Goal: Information Seeking & Learning: Learn about a topic

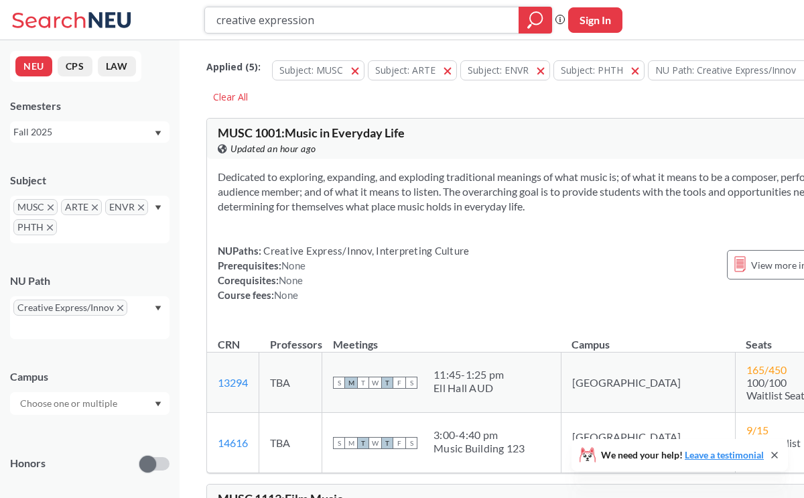
drag, startPoint x: 468, startPoint y: 30, endPoint x: 161, endPoint y: 17, distance: 307.7
click at [161, 17] on div "creative expression Phrase search guarantees the exact search appears in the re…" at bounding box center [402, 20] width 804 height 40
type input "music 1001"
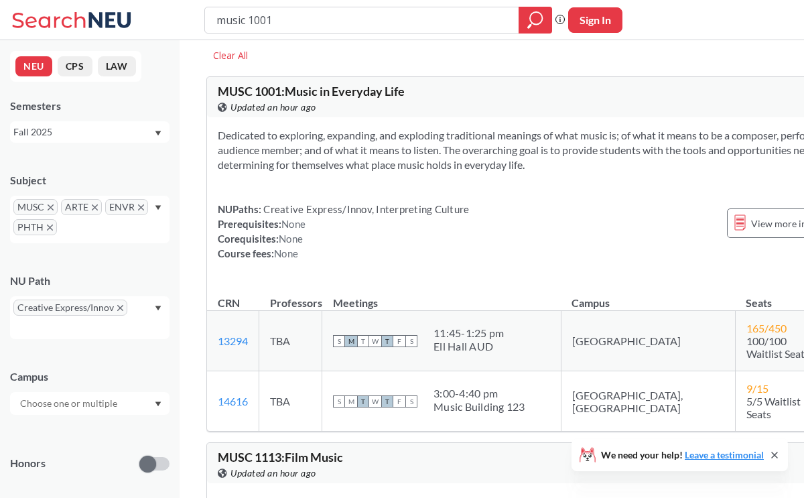
scroll to position [42, 0]
drag, startPoint x: 218, startPoint y: 159, endPoint x: 286, endPoint y: 210, distance: 84.3
click at [286, 210] on div "Dedicated to exploring, expanding, and exploding traditional meanings of what m…" at bounding box center [548, 199] width 683 height 165
click at [437, 230] on div "Dedicated to exploring, expanding, and exploding traditional meanings of what m…" at bounding box center [548, 199] width 683 height 165
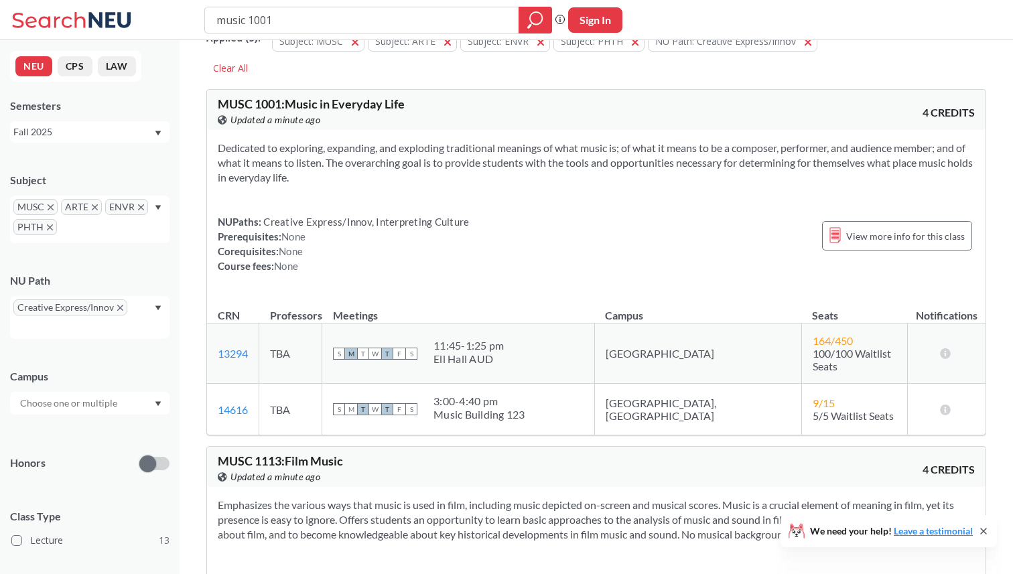
scroll to position [0, 0]
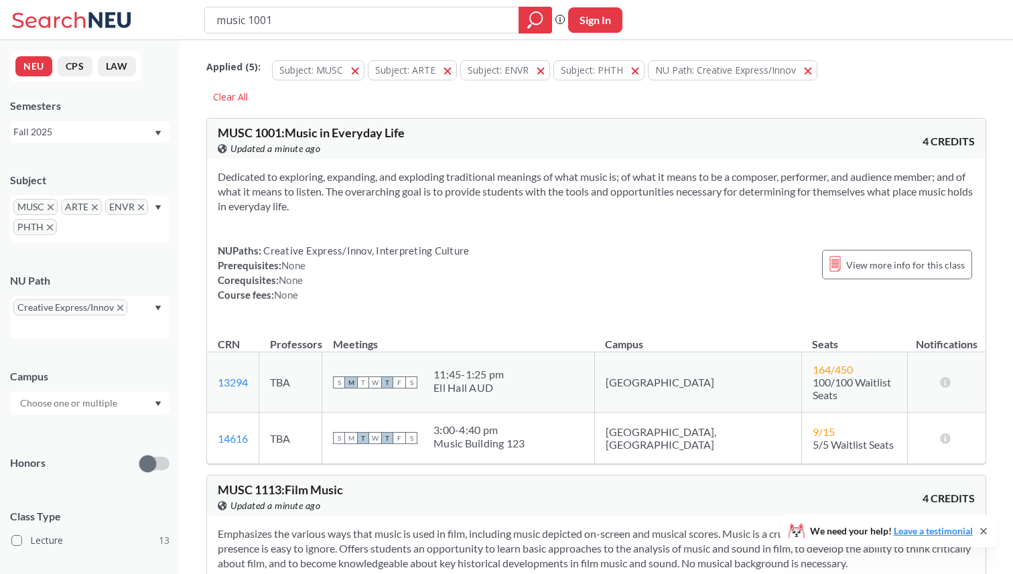
click at [50, 210] on icon "X to remove pill" at bounding box center [51, 207] width 6 height 6
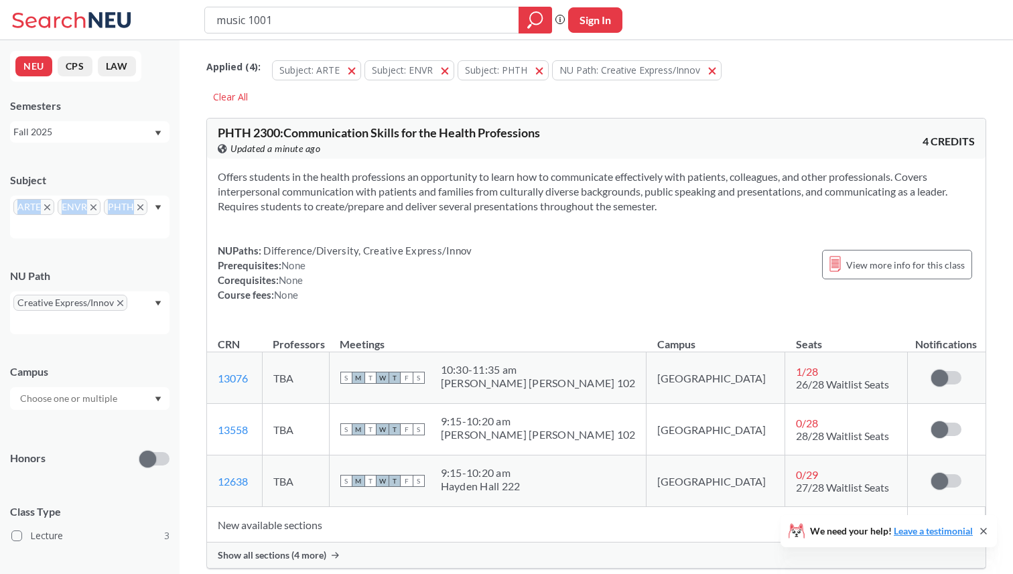
click at [50, 210] on span "ARTE" at bounding box center [33, 207] width 41 height 16
click at [47, 208] on icon "X to remove pill" at bounding box center [47, 207] width 6 height 6
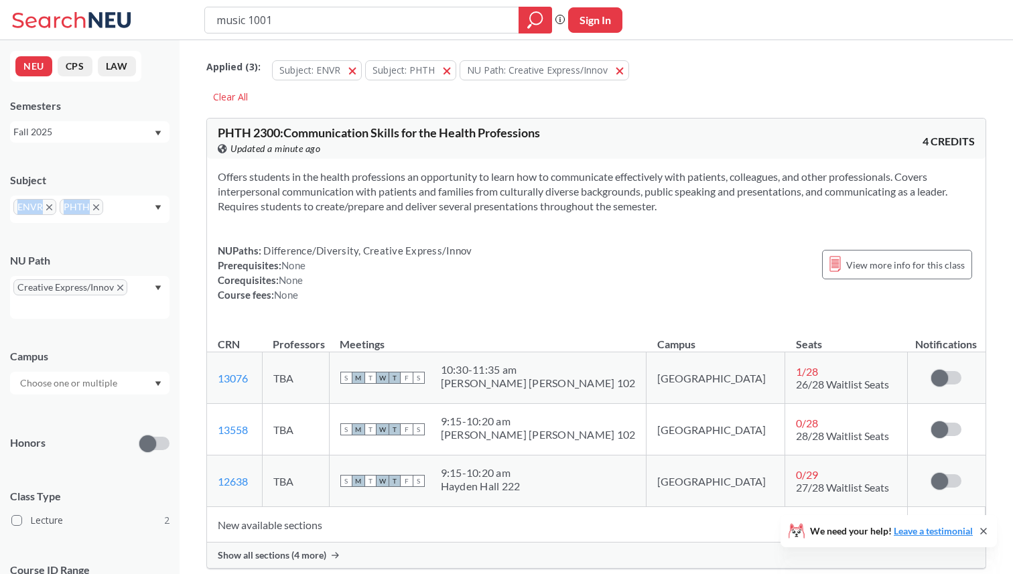
click at [47, 208] on icon "X to remove pill" at bounding box center [49, 207] width 6 height 6
click at [47, 208] on icon "X to remove pill" at bounding box center [50, 207] width 6 height 6
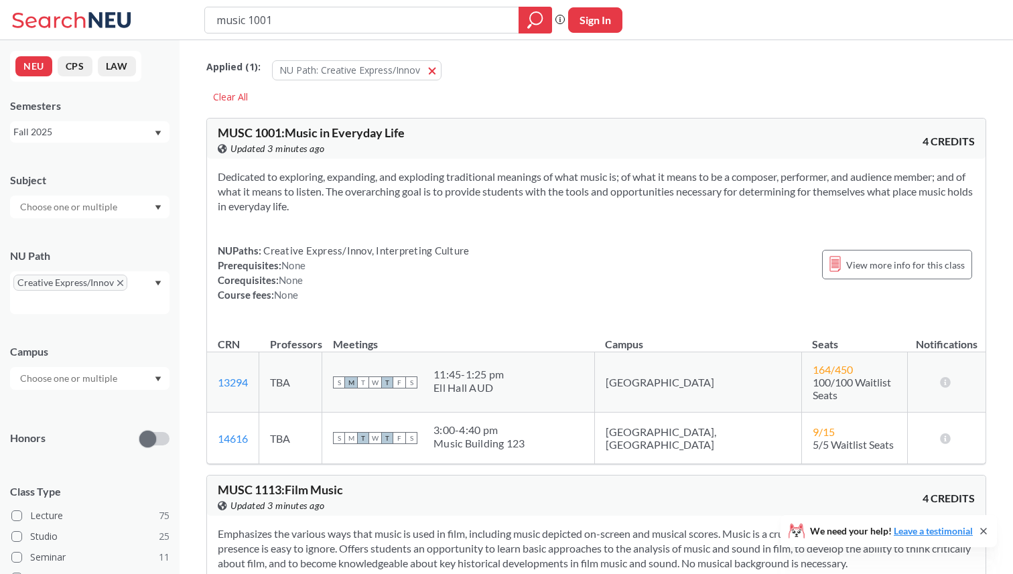
click at [151, 281] on div "Creative Express/Innov" at bounding box center [89, 292] width 159 height 43
click at [100, 340] on div "Writing Intensive ( 179 )" at bounding box center [89, 332] width 159 height 37
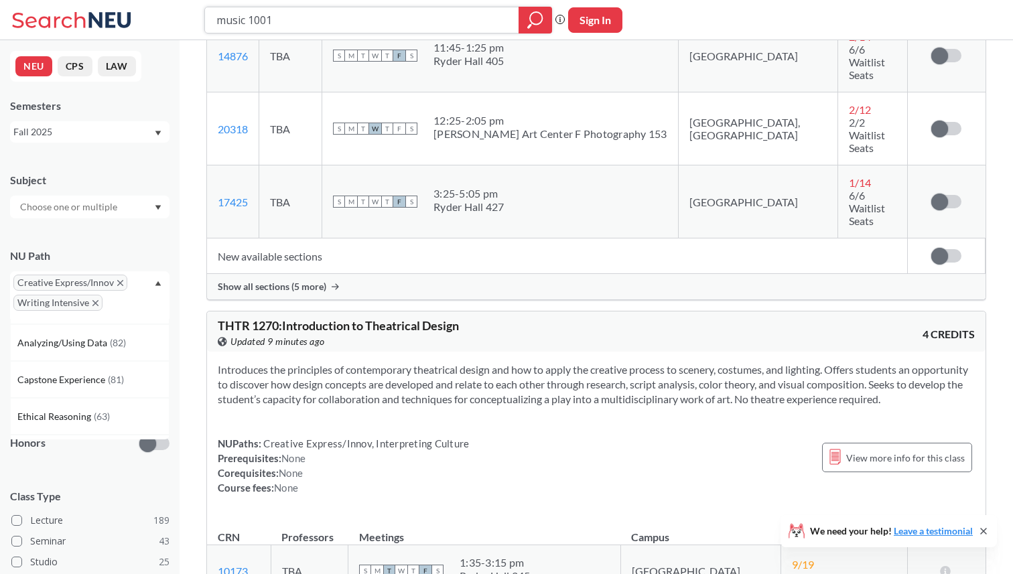
scroll to position [143, 0]
click at [76, 373] on span "Capstone Experience" at bounding box center [62, 379] width 90 height 15
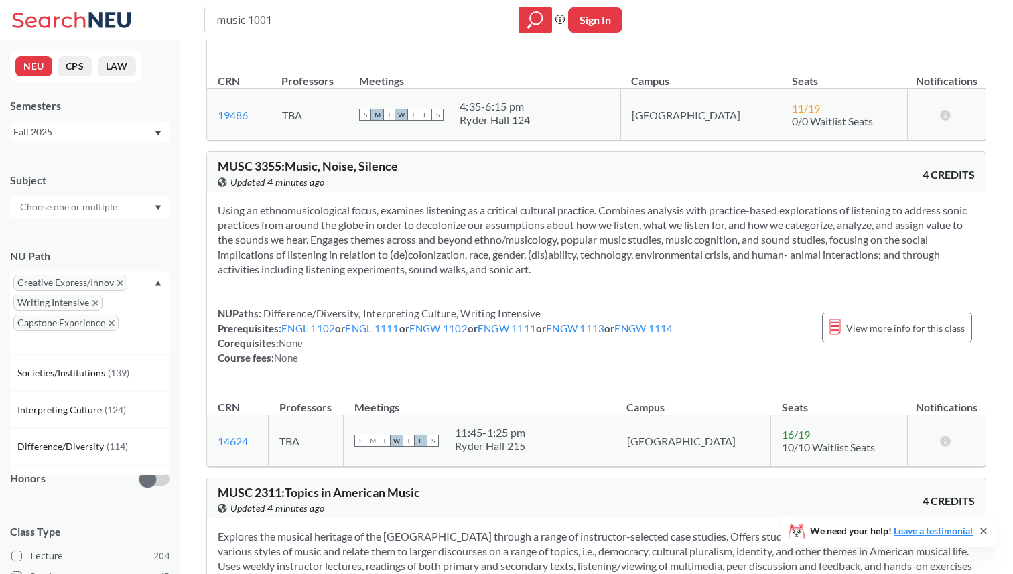
scroll to position [1285, 0]
click at [803, 350] on div "View more info for this class" at bounding box center [897, 328] width 150 height 43
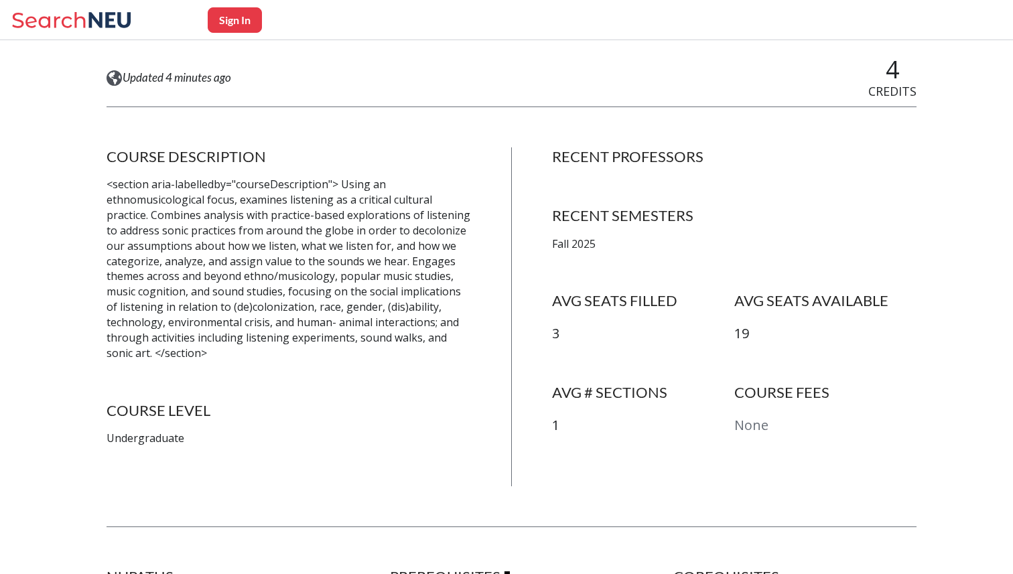
scroll to position [184, 0]
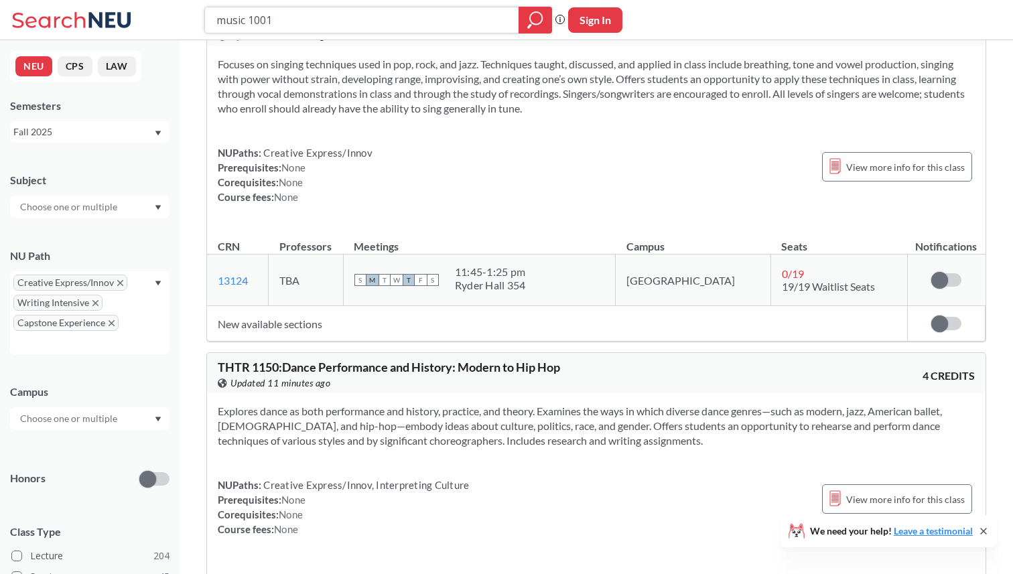
scroll to position [9587, 0]
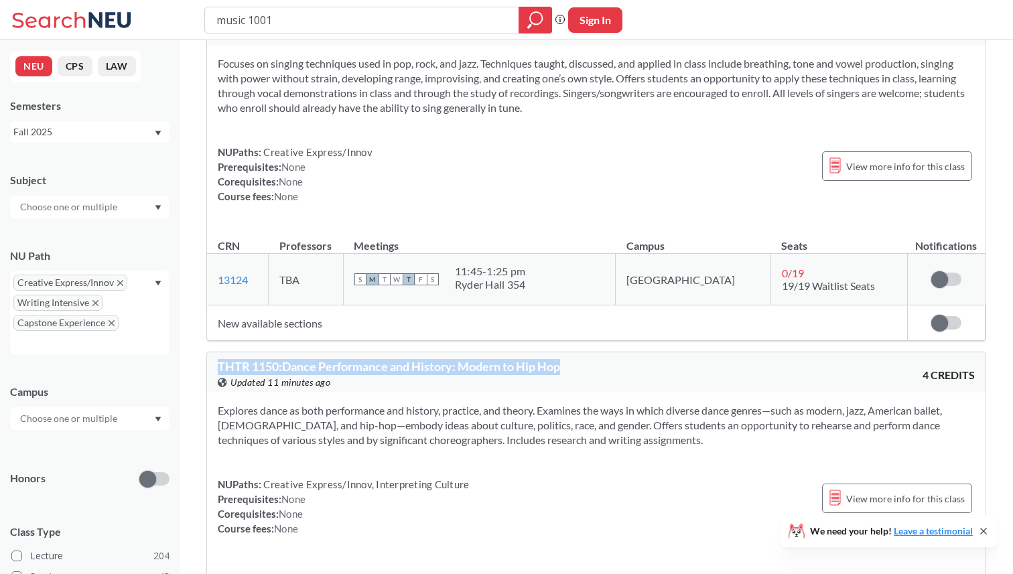
drag, startPoint x: 219, startPoint y: 159, endPoint x: 581, endPoint y: 163, distance: 361.7
click at [581, 360] on div "THTR 1150 : Dance Performance and History: Modern to Hip Hop View this course o…" at bounding box center [407, 374] width 378 height 29
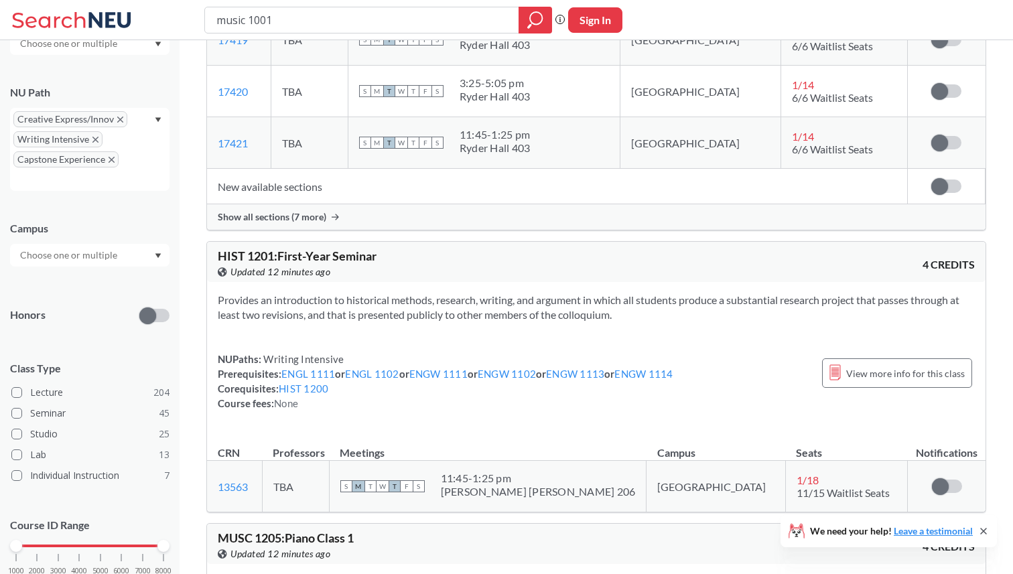
scroll to position [198, 0]
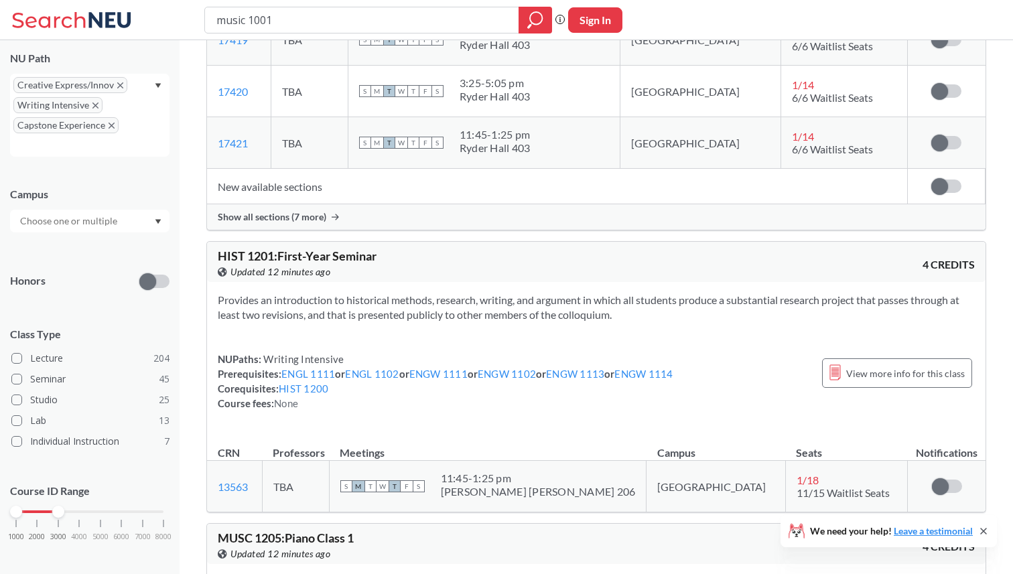
drag, startPoint x: 160, startPoint y: 515, endPoint x: 56, endPoint y: 514, distance: 103.8
click at [56, 497] on div at bounding box center [58, 512] width 12 height 12
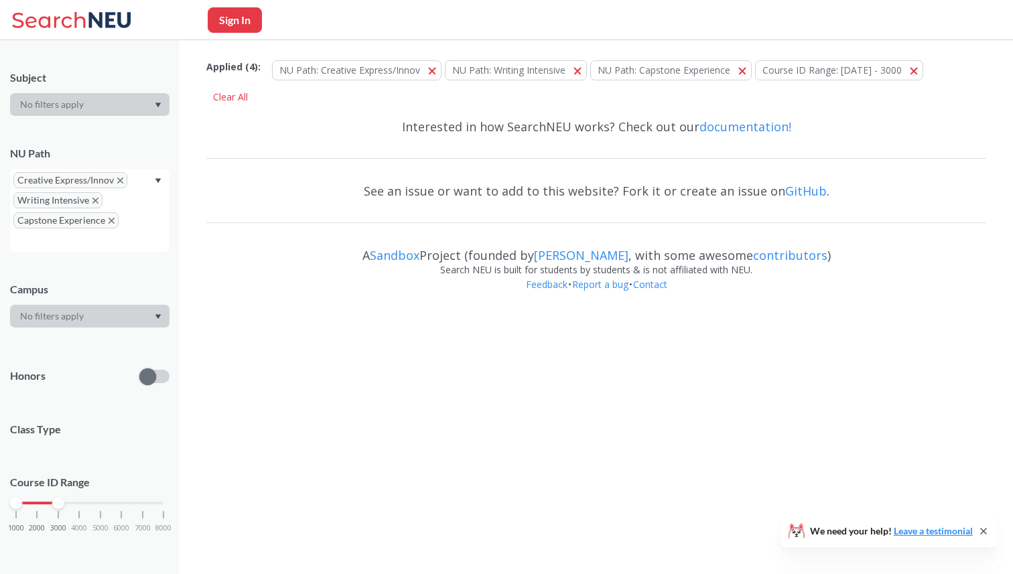
scroll to position [186, 0]
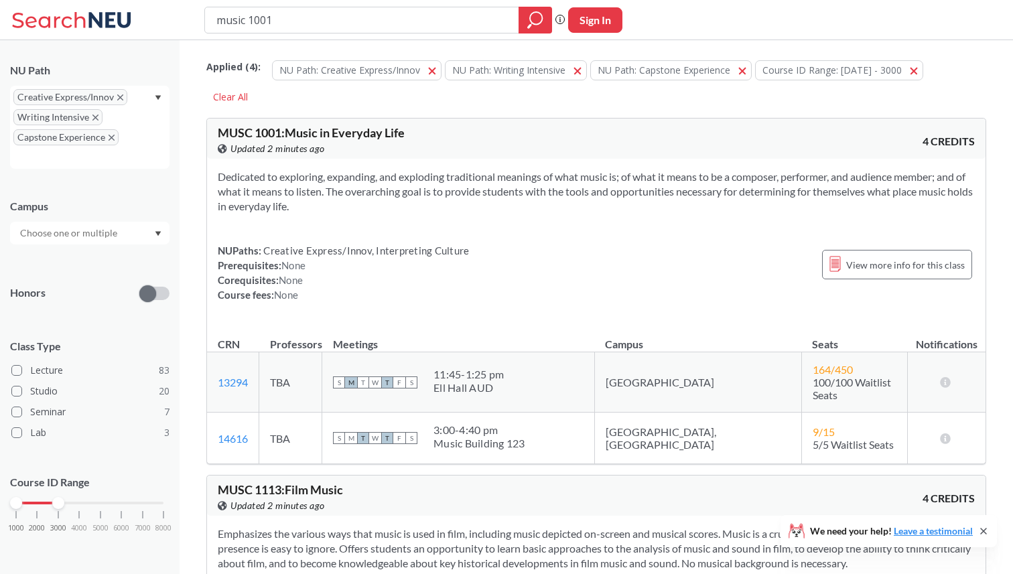
drag, startPoint x: 56, startPoint y: 514, endPoint x: 42, endPoint y: 514, distance: 14.7
click at [42, 497] on div "1000 2000 3000 4000 5000 6000 7000 8000" at bounding box center [89, 528] width 159 height 60
drag, startPoint x: 62, startPoint y: 499, endPoint x: 44, endPoint y: 499, distance: 18.1
click at [44, 497] on div "1000 2000 3000 4000 5000 6000 7000 8000" at bounding box center [89, 502] width 147 height 9
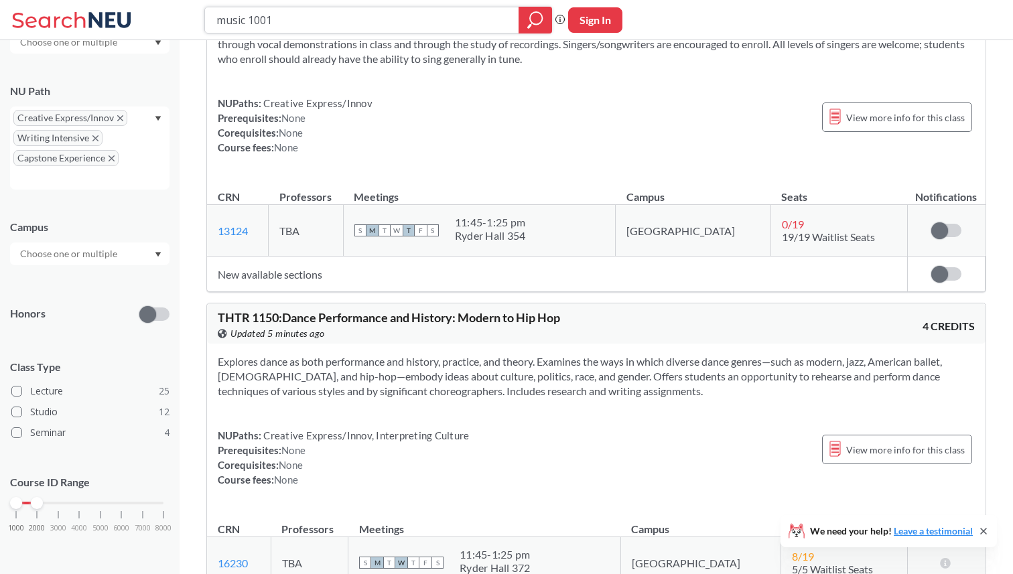
scroll to position [6496, 0]
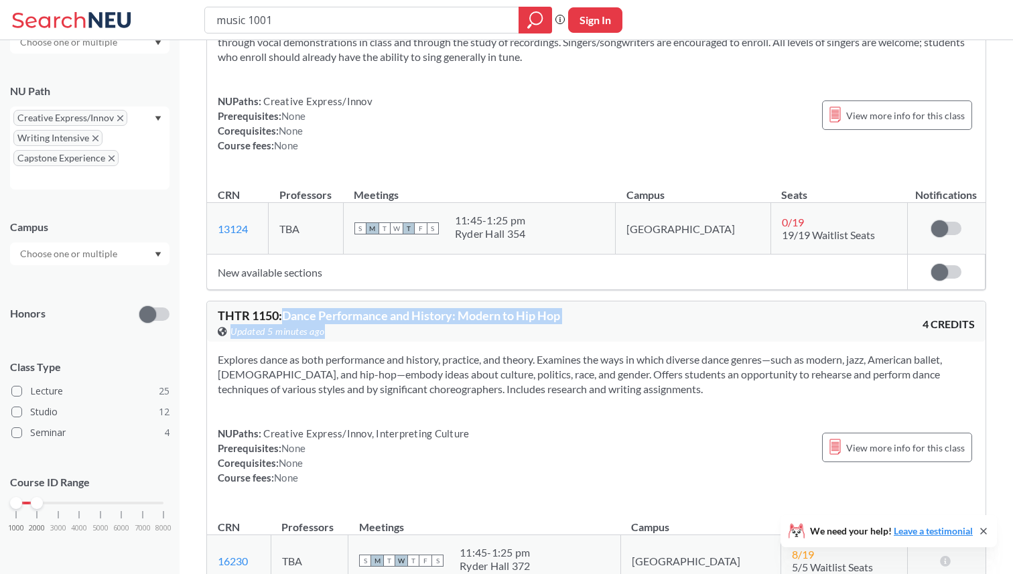
drag, startPoint x: 289, startPoint y: 142, endPoint x: 585, endPoint y: 163, distance: 296.8
click at [585, 309] on div "THTR 1150 : Dance Performance and History: Modern to Hip Hop View this course o…" at bounding box center [407, 323] width 378 height 29
click at [585, 324] on div "View this course on Banner. Updated 5 minutes ago" at bounding box center [407, 331] width 378 height 15
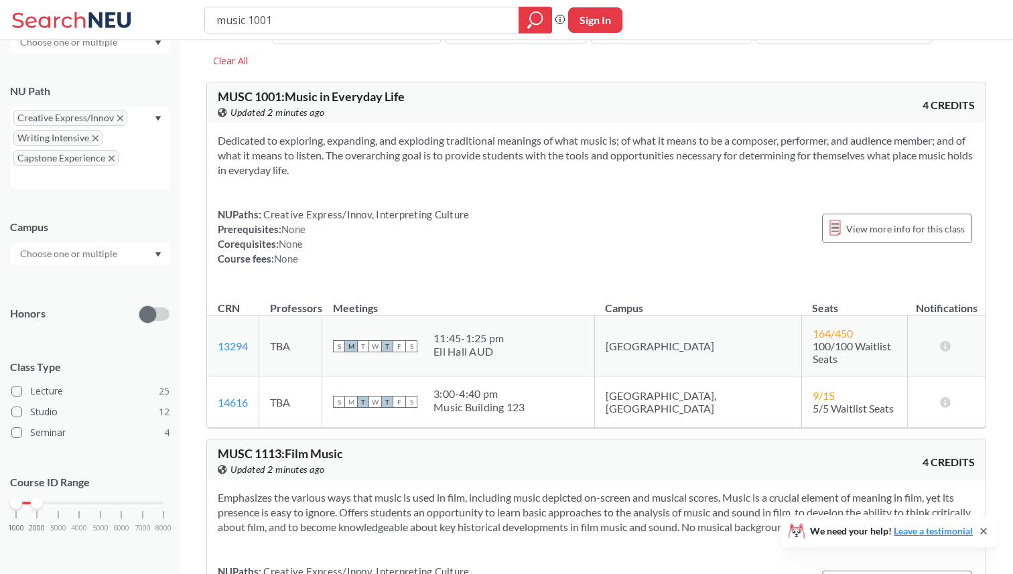
scroll to position [38, 0]
click at [109, 160] on icon "X to remove pill" at bounding box center [112, 158] width 6 height 6
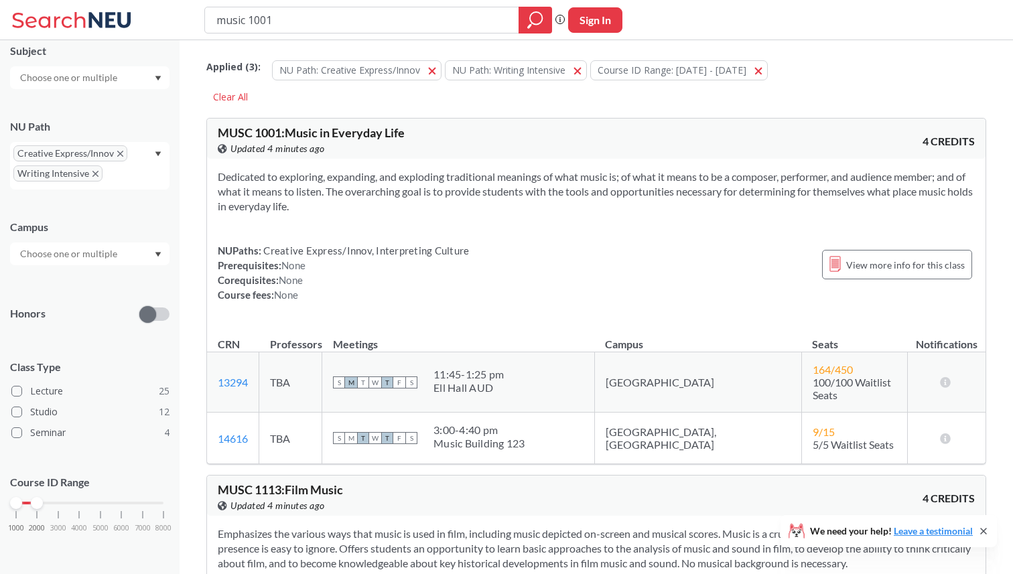
click at [58, 260] on input "text" at bounding box center [69, 254] width 113 height 16
click at [116, 285] on span "( 36 )" at bounding box center [124, 283] width 16 height 11
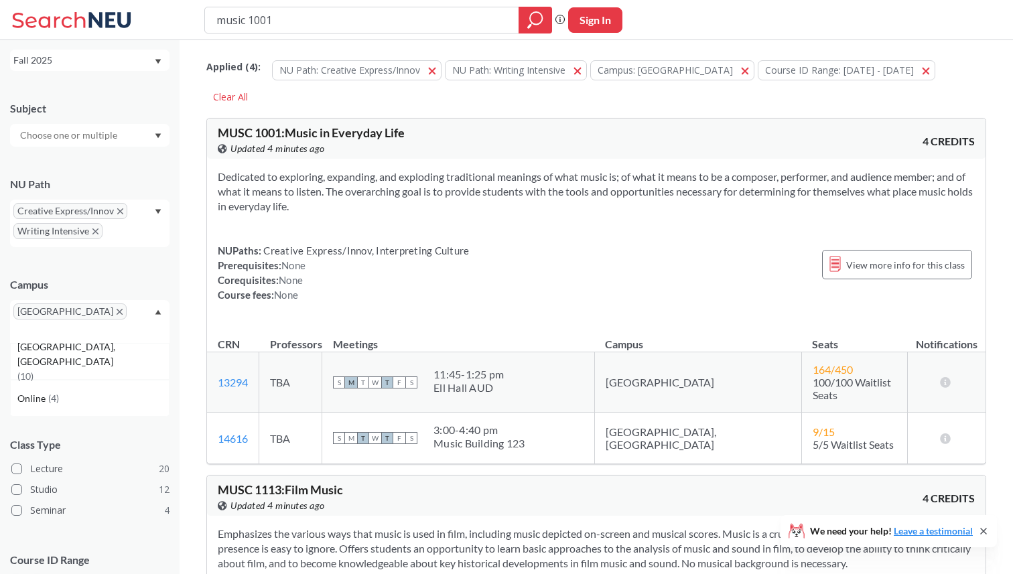
scroll to position [129, 0]
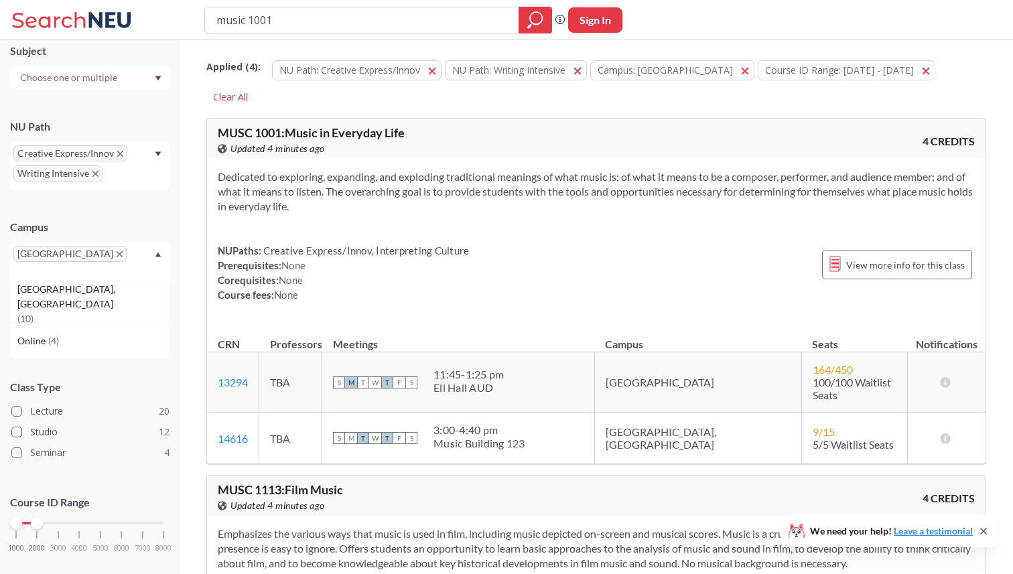
click at [155, 255] on icon "Dropdown arrow" at bounding box center [158, 254] width 7 height 5
click at [146, 326] on span at bounding box center [147, 334] width 17 height 17
click at [139, 302] on input "checkbox" at bounding box center [139, 302] width 0 height 0
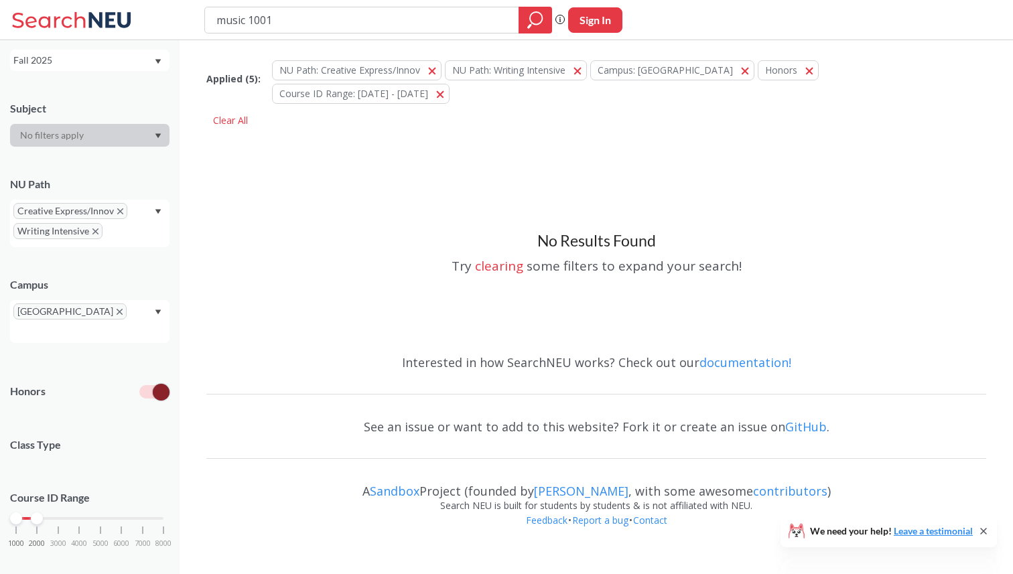
click at [152, 385] on label at bounding box center [154, 391] width 30 height 13
click at [139, 360] on input "checkbox" at bounding box center [139, 360] width 0 height 0
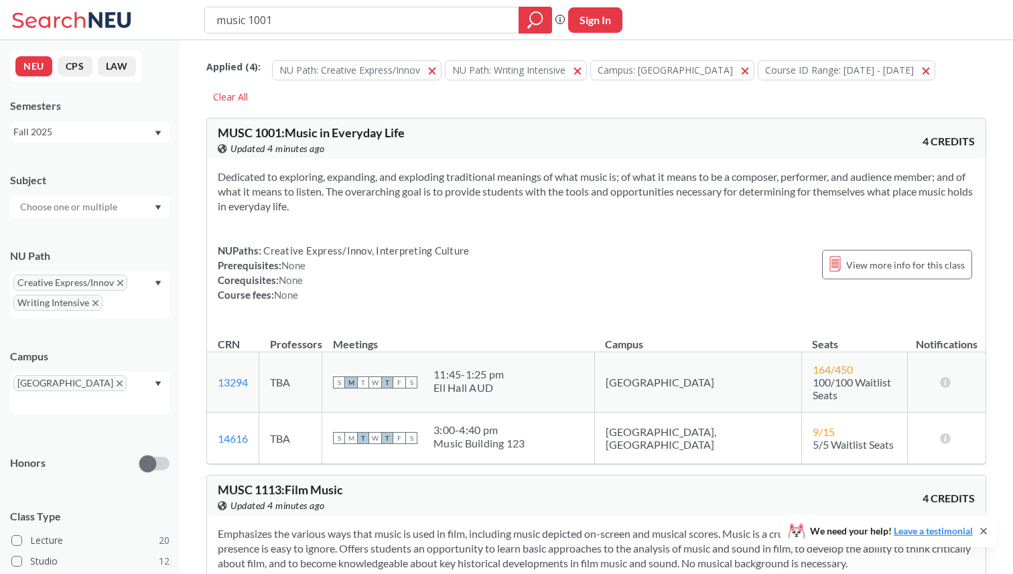
click at [99, 207] on input "text" at bounding box center [69, 207] width 113 height 16
click at [137, 180] on div "Subject" at bounding box center [89, 180] width 159 height 15
click at [303, 372] on td "TBA" at bounding box center [290, 382] width 63 height 60
click at [97, 307] on span "Writing Intensive" at bounding box center [57, 303] width 89 height 16
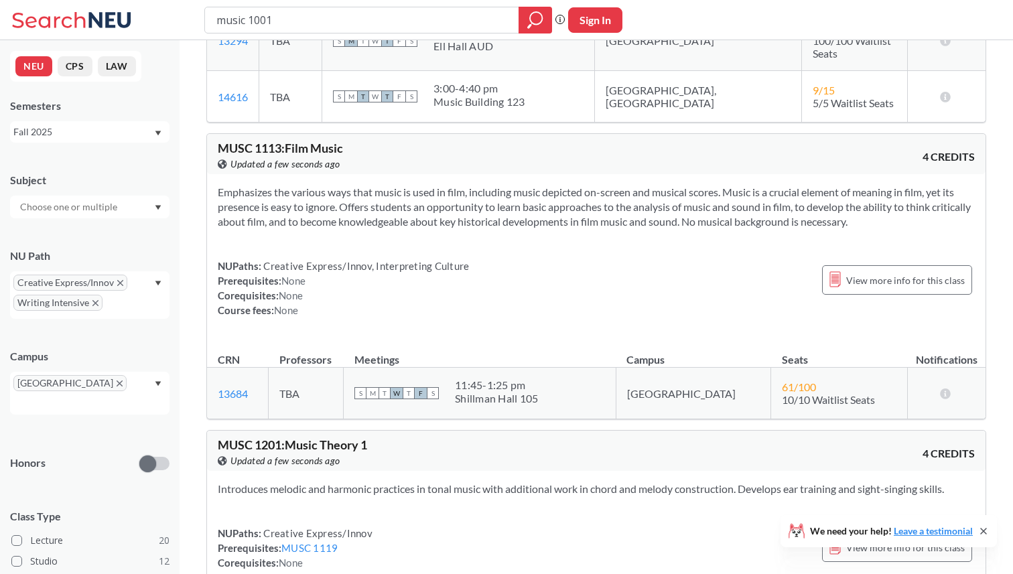
scroll to position [342, 0]
click at [96, 305] on icon "X to remove pill" at bounding box center [95, 303] width 6 height 6
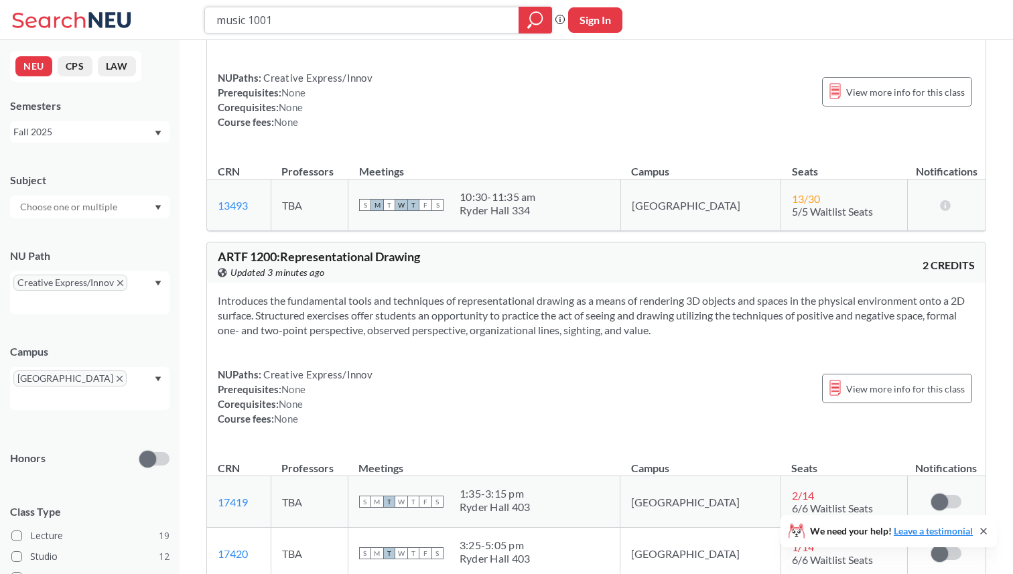
scroll to position [6864, 0]
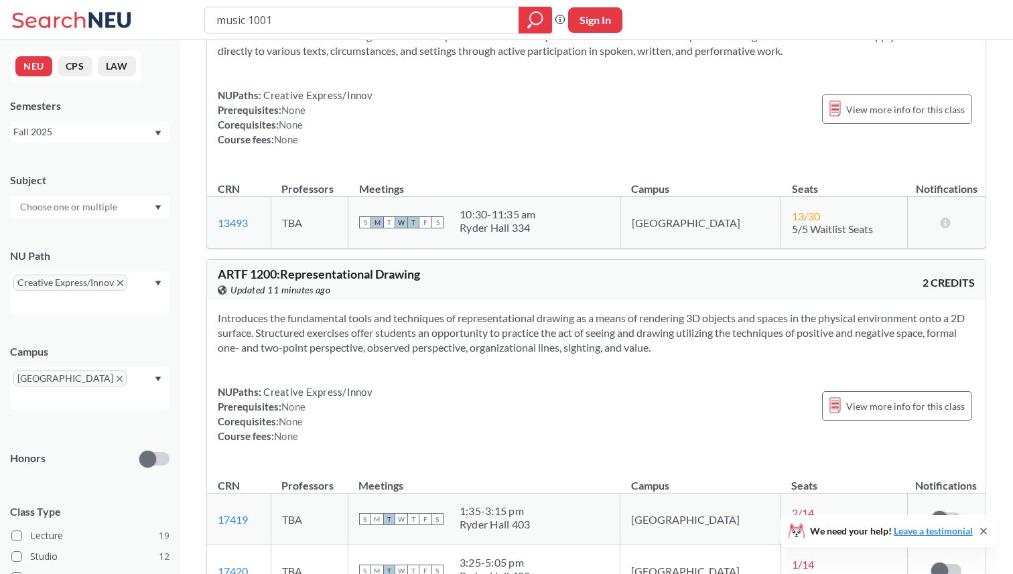
click at [113, 134] on div "Fall 2025" at bounding box center [83, 132] width 140 height 15
click at [109, 210] on input "text" at bounding box center [69, 207] width 113 height 16
click at [111, 153] on div "NEU CPS LAW Semesters Fall 2025 Subject THTR ( 8 ) Theatre MUSC ( 7 ) Music ART…" at bounding box center [90, 307] width 180 height 534
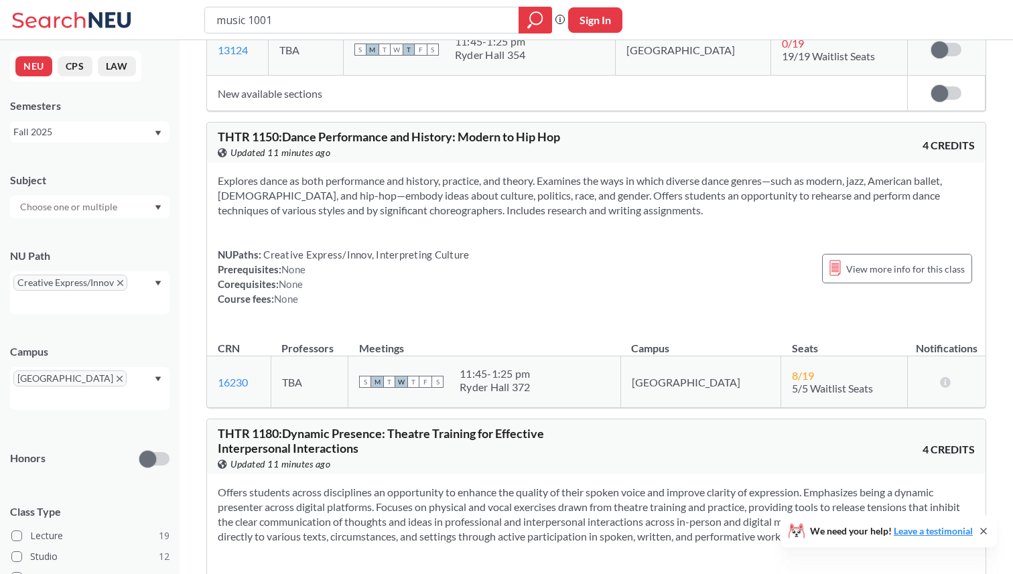
scroll to position [6342, 0]
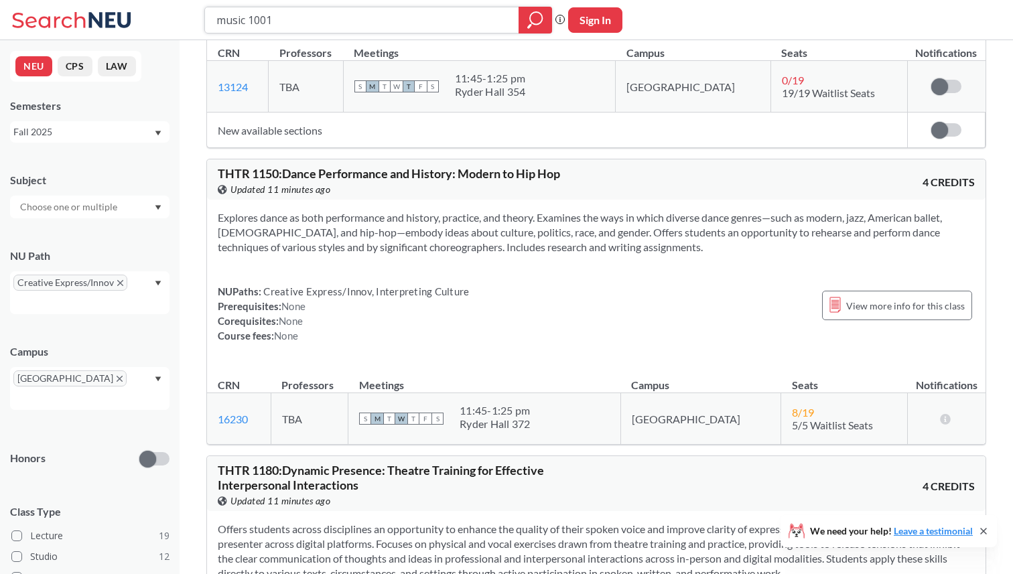
click at [531, 20] on icon "magnifying glass" at bounding box center [535, 20] width 16 height 19
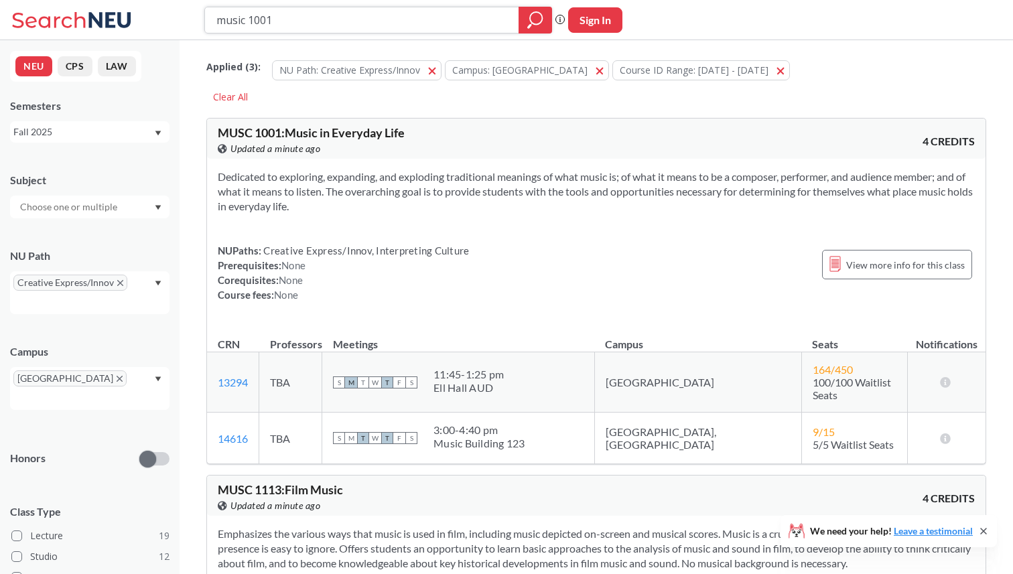
drag, startPoint x: 476, startPoint y: 20, endPoint x: 201, endPoint y: 25, distance: 274.7
click at [201, 25] on div "music 1001 Phrase search guarantees the exact search appears in the results. Ex…" at bounding box center [506, 20] width 1013 height 40
click at [536, 23] on icon "magnifying glass" at bounding box center [536, 18] width 12 height 12
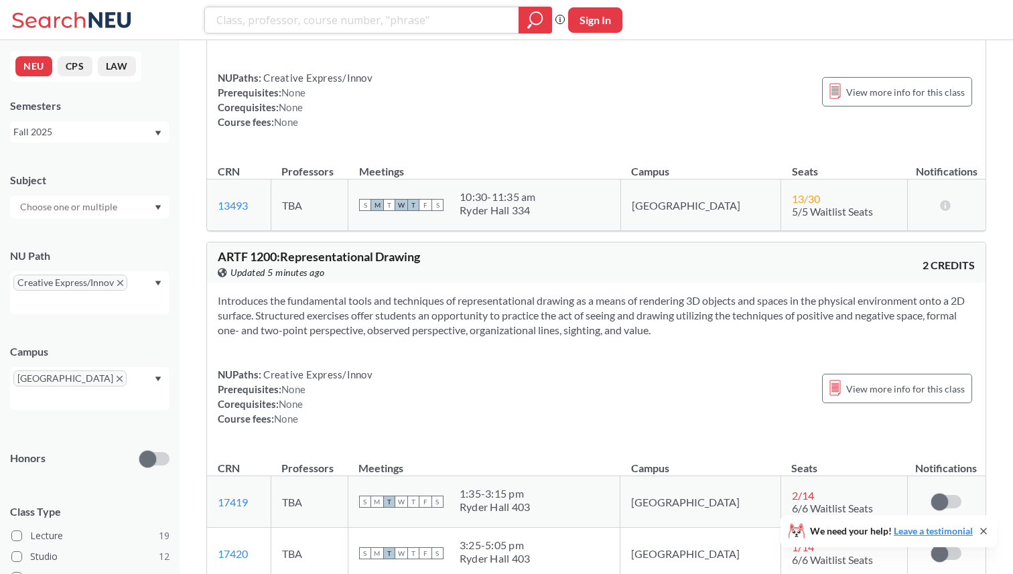
scroll to position [6540, 0]
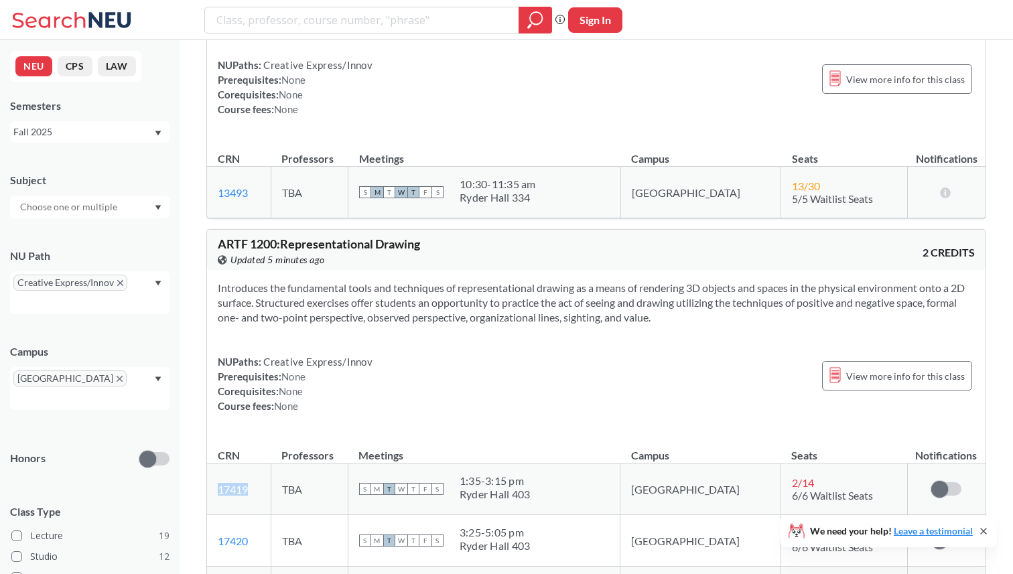
drag, startPoint x: 255, startPoint y: 314, endPoint x: 214, endPoint y: 315, distance: 40.9
click at [214, 464] on td "17419 View this section on Banner." at bounding box center [239, 490] width 64 height 52
copy link "17419"
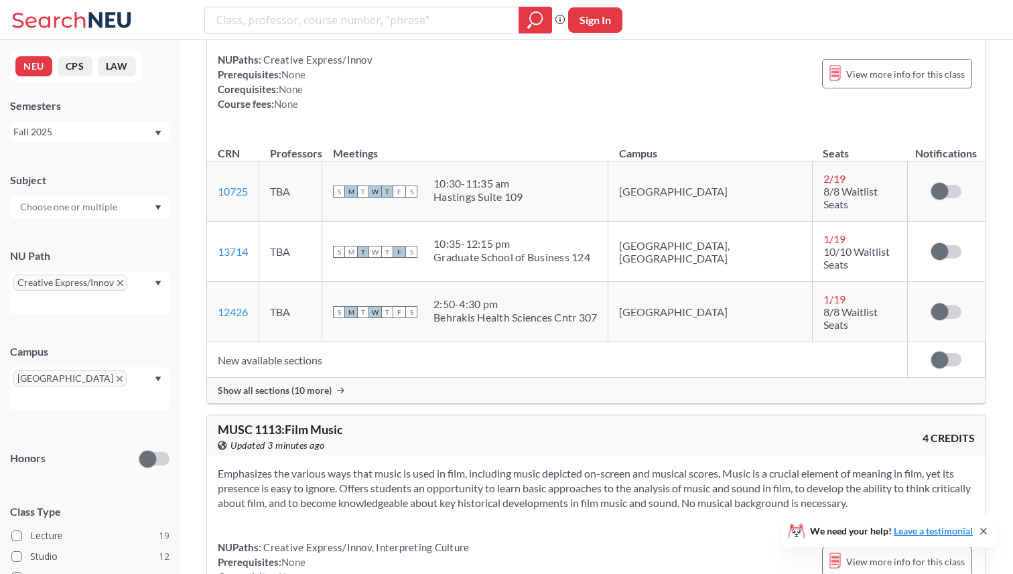
scroll to position [1729, 0]
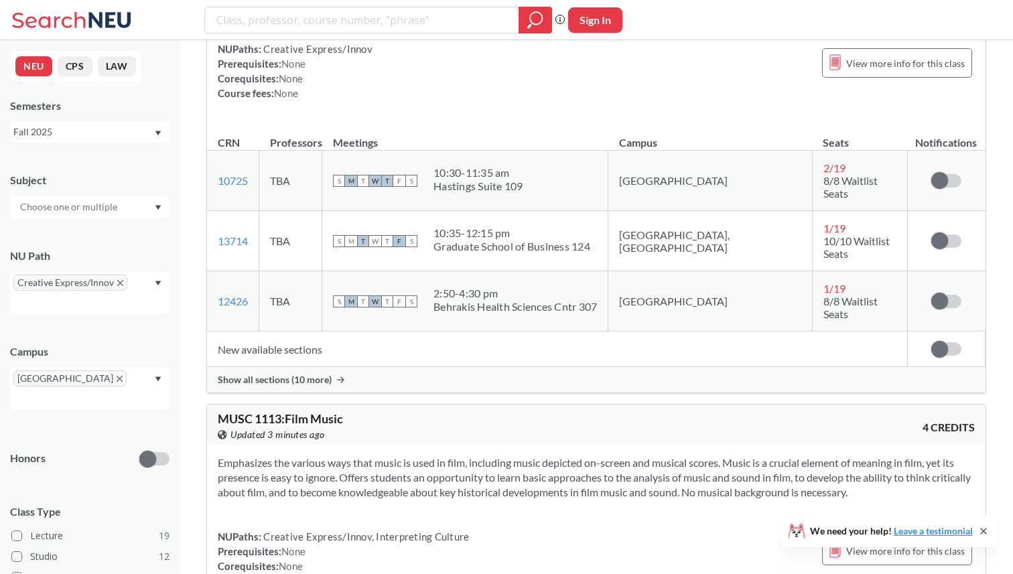
click at [306, 367] on div "Show all sections (10 more)" at bounding box center [596, 379] width 778 height 25
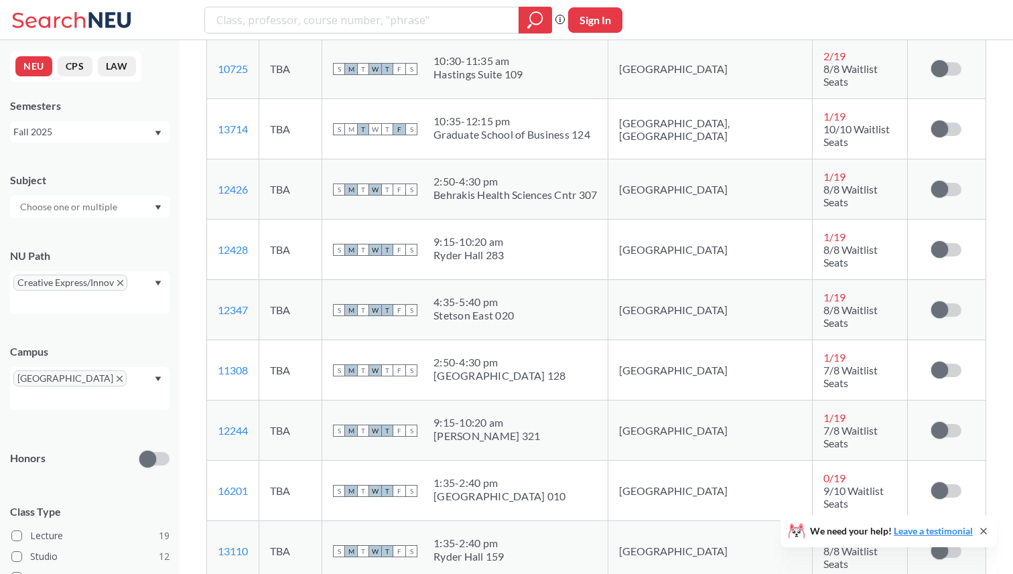
scroll to position [1853, 0]
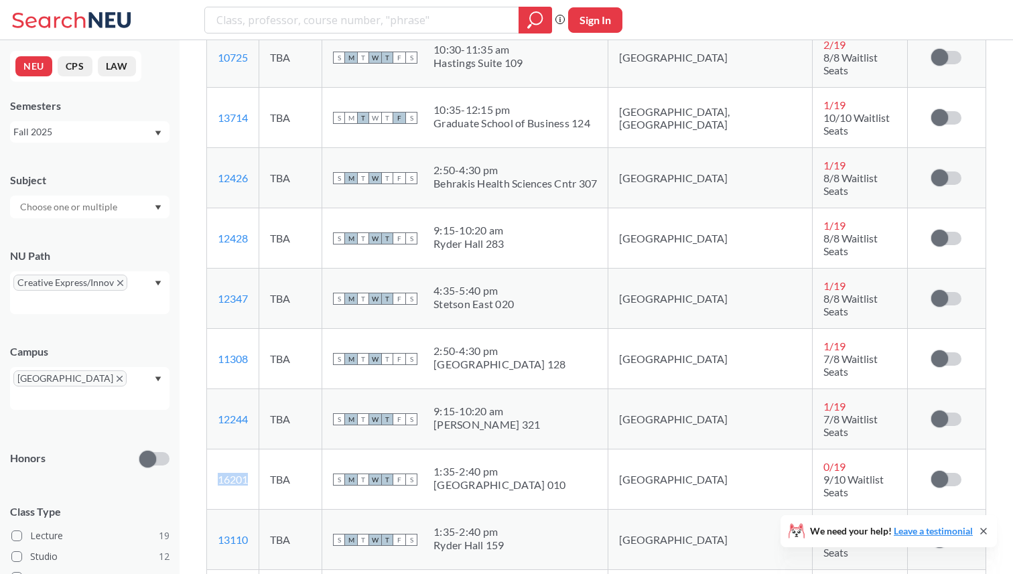
drag, startPoint x: 260, startPoint y: 357, endPoint x: 218, endPoint y: 358, distance: 42.2
click at [218, 449] on td "16201 View this section on Banner." at bounding box center [233, 479] width 52 height 60
copy link "16201"
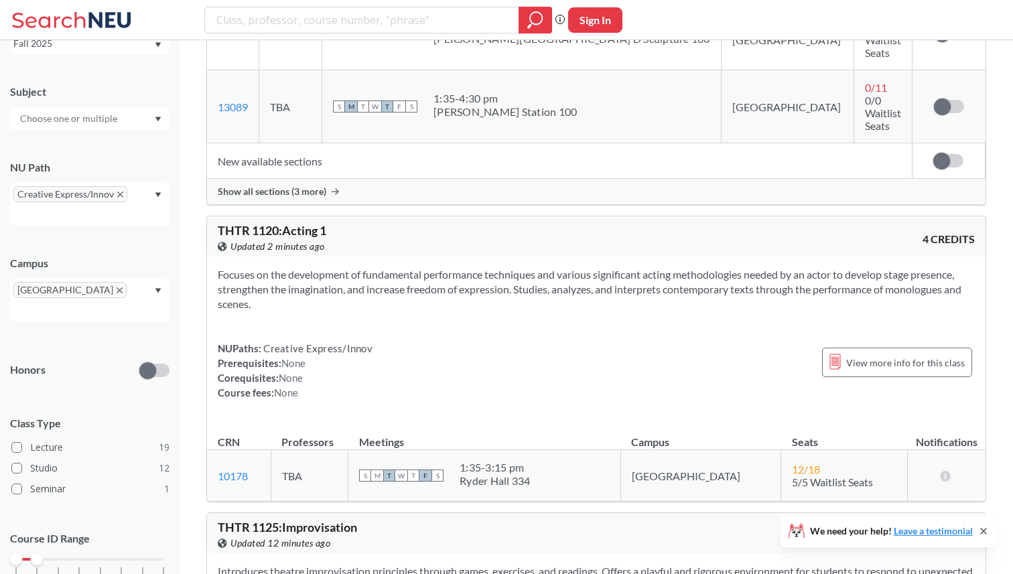
scroll to position [103, 0]
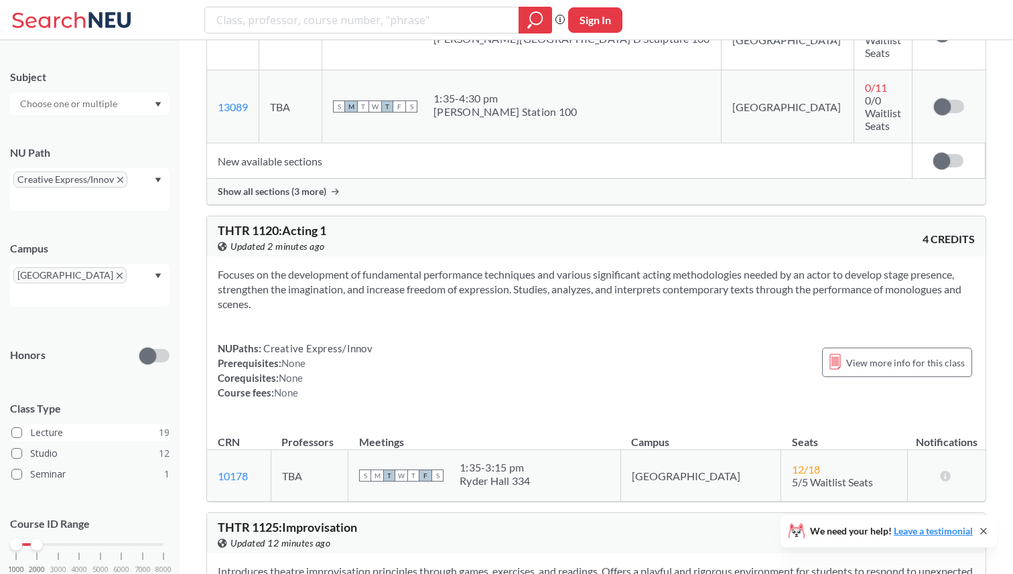
click at [16, 427] on span at bounding box center [16, 432] width 11 height 11
click at [30, 425] on input "Lecture 19" at bounding box center [35, 430] width 11 height 11
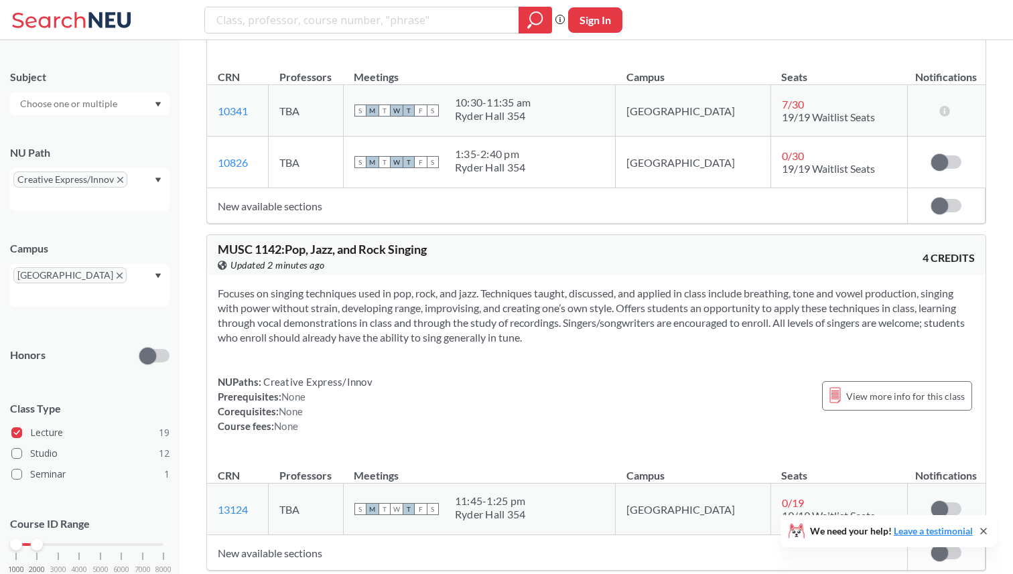
scroll to position [3780, 0]
click at [282, 497] on td "New available sections" at bounding box center [557, 551] width 700 height 35
click at [270, 497] on td "New available sections" at bounding box center [557, 551] width 700 height 35
click at [286, 497] on td "New available sections" at bounding box center [557, 551] width 700 height 35
click at [803, 497] on span at bounding box center [939, 551] width 17 height 17
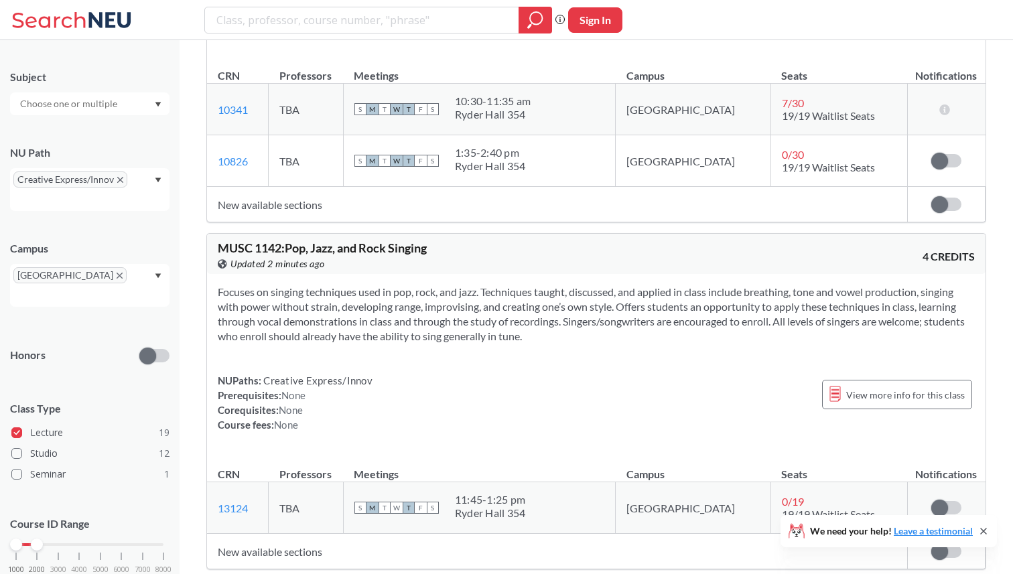
click at [803, 497] on input "checkbox" at bounding box center [931, 545] width 0 height 0
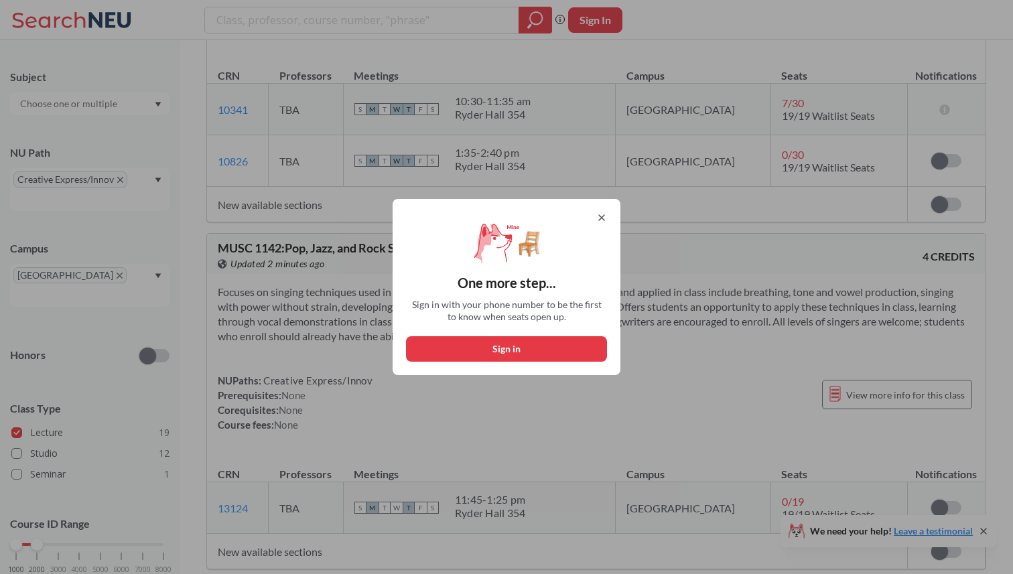
click at [599, 215] on icon at bounding box center [601, 217] width 11 height 11
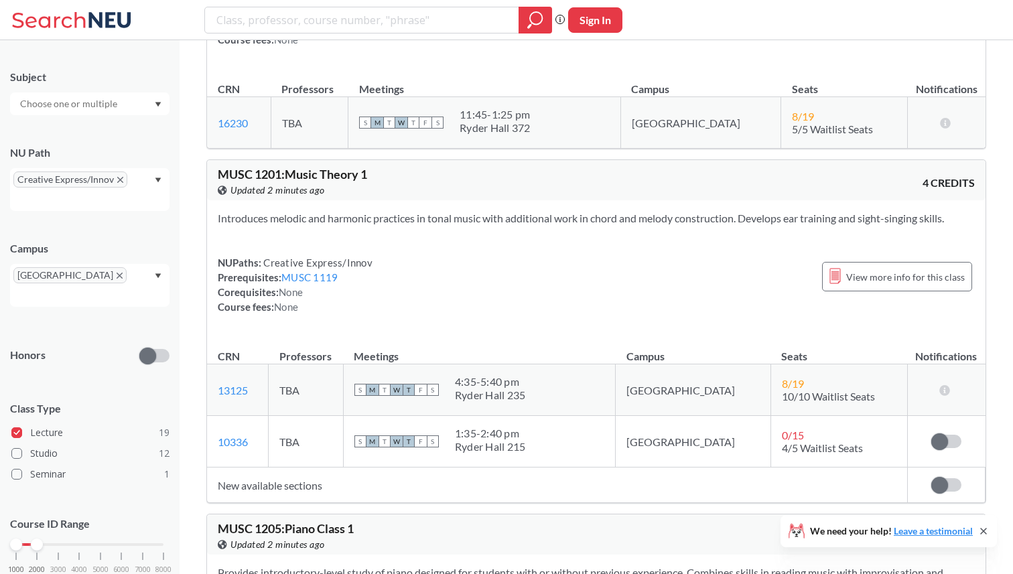
scroll to position [4504, 0]
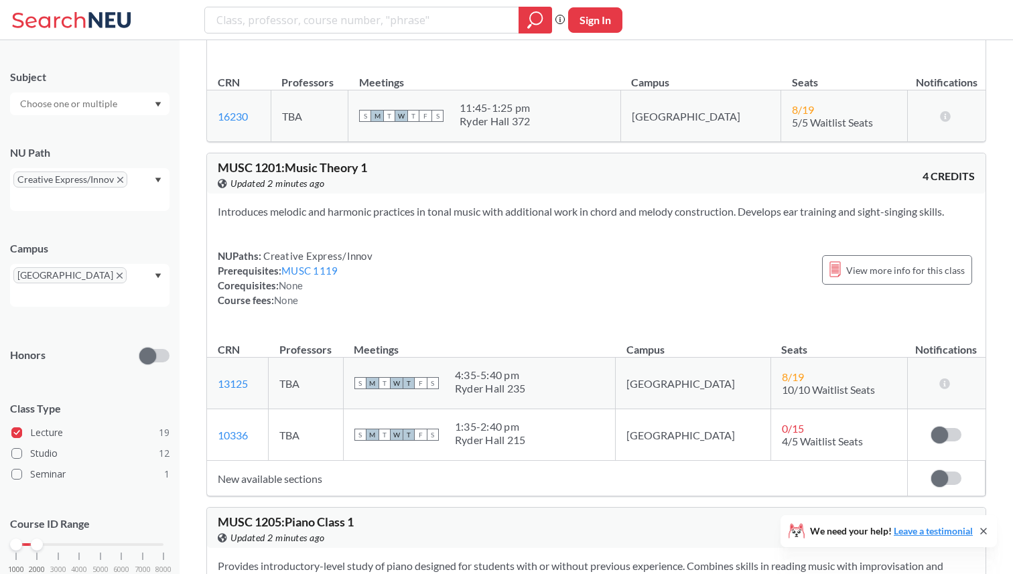
drag, startPoint x: 220, startPoint y: 129, endPoint x: 959, endPoint y: 127, distance: 739.5
click at [803, 204] on section "Introduces melodic and harmonic practices in tonal music with additional work i…" at bounding box center [596, 211] width 757 height 15
drag, startPoint x: 956, startPoint y: 127, endPoint x: 516, endPoint y: 125, distance: 440.1
click at [516, 204] on section "Introduces melodic and harmonic practices in tonal music with additional work i…" at bounding box center [596, 211] width 757 height 15
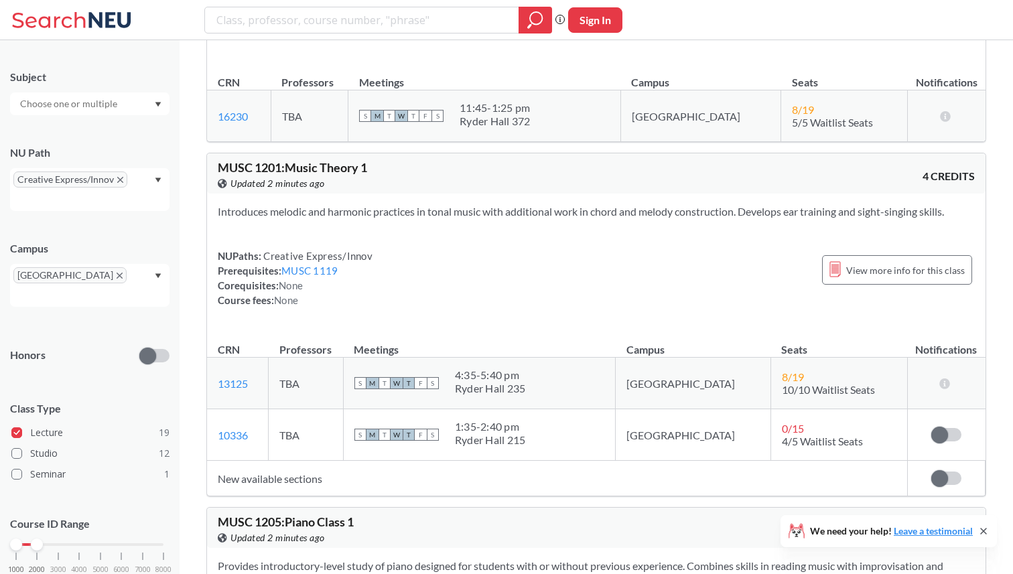
click at [516, 204] on section "Introduces melodic and harmonic practices in tonal music with additional work i…" at bounding box center [596, 211] width 757 height 15
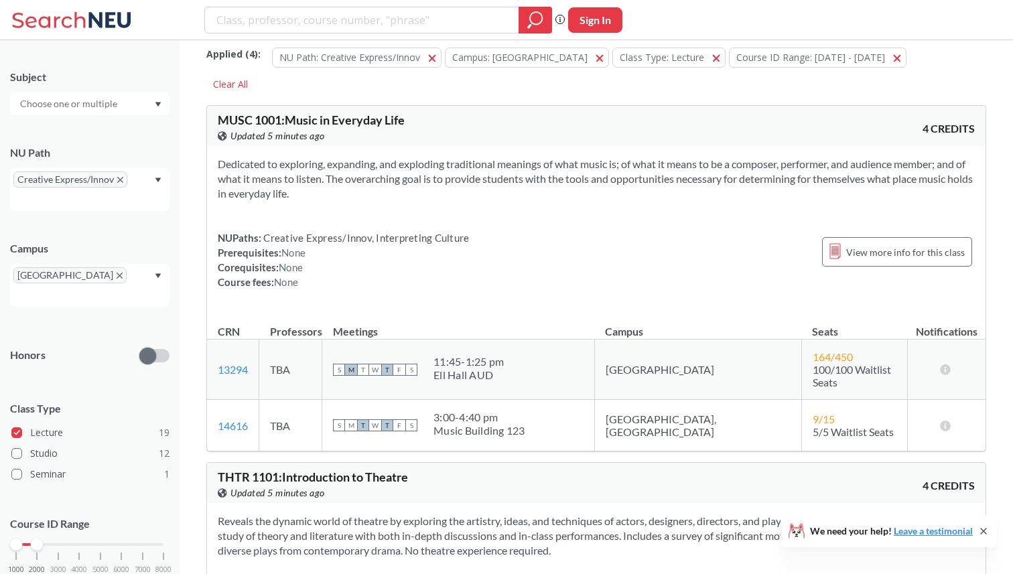
scroll to position [2, 0]
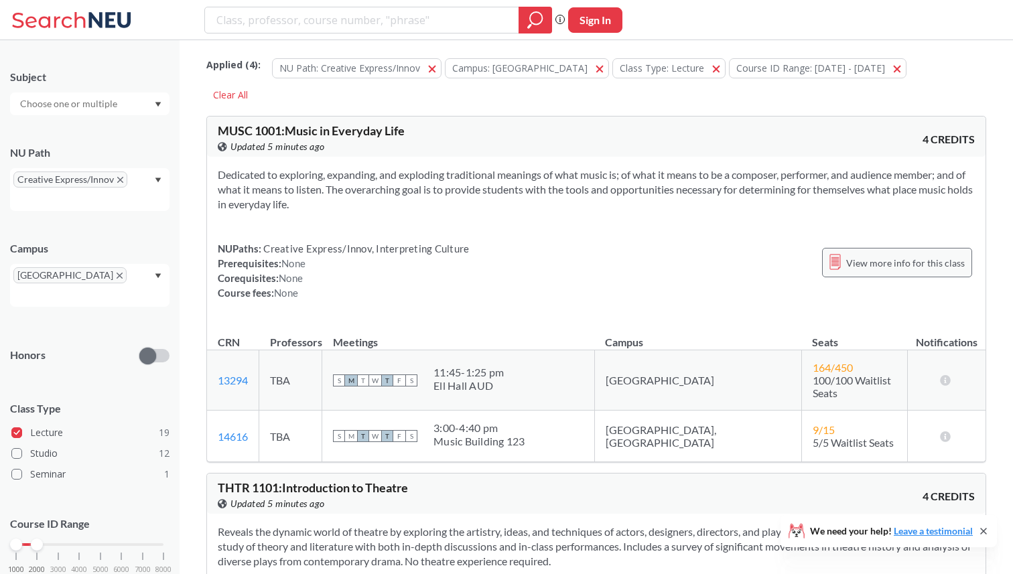
click at [803, 263] on span "View more info for this class" at bounding box center [905, 263] width 119 height 17
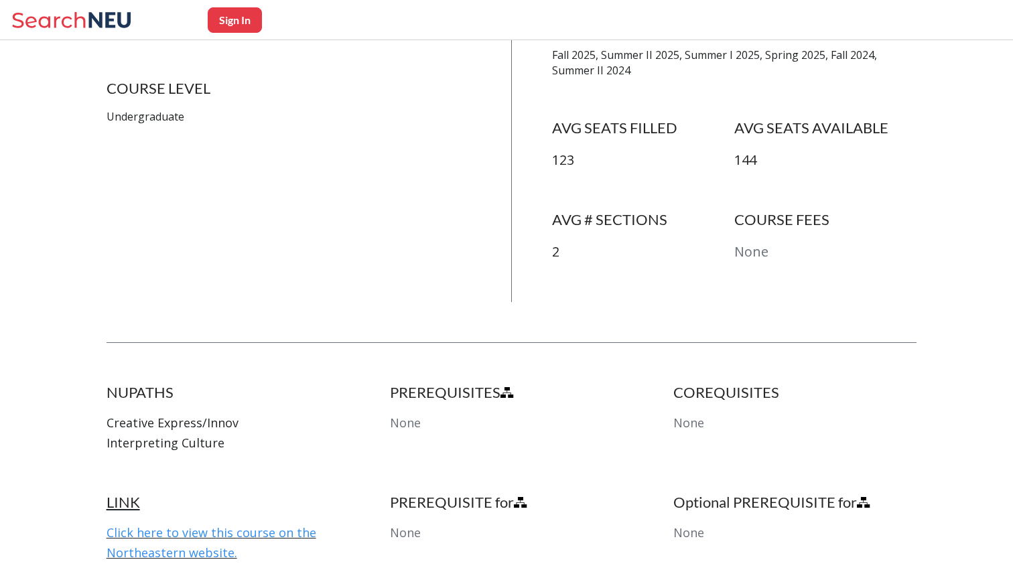
scroll to position [421, 0]
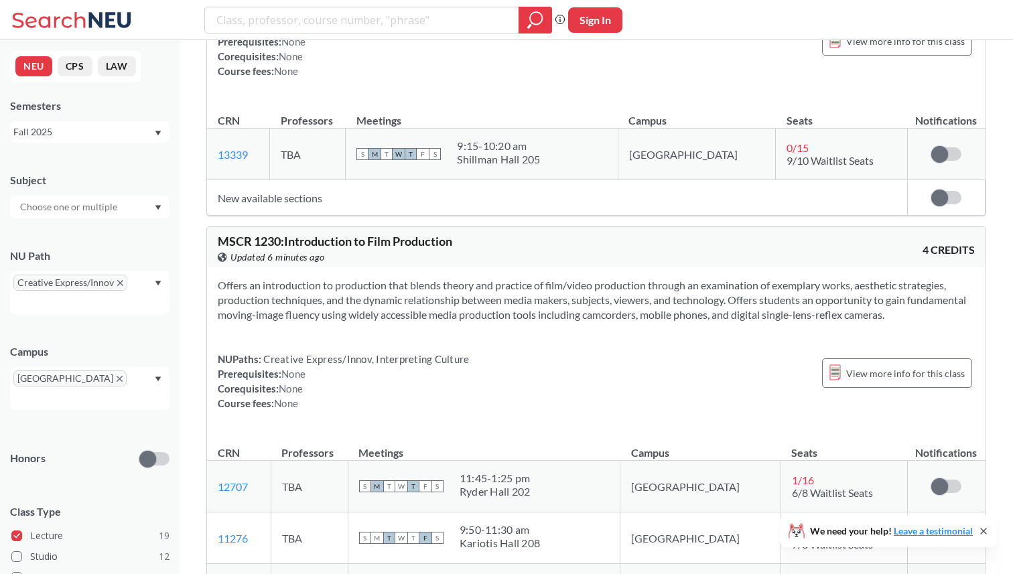
scroll to position [5122, 0]
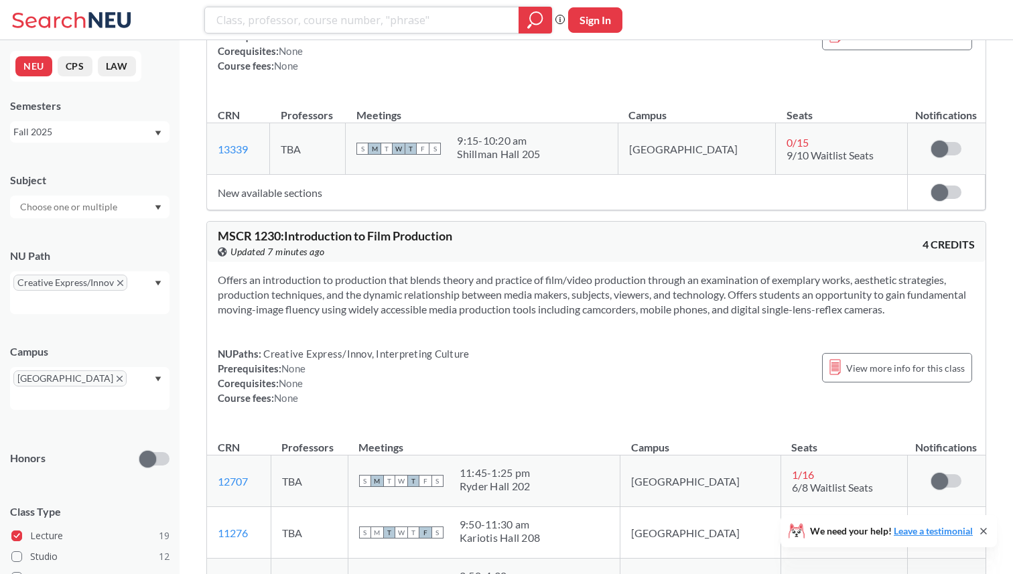
paste input "MSCR 1230"
type input "MSCR 1230"
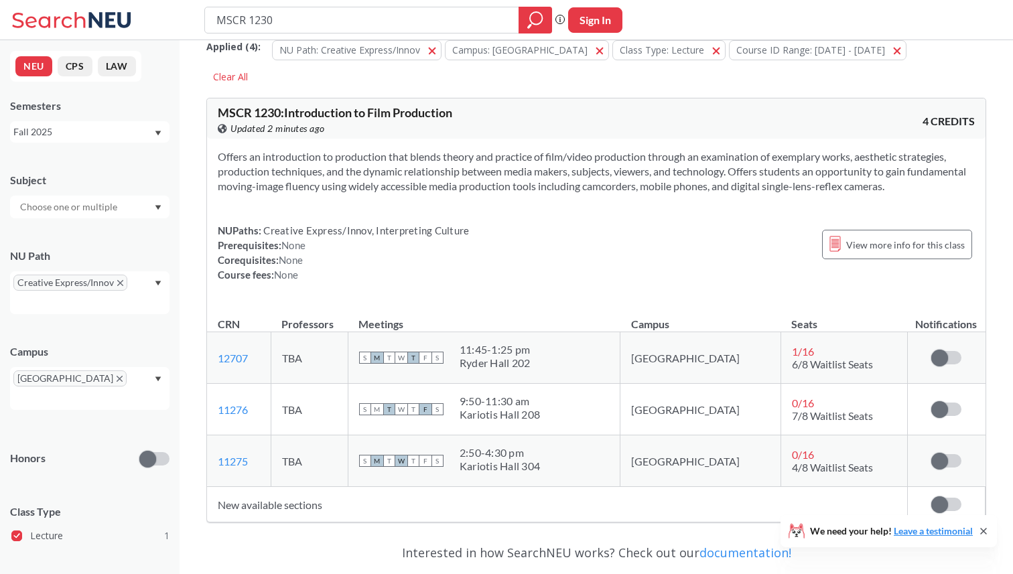
scroll to position [21, 0]
drag, startPoint x: 303, startPoint y: 20, endPoint x: 209, endPoint y: 20, distance: 94.4
click at [209, 20] on div "MSCR 1230" at bounding box center [378, 20] width 348 height 27
paste input "Color and Composition"
type input "Color and Composition"
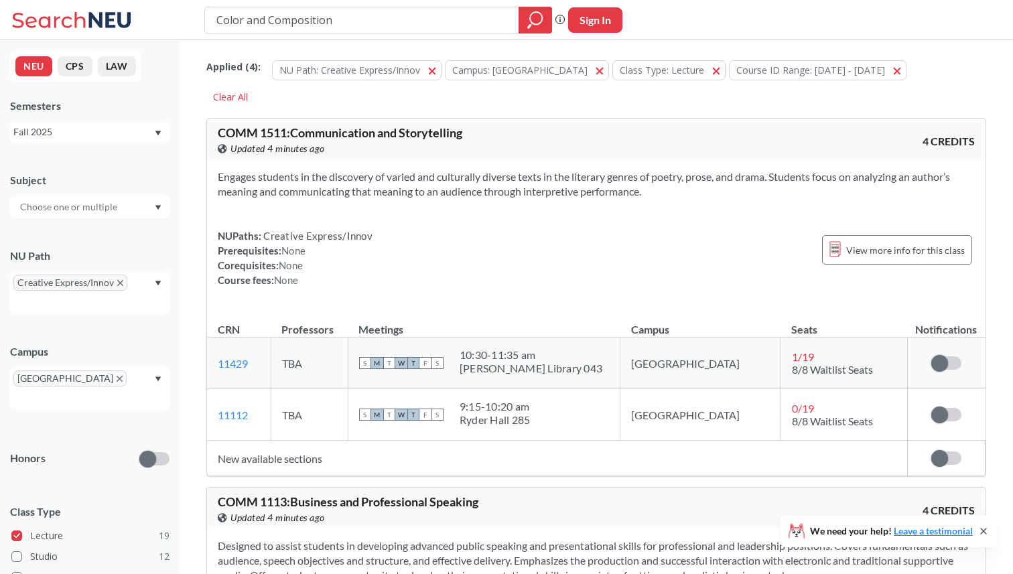
click at [348, 21] on input "Color and Composition" at bounding box center [362, 20] width 294 height 23
type input "Color and Composition"
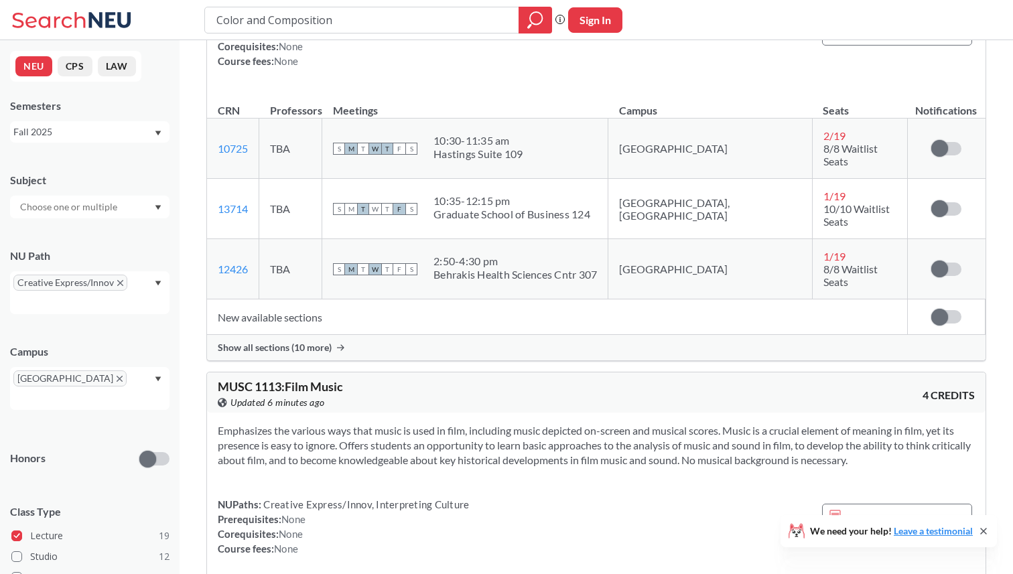
scroll to position [3277, 0]
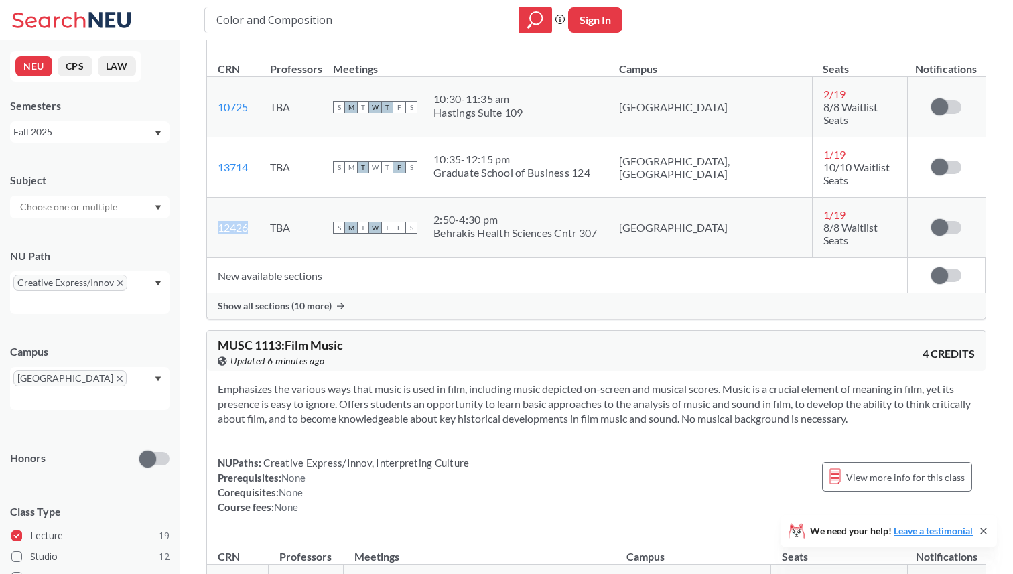
drag, startPoint x: 253, startPoint y: 145, endPoint x: 220, endPoint y: 149, distance: 33.0
click at [220, 198] on td "12426 View this section on Banner." at bounding box center [233, 228] width 52 height 60
click at [300, 300] on span "Show all sections (10 more)" at bounding box center [275, 306] width 114 height 12
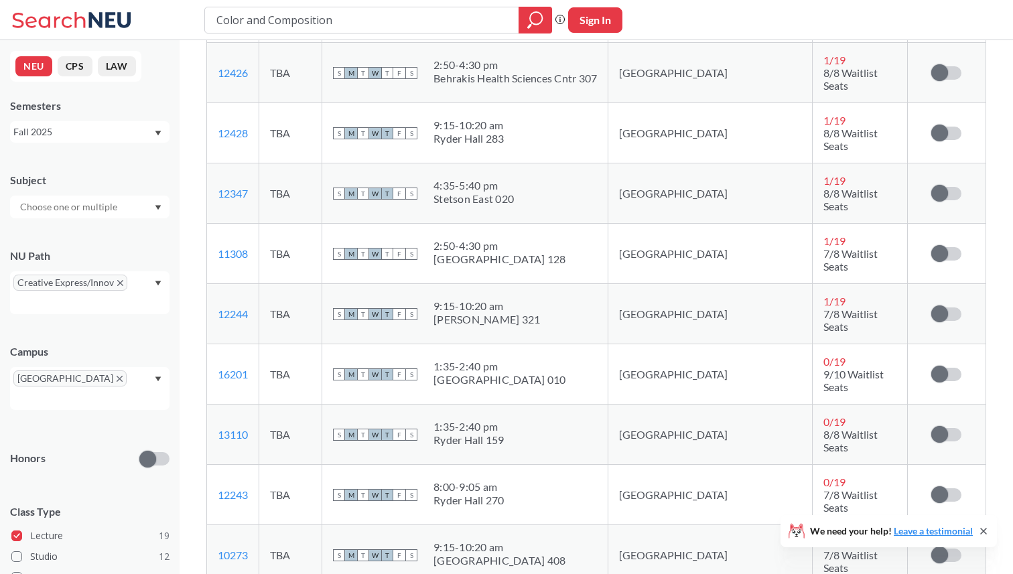
scroll to position [3516, 0]
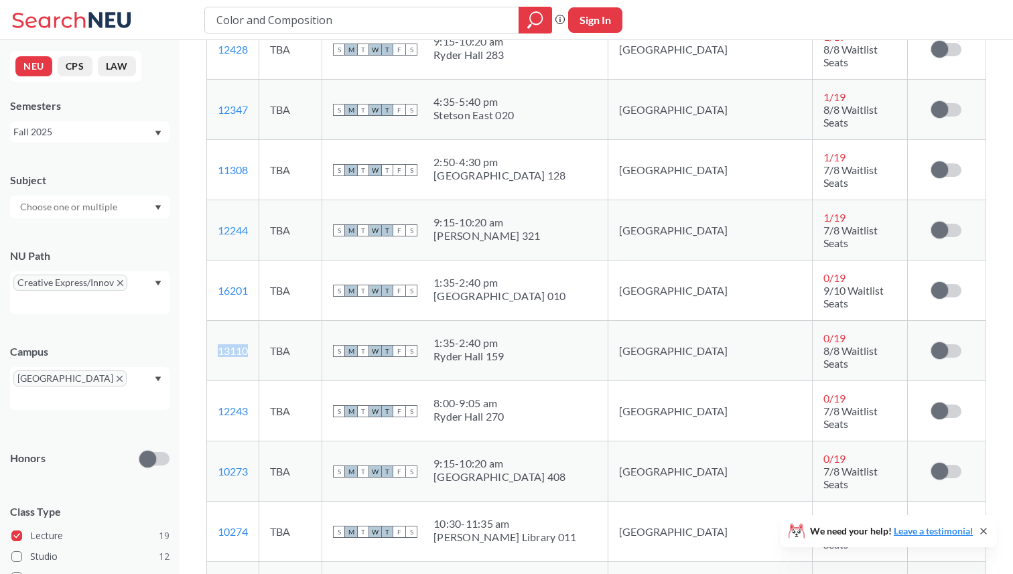
drag, startPoint x: 256, startPoint y: 218, endPoint x: 211, endPoint y: 218, distance: 44.9
click at [211, 321] on td "13110 View this section on Banner." at bounding box center [233, 351] width 52 height 60
copy link "13110"
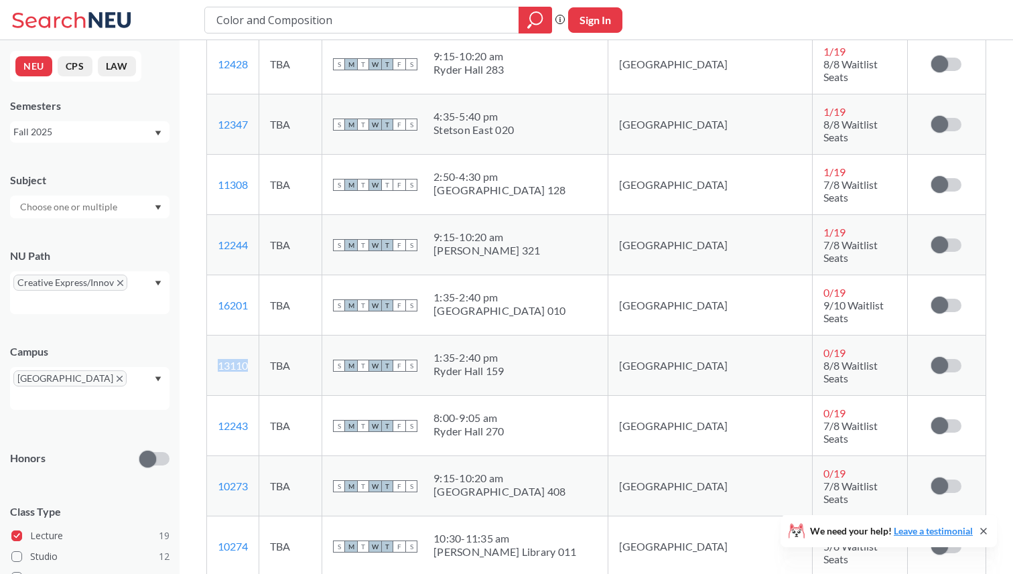
scroll to position [3500, 0]
click at [259, 337] on td "13110 View this section on Banner." at bounding box center [233, 367] width 52 height 60
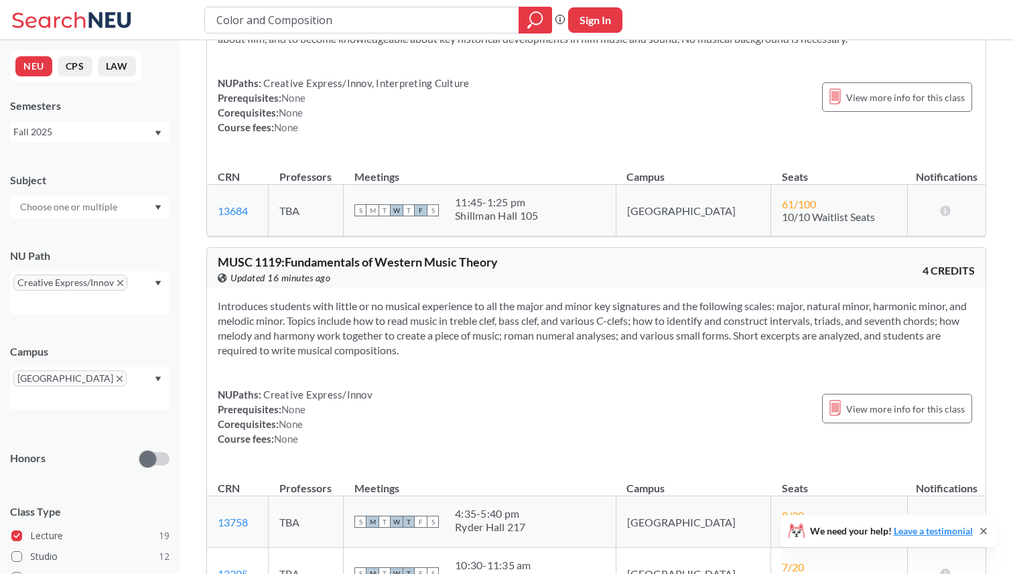
scroll to position [4263, 0]
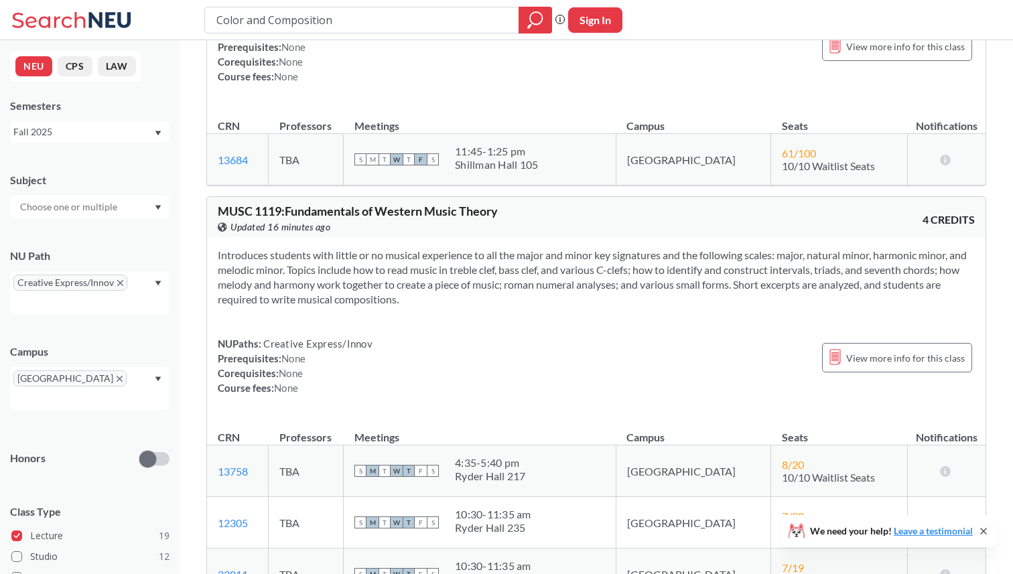
scroll to position [4312, 0]
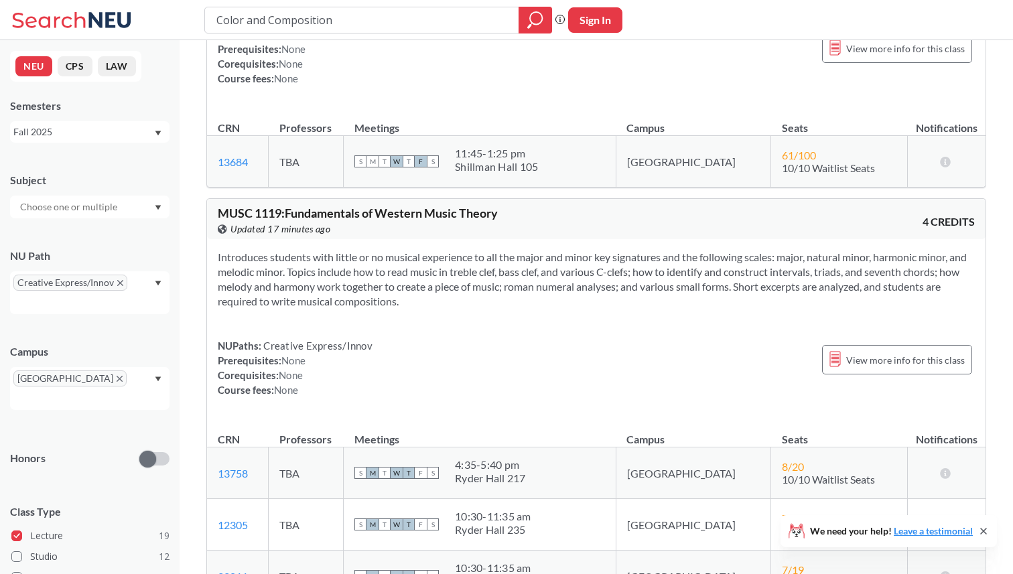
scroll to position [4326, 0]
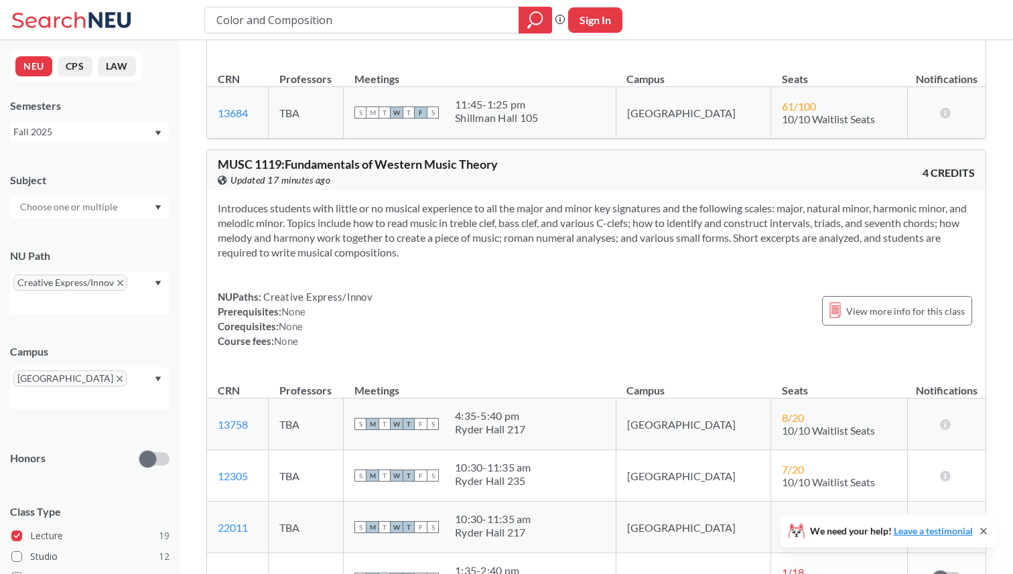
scroll to position [4358, 0]
drag, startPoint x: 249, startPoint y: 405, endPoint x: 218, endPoint y: 405, distance: 31.5
click at [218, 497] on td "13123 View this section on Banner." at bounding box center [238, 579] width 62 height 52
copy link "13123"
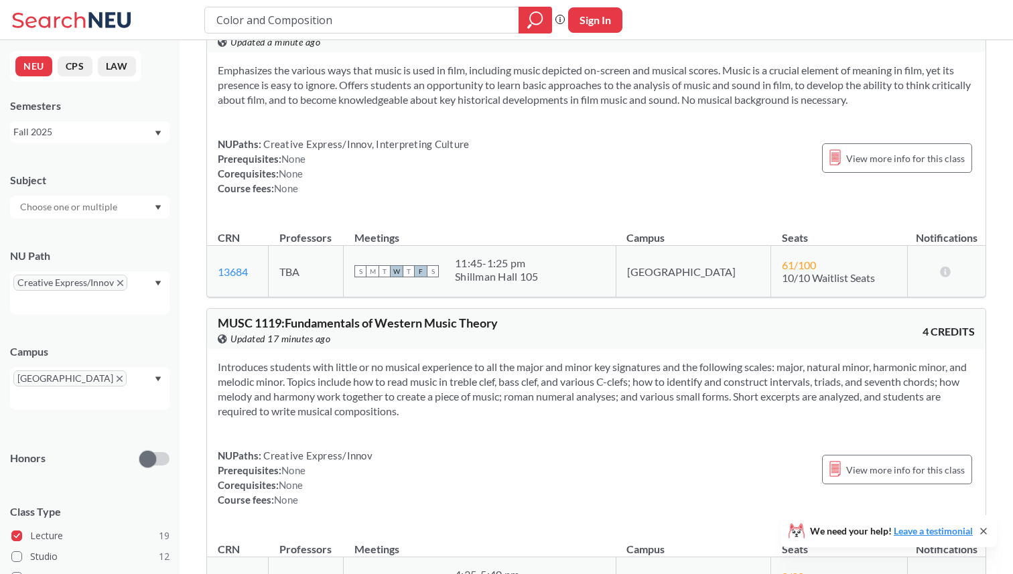
scroll to position [4188, 0]
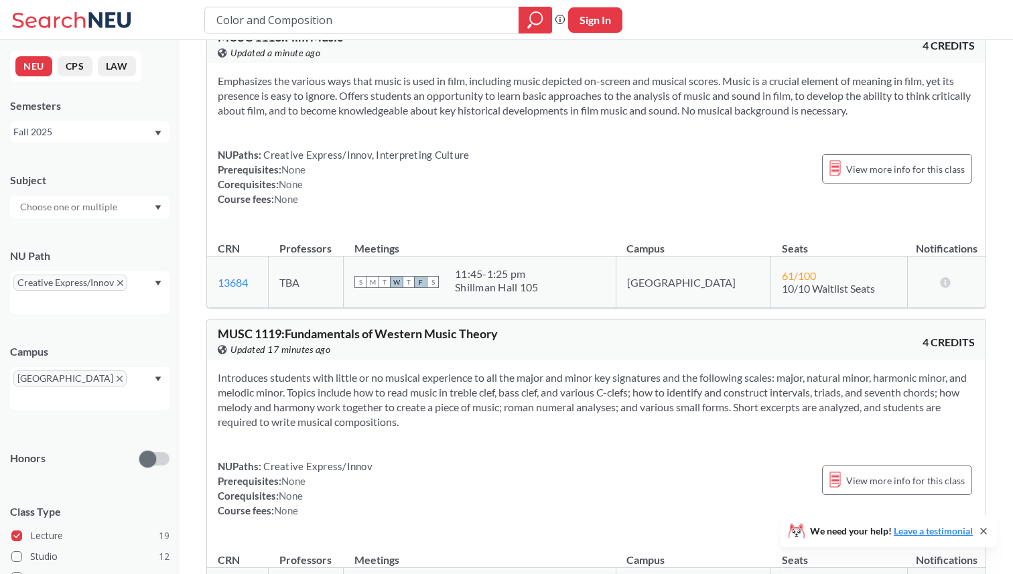
click at [462, 459] on div "NUPaths: Creative Express/Innov Prerequisites: None Corequisites: None Course f…" at bounding box center [596, 488] width 757 height 59
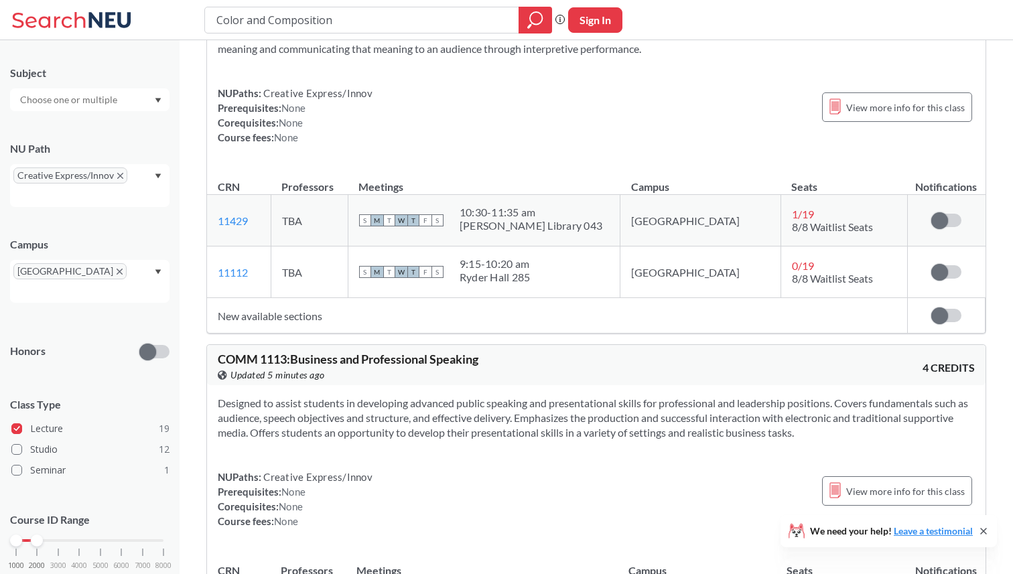
scroll to position [146, 0]
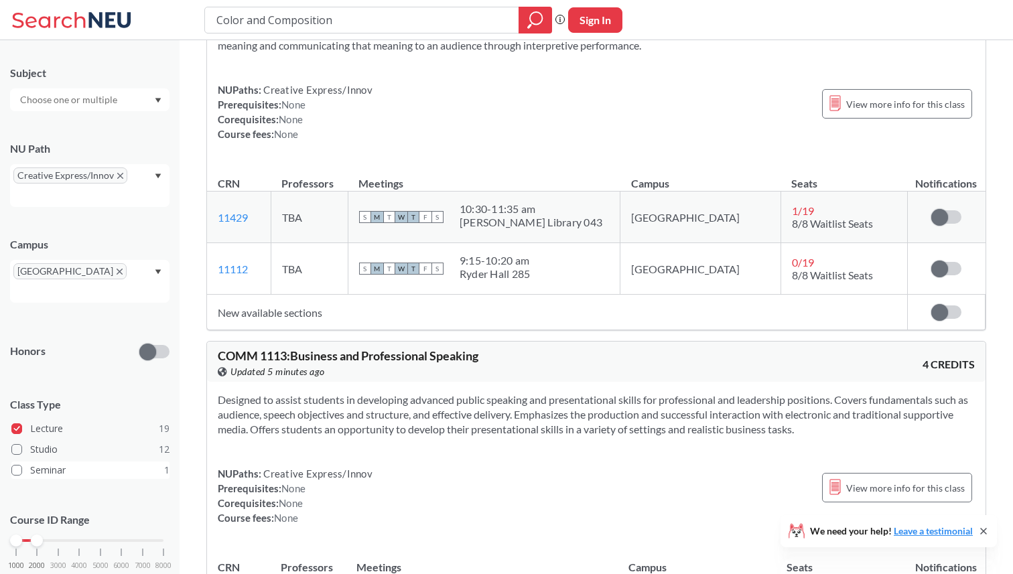
click at [15, 465] on span at bounding box center [16, 470] width 11 height 11
click at [30, 463] on input "Seminar 1" at bounding box center [35, 468] width 11 height 11
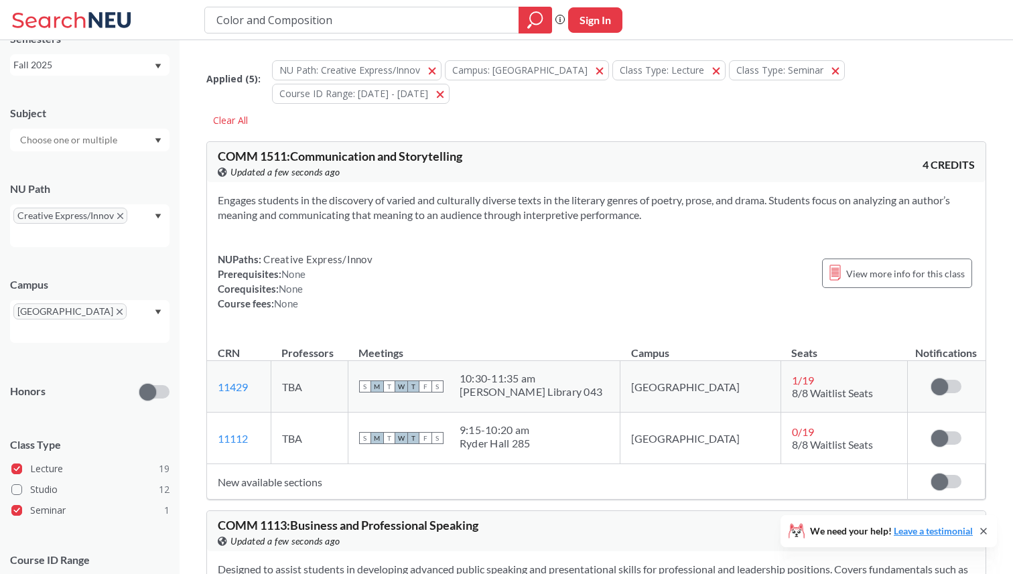
scroll to position [107, 0]
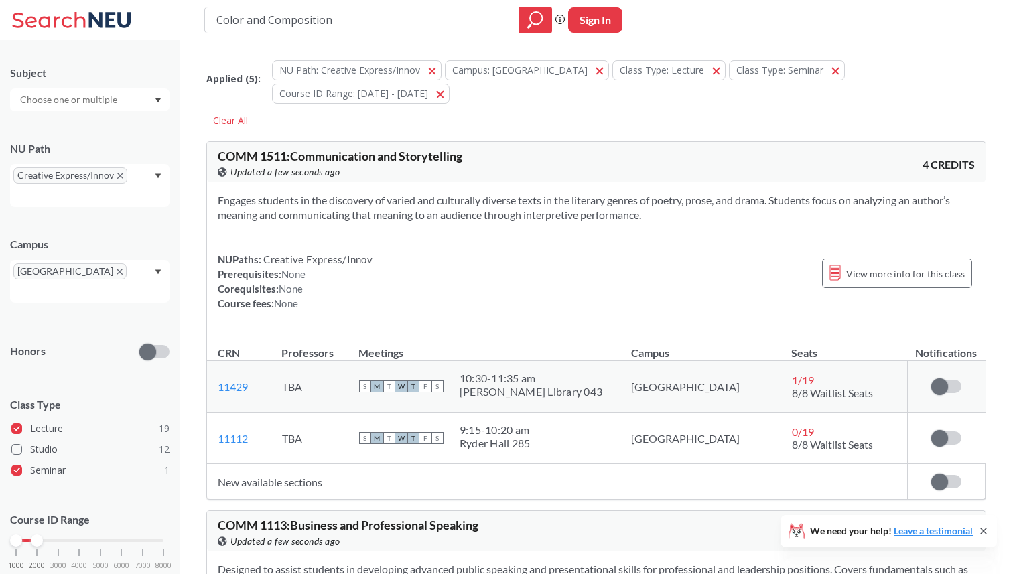
click at [257, 464] on td "New available sections" at bounding box center [557, 481] width 700 height 35
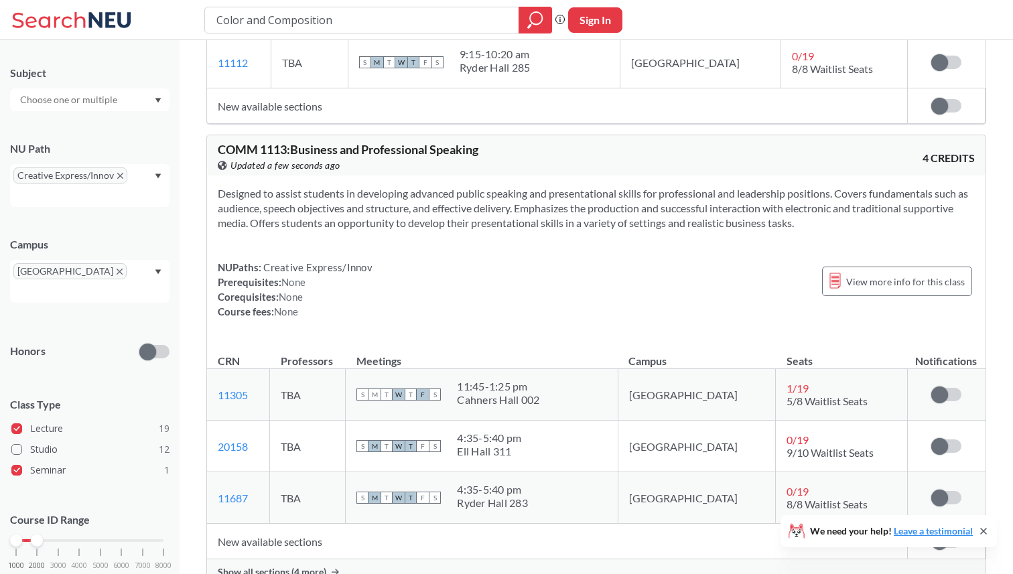
scroll to position [377, 0]
click at [266, 497] on span "Show all sections (4 more)" at bounding box center [272, 571] width 109 height 12
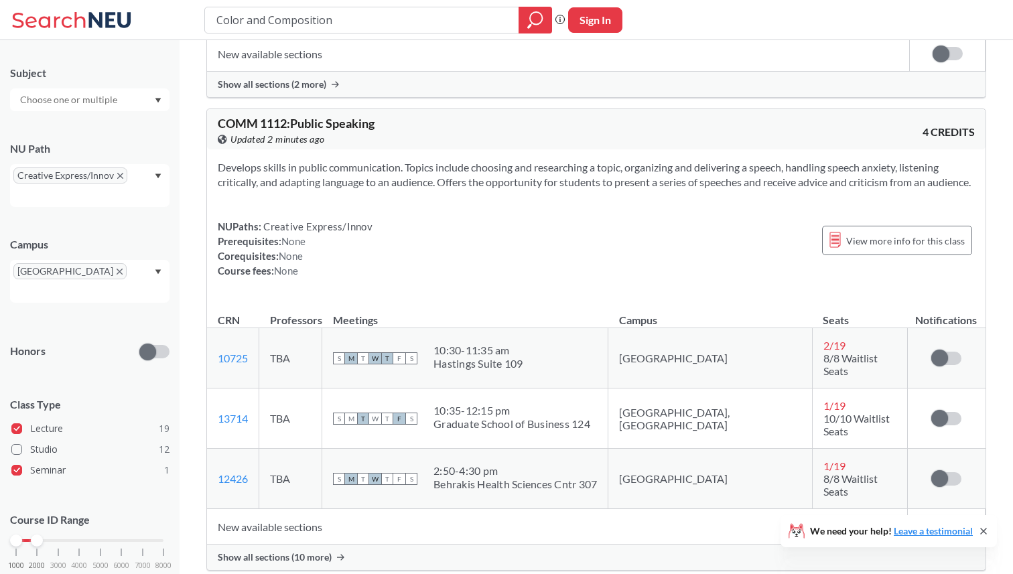
scroll to position [3277, 0]
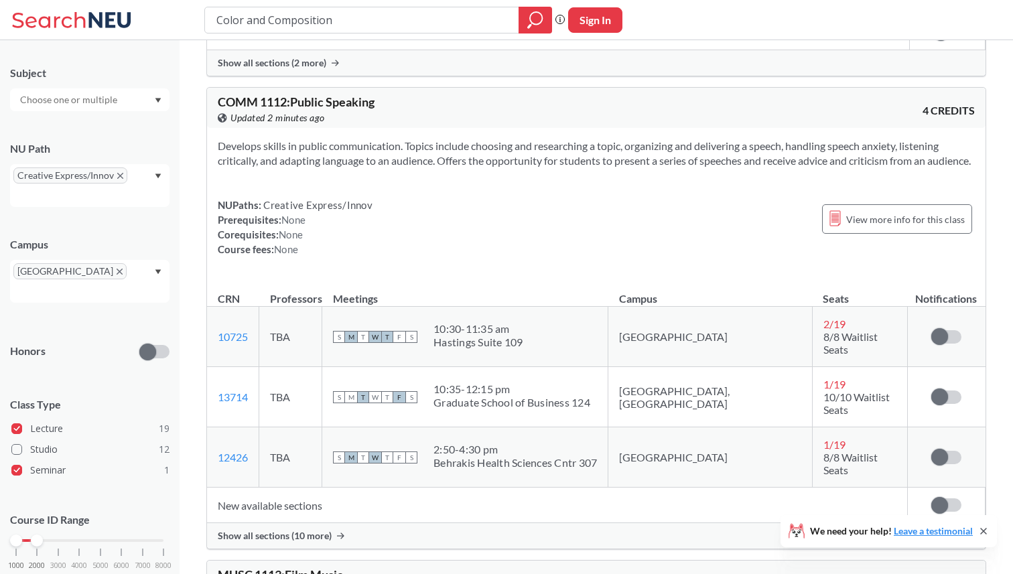
click at [261, 497] on div "Show all sections (10 more)" at bounding box center [596, 535] width 778 height 25
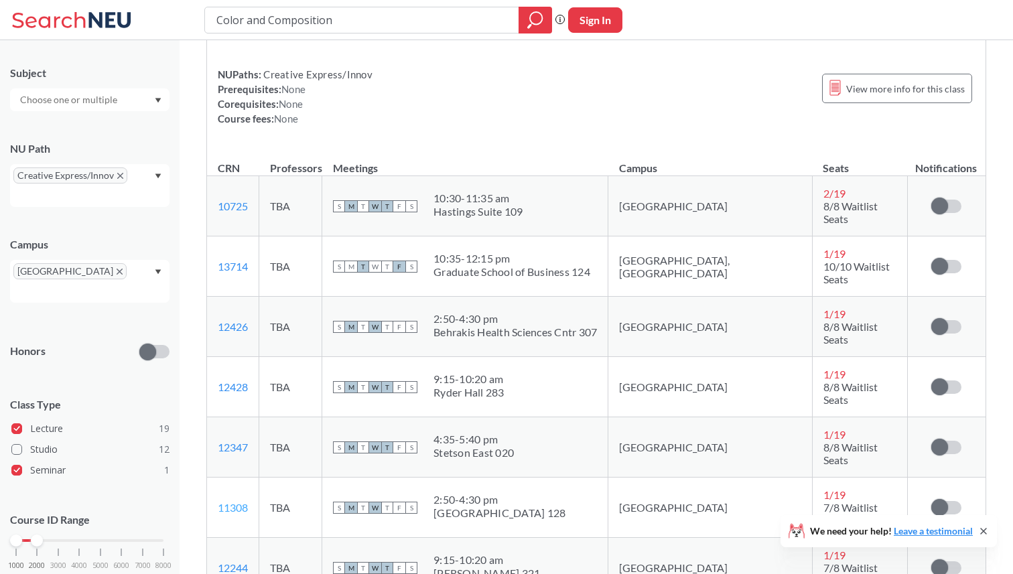
scroll to position [3396, 0]
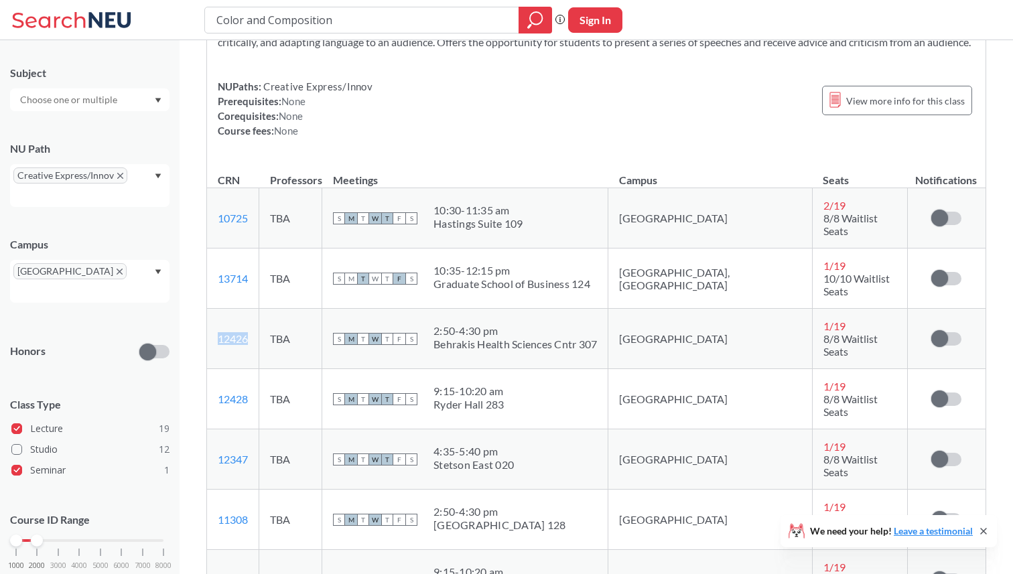
drag, startPoint x: 264, startPoint y: 232, endPoint x: 216, endPoint y: 238, distance: 47.9
click at [217, 309] on td "12426 View this section on Banner." at bounding box center [233, 339] width 52 height 60
copy link "12426"
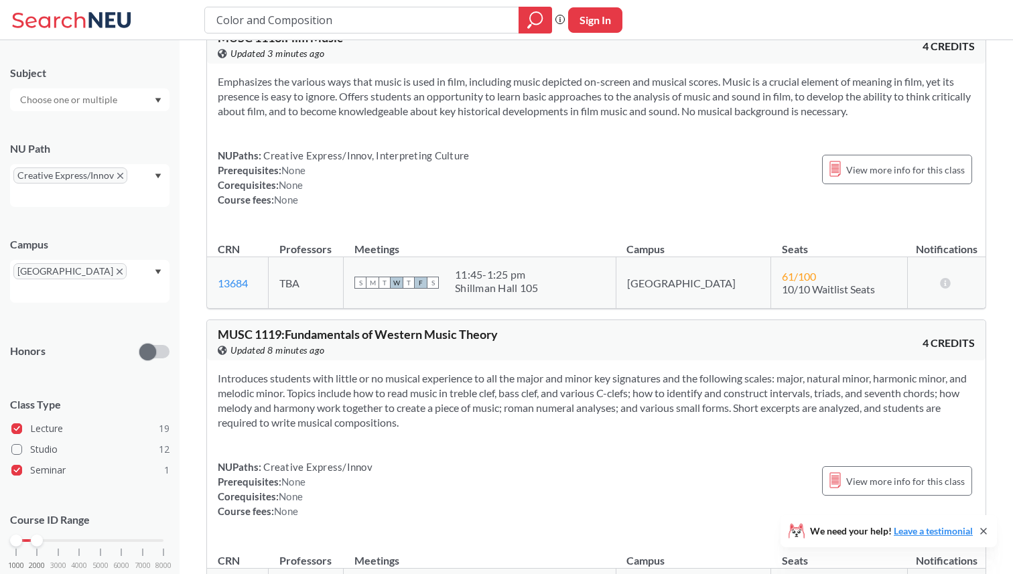
scroll to position [4488, 0]
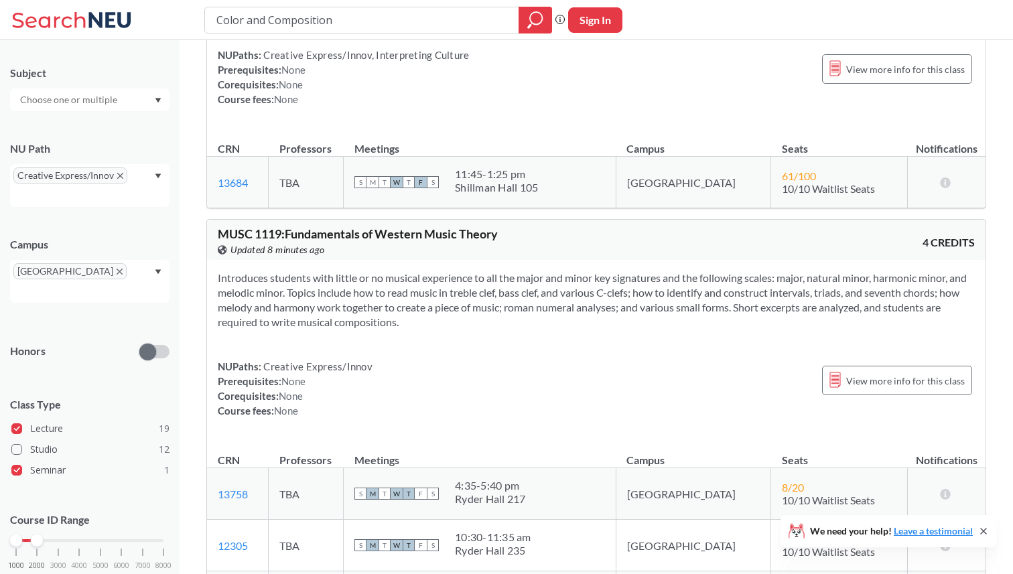
scroll to position [4478, 0]
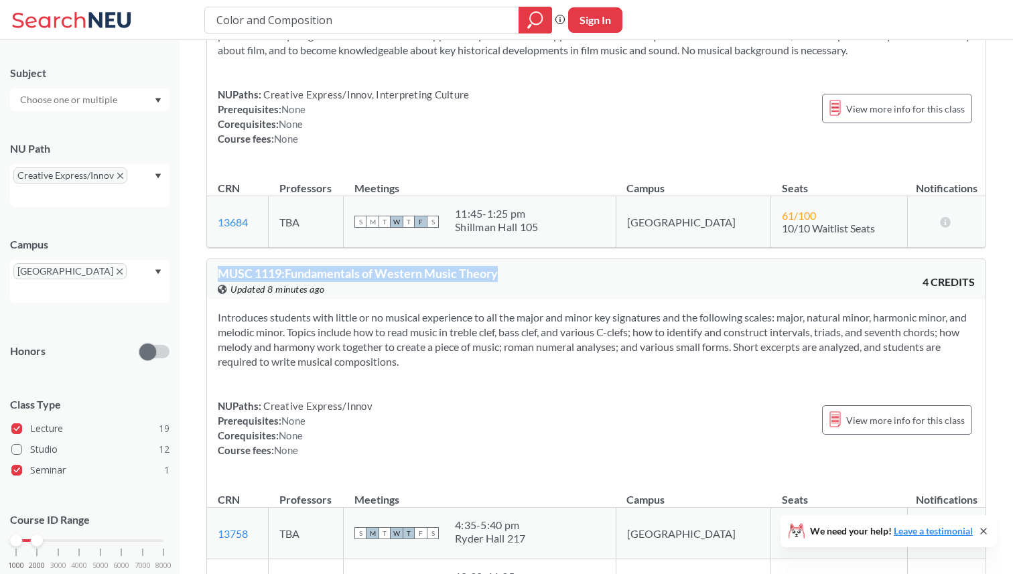
drag, startPoint x: 503, startPoint y: 82, endPoint x: 188, endPoint y: 86, distance: 314.8
copy span "MUSC 1119 : Fundamentals of Western Music Theory"
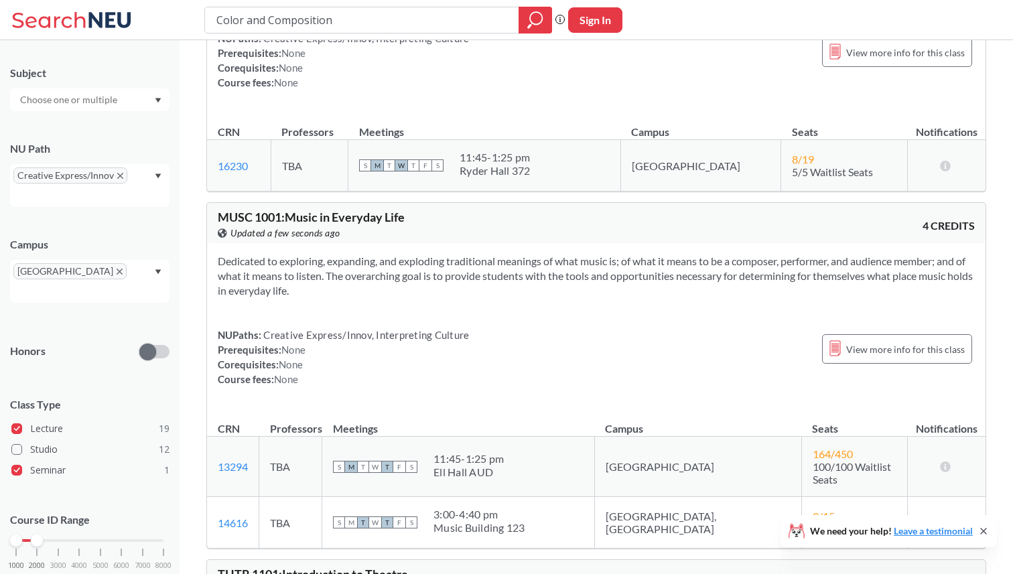
scroll to position [1993, 0]
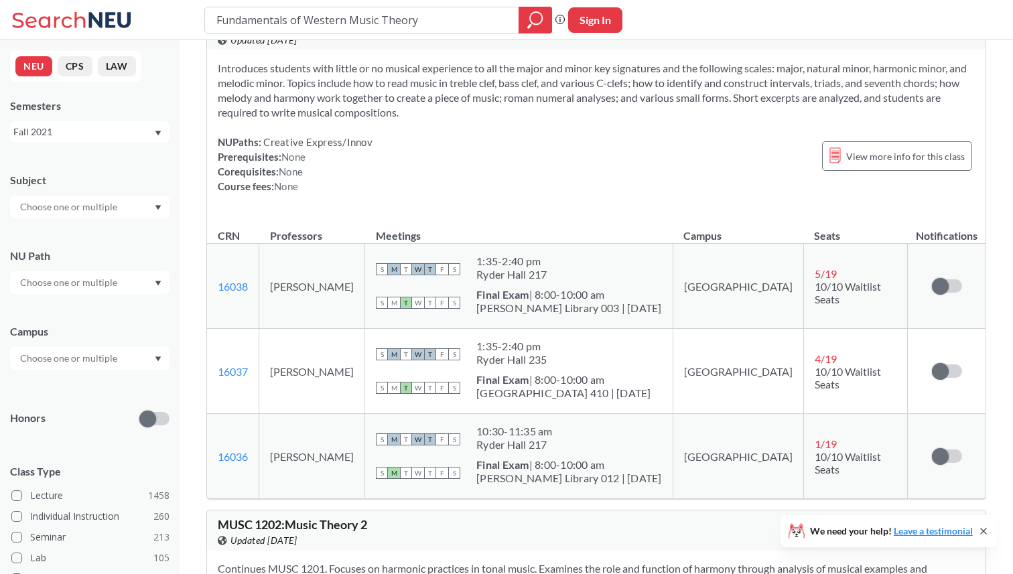
scroll to position [52, 0]
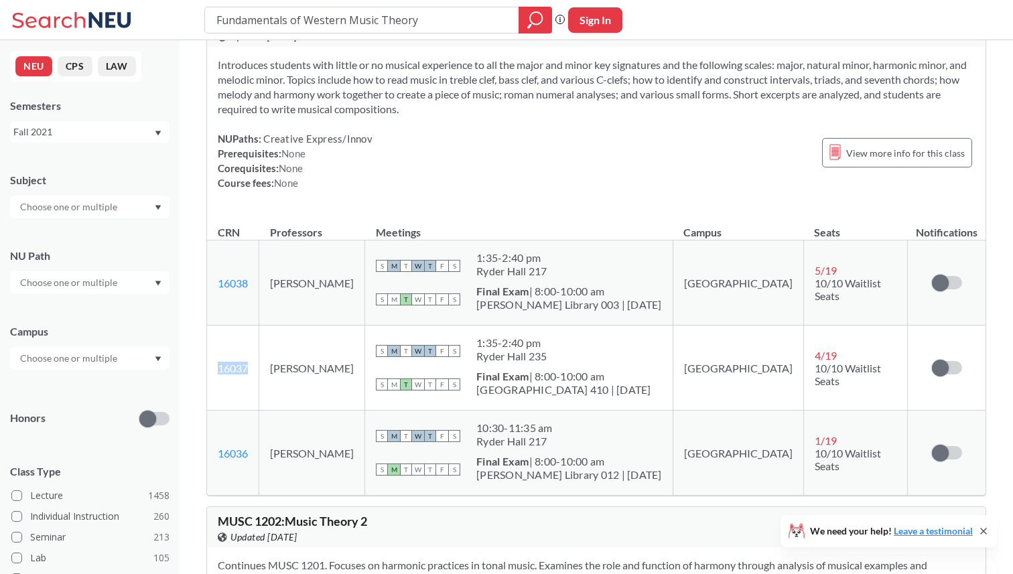
drag, startPoint x: 253, startPoint y: 363, endPoint x: 211, endPoint y: 362, distance: 41.5
click at [211, 362] on td "16037 View this section on Banner." at bounding box center [233, 368] width 52 height 85
copy link "16037"
click at [350, 365] on td "Katherine Chan" at bounding box center [312, 366] width 106 height 85
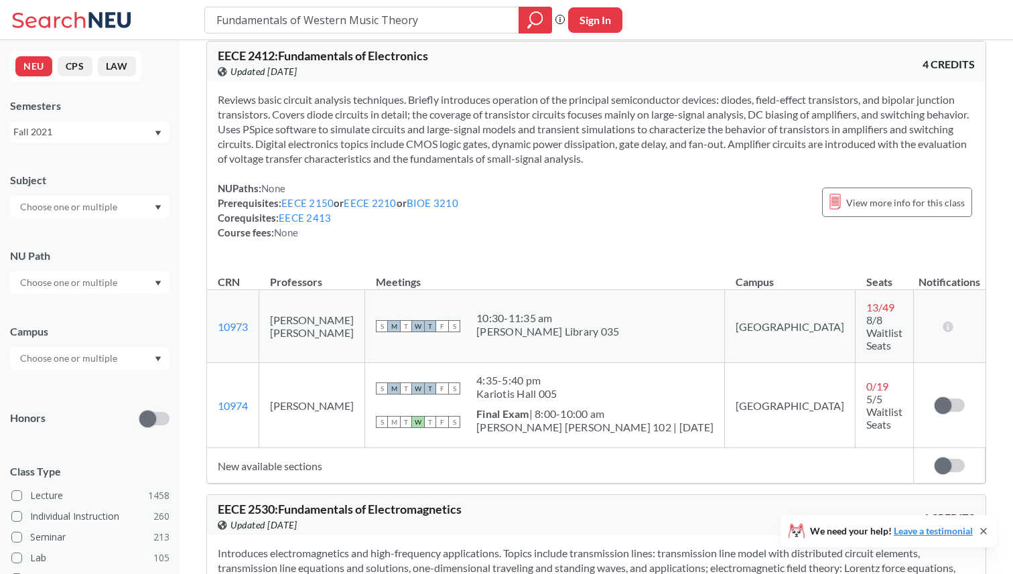
scroll to position [209, 0]
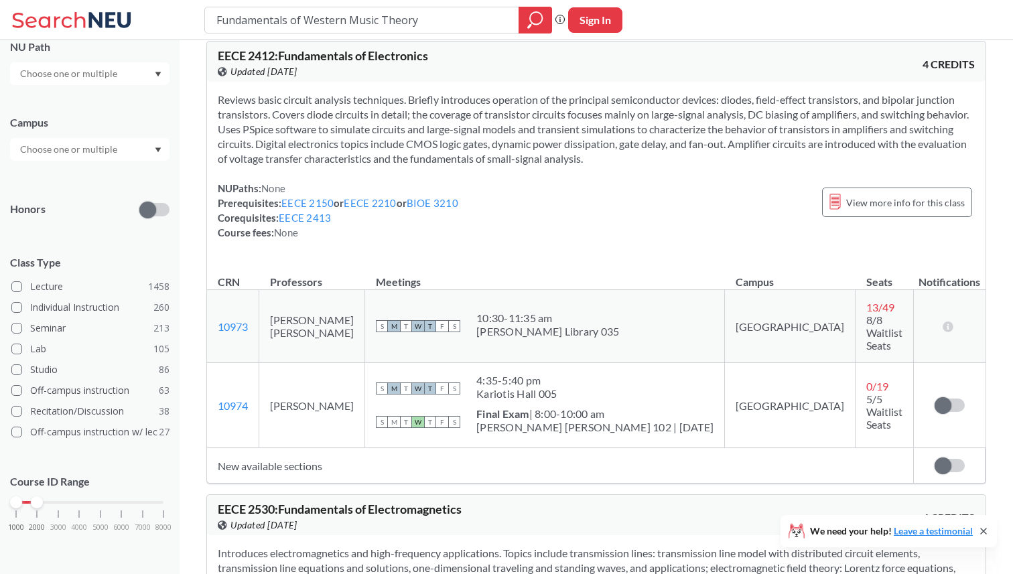
drag, startPoint x: 160, startPoint y: 502, endPoint x: 37, endPoint y: 499, distance: 123.3
click at [37, 499] on div at bounding box center [37, 502] width 12 height 12
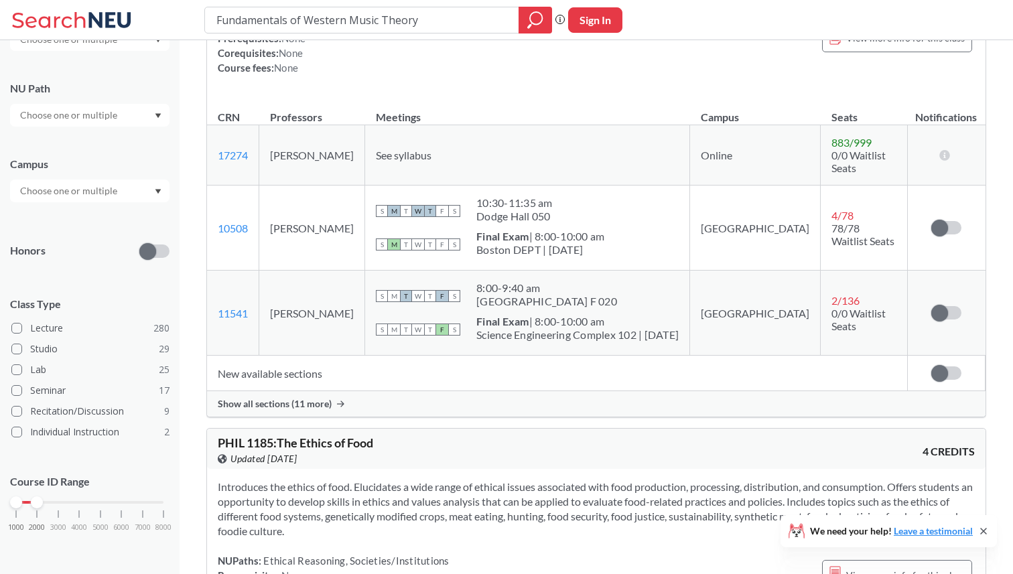
scroll to position [7435, 0]
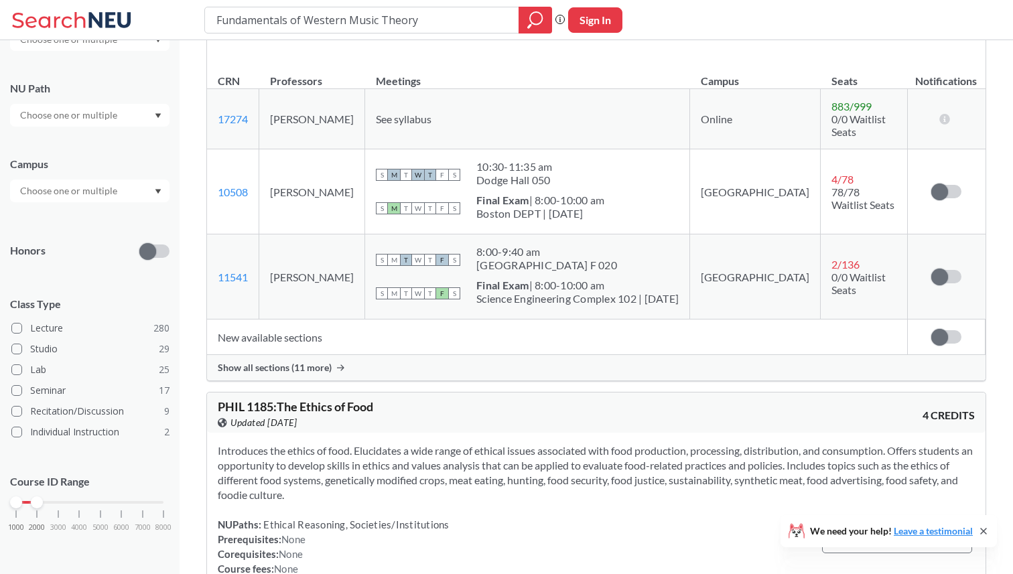
click at [103, 188] on input "text" at bounding box center [69, 191] width 113 height 16
click at [76, 112] on input "text" at bounding box center [69, 115] width 113 height 16
click at [106, 151] on span "Creative Express/Innov" at bounding box center [66, 147] width 99 height 15
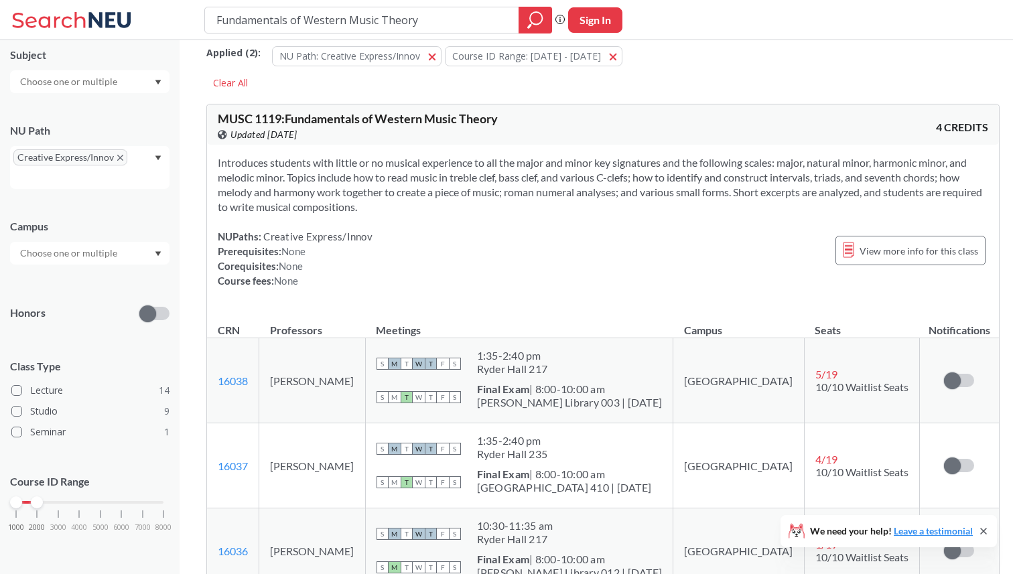
click at [299, 229] on div "NUPaths: Creative Express/Innov Prerequisites: None Corequisites: None Course f…" at bounding box center [295, 258] width 155 height 59
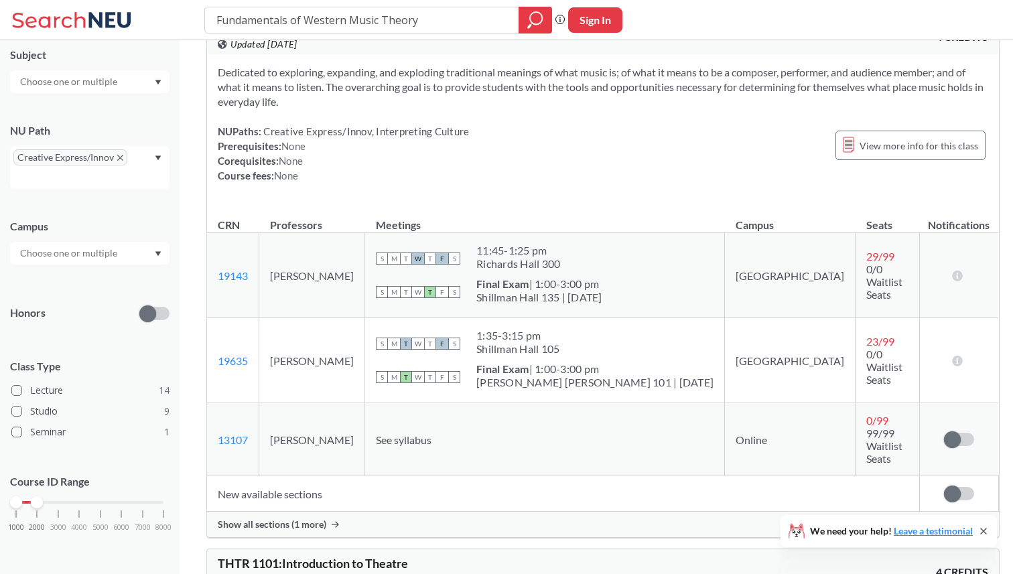
scroll to position [1046, 0]
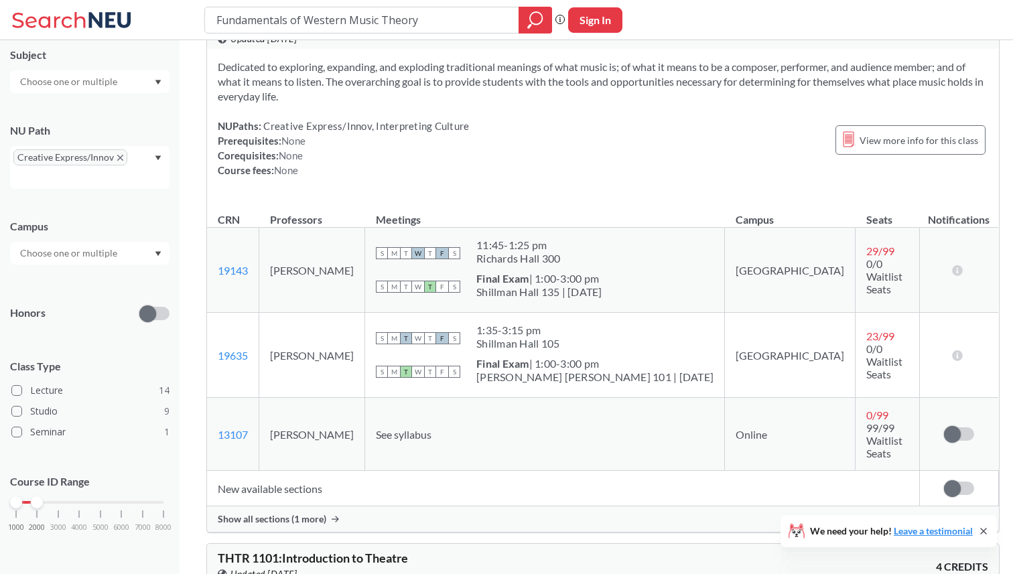
drag, startPoint x: 364, startPoint y: 355, endPoint x: 289, endPoint y: 355, distance: 75.7
click at [289, 355] on td "[PERSON_NAME]" at bounding box center [312, 355] width 106 height 85
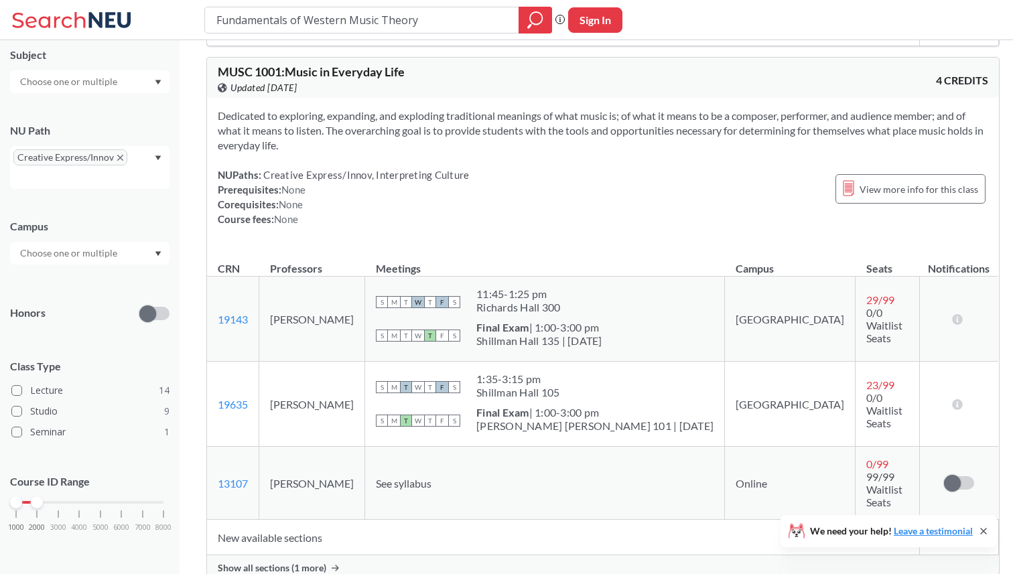
scroll to position [993, 0]
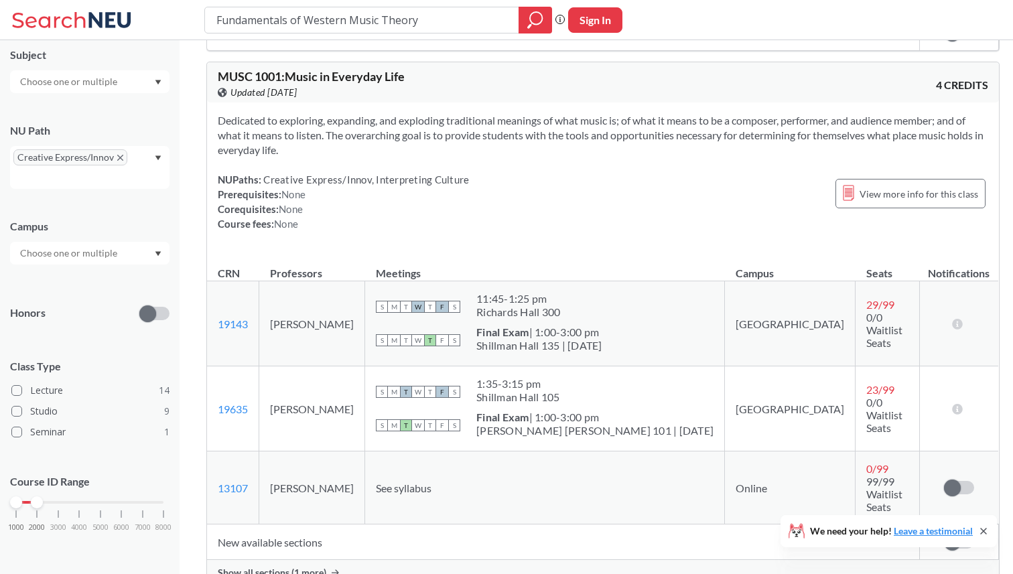
copy td "[PERSON_NAME]"
click at [551, 177] on div "NUPaths: Creative Express/Innov, Interpreting Culture Prerequisites: None Coreq…" at bounding box center [603, 201] width 770 height 59
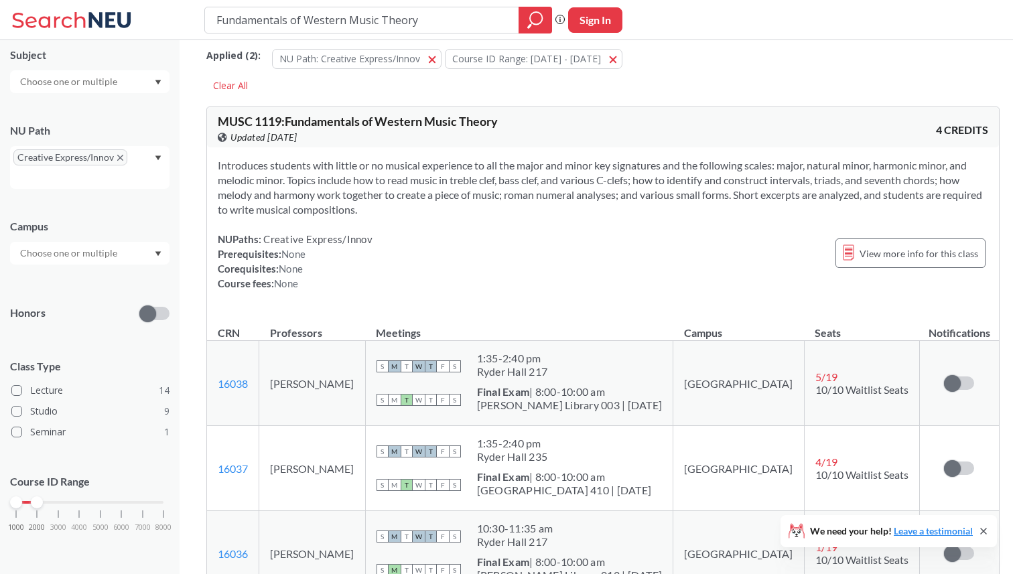
scroll to position [0, 0]
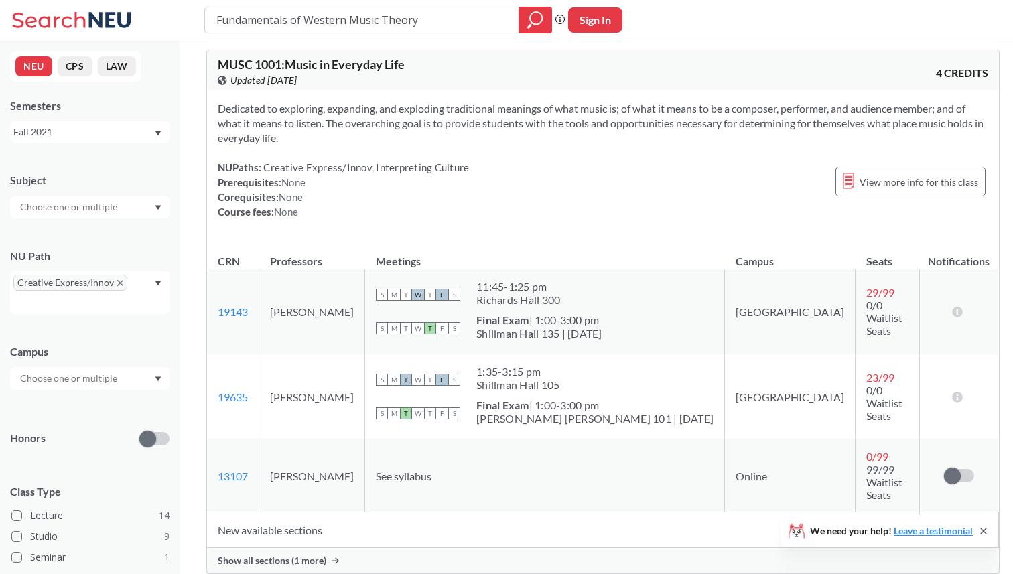
scroll to position [981, 0]
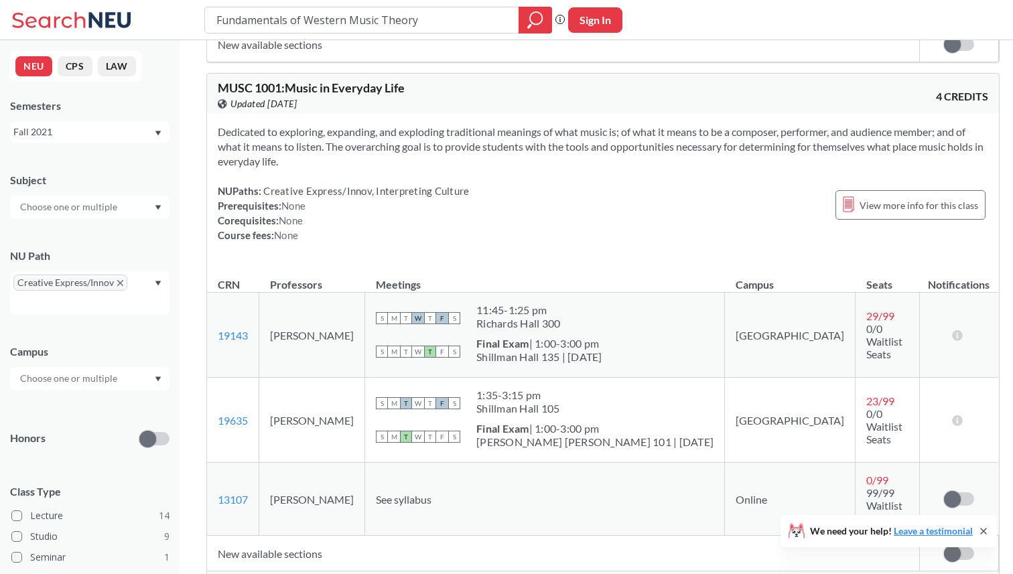
click at [269, 573] on span "Show all sections (1 more)" at bounding box center [272, 584] width 109 height 12
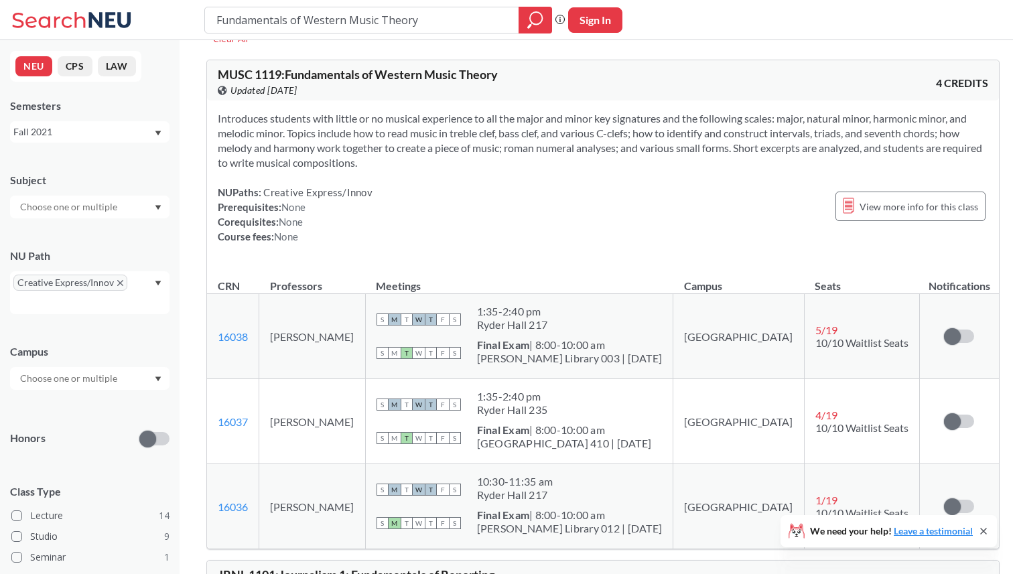
scroll to position [0, 0]
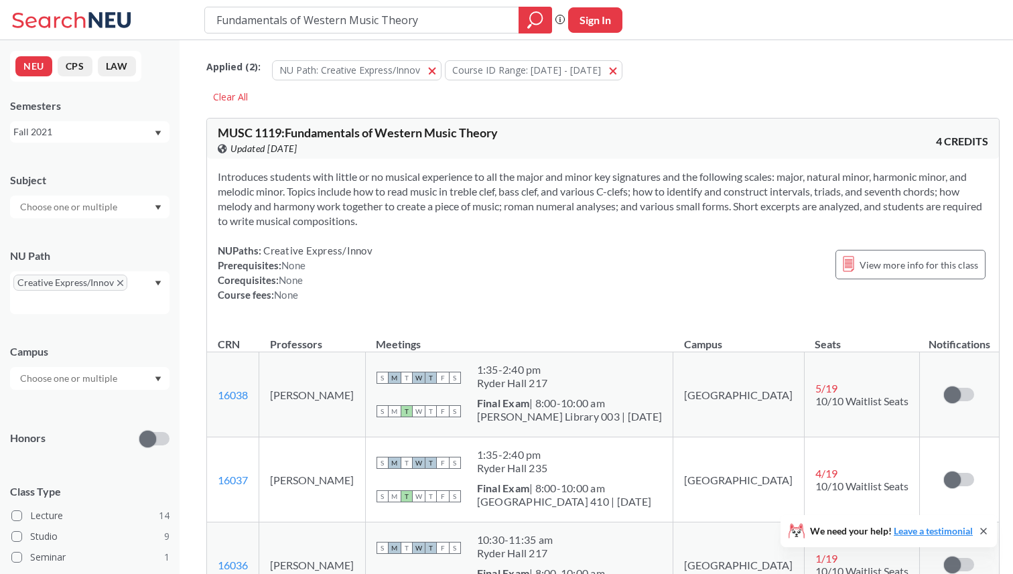
drag, startPoint x: 422, startPoint y: 23, endPoint x: 135, endPoint y: 21, distance: 286.7
click at [135, 21] on div "Fundamentals of Western Music Theory Phrase search guarantees the exact search …" at bounding box center [506, 20] width 1013 height 40
click at [27, 59] on button "NEU" at bounding box center [33, 66] width 37 height 20
click at [48, 31] on icon at bounding box center [73, 20] width 125 height 27
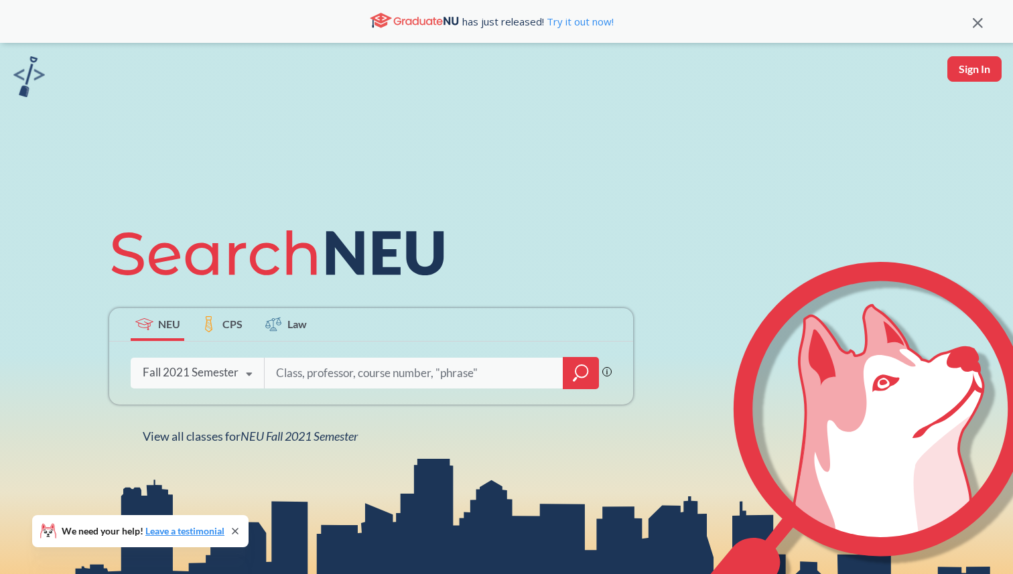
click at [230, 368] on div "Fall 2021 Semester" at bounding box center [191, 372] width 96 height 15
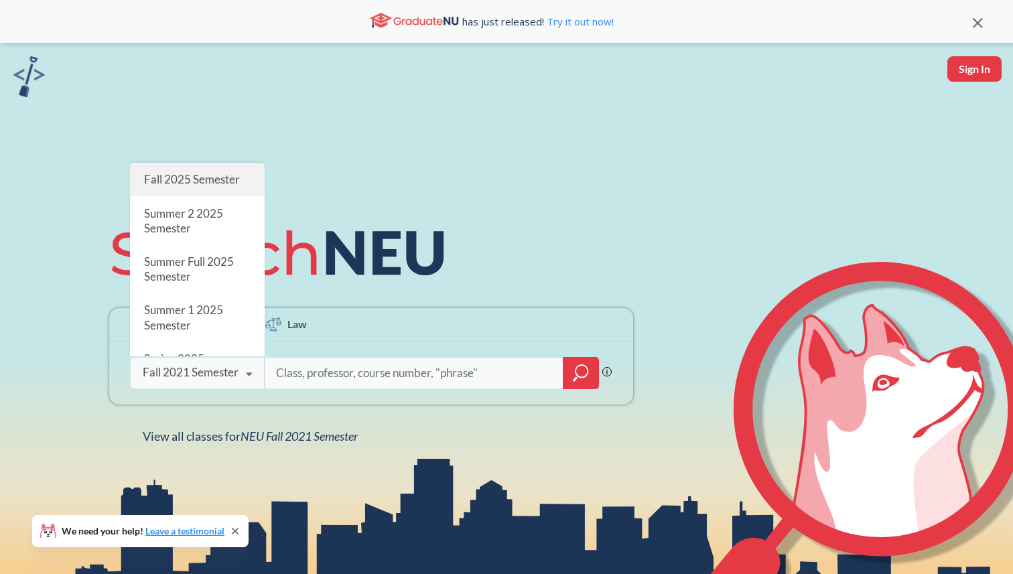
click at [198, 184] on span "Fall 2025 Semester" at bounding box center [192, 179] width 96 height 14
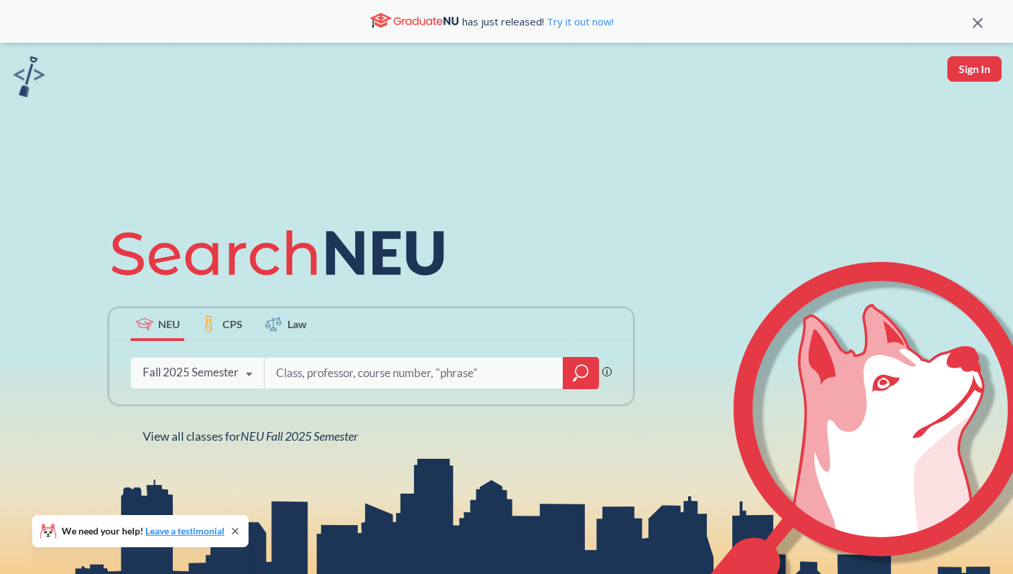
click at [583, 378] on icon "magnifying glass" at bounding box center [581, 373] width 16 height 19
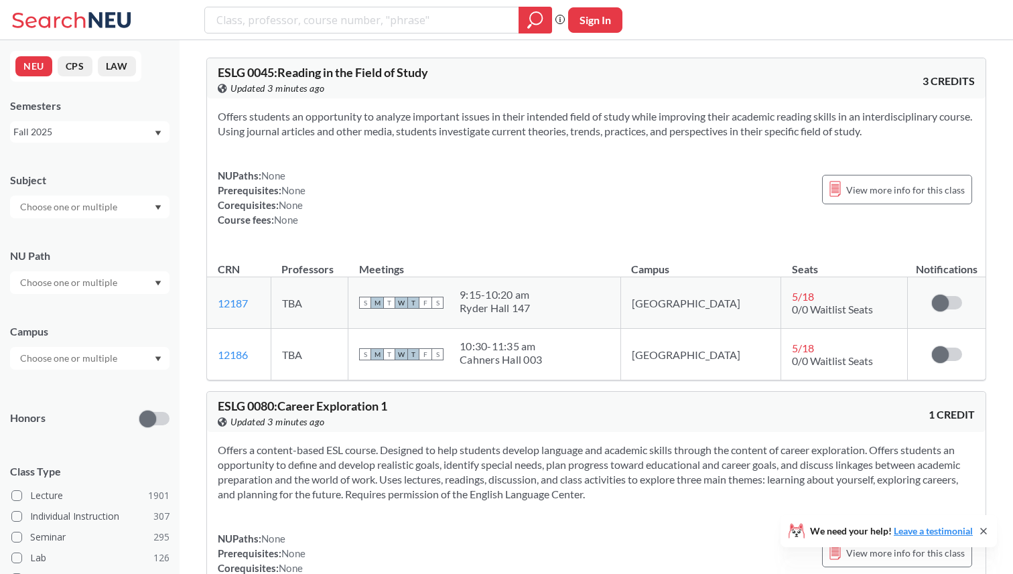
click at [69, 203] on input "text" at bounding box center [69, 207] width 113 height 16
click at [110, 184] on div "Subject" at bounding box center [89, 180] width 159 height 15
click at [67, 287] on input "text" at bounding box center [69, 283] width 113 height 16
click at [85, 397] on span "Creative Express/Innov" at bounding box center [66, 397] width 99 height 15
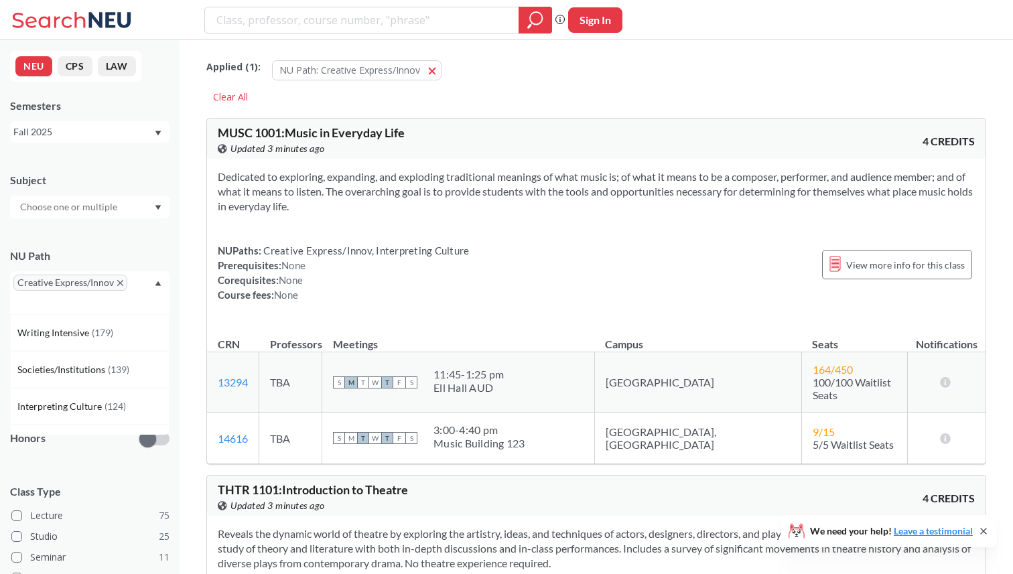
click at [363, 212] on section "Dedicated to exploring, expanding, and exploding traditional meanings of what m…" at bounding box center [596, 191] width 757 height 44
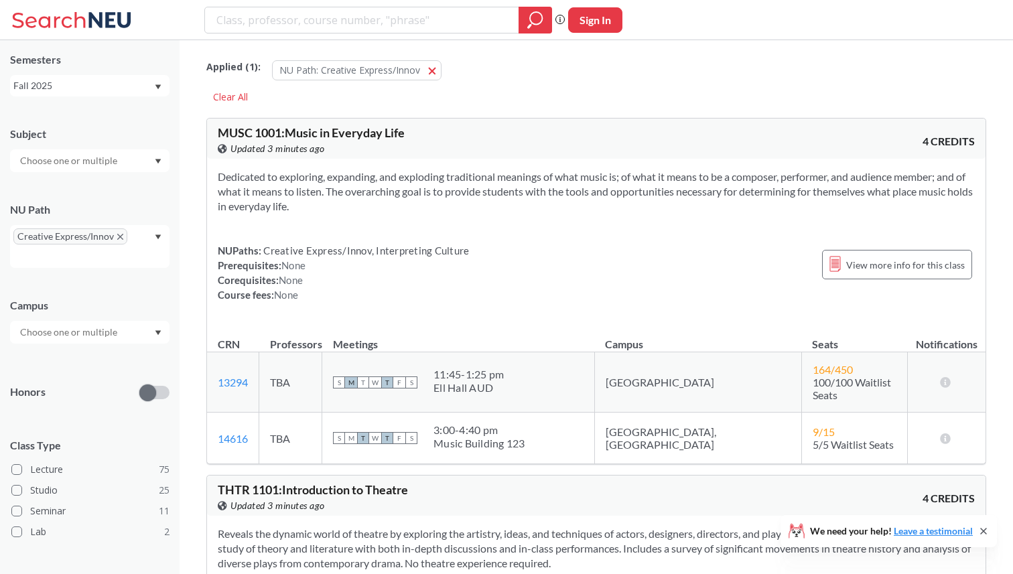
click at [135, 326] on div at bounding box center [89, 332] width 159 height 23
click at [86, 364] on div "Boston ( 103 )" at bounding box center [92, 362] width 151 height 15
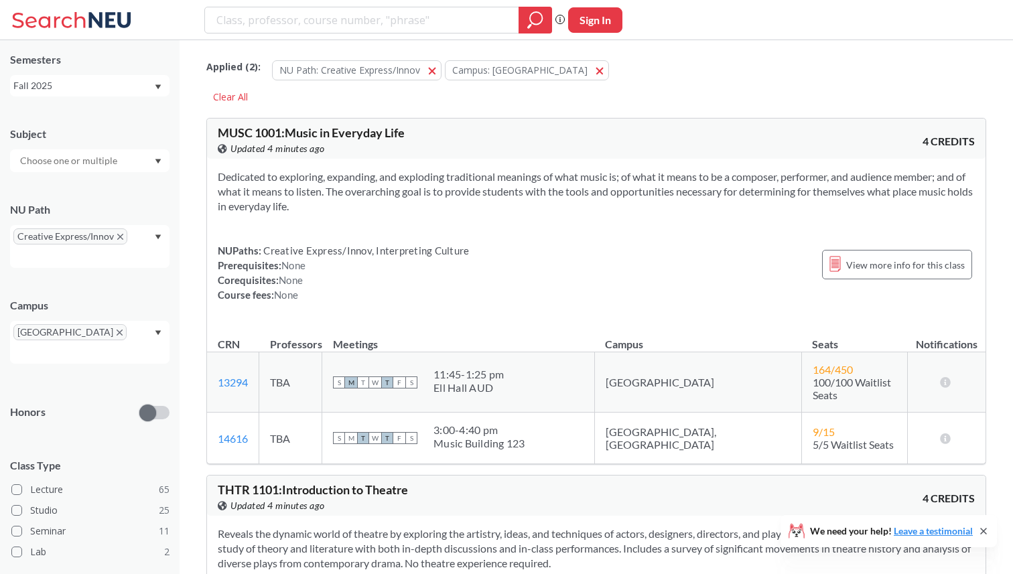
click at [346, 264] on div "NUPaths: Creative Express/Innov, Interpreting Culture Prerequisites: None Coreq…" at bounding box center [343, 272] width 251 height 59
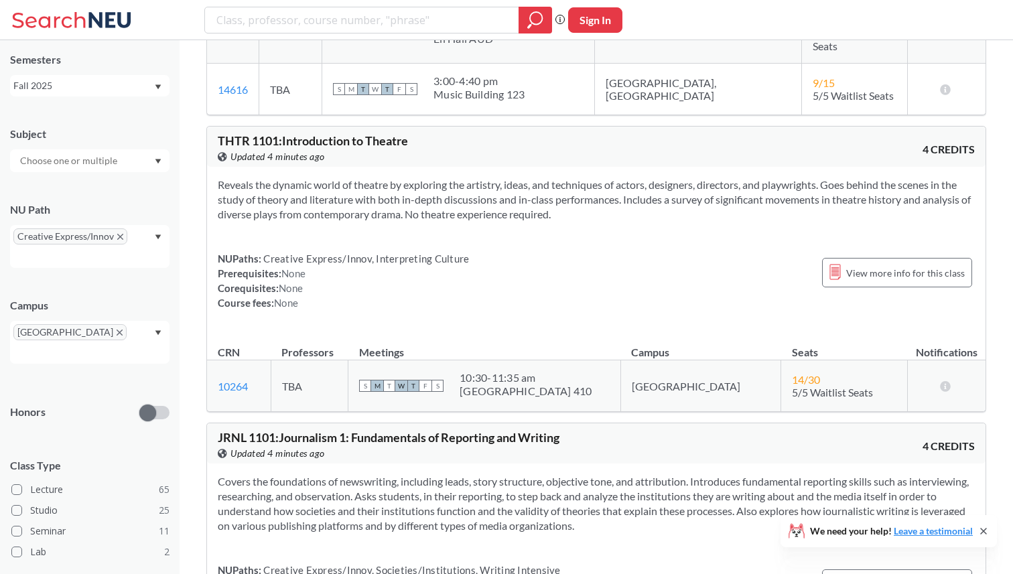
scroll to position [364, 0]
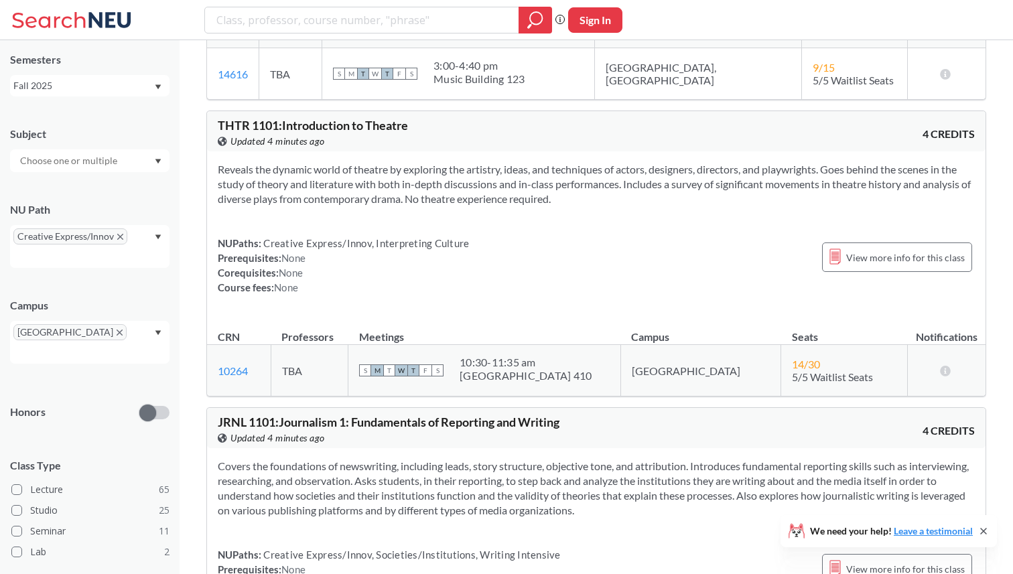
click at [281, 171] on section "Reveals the dynamic world of theatre by exploring the artistry, ideas, and tech…" at bounding box center [596, 184] width 757 height 44
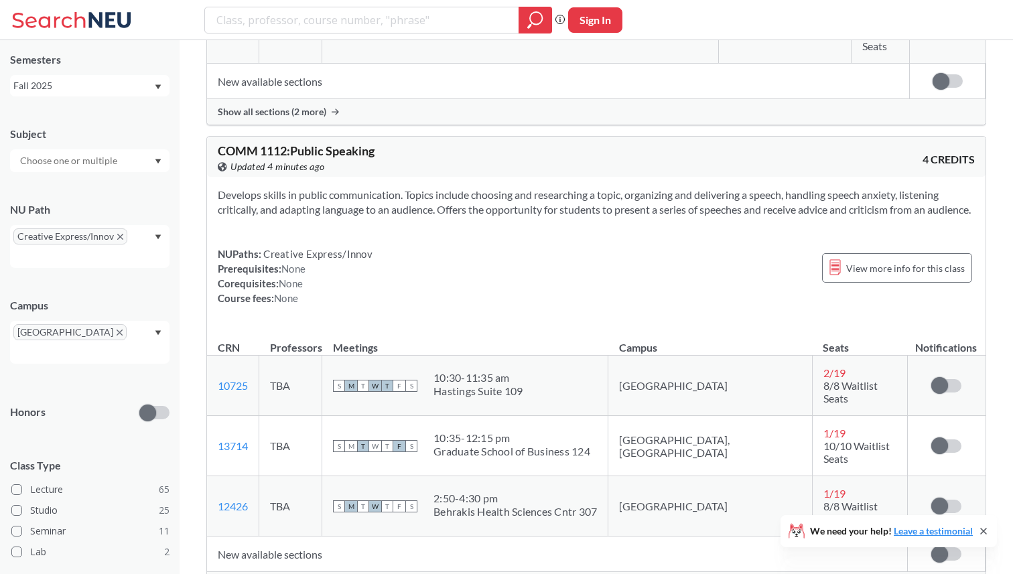
scroll to position [1528, 0]
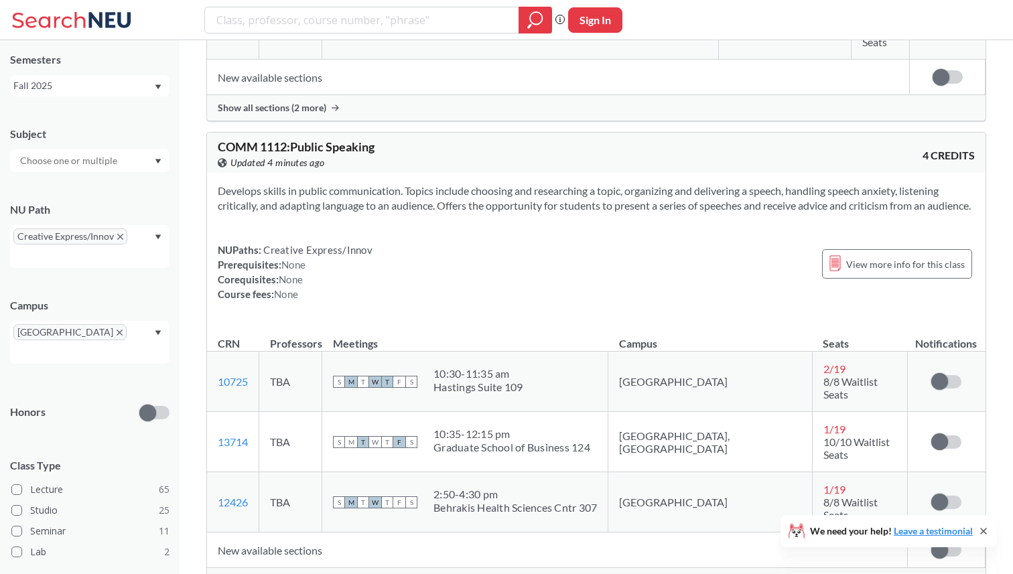
click at [286, 573] on span "Show all sections (10 more)" at bounding box center [275, 581] width 114 height 12
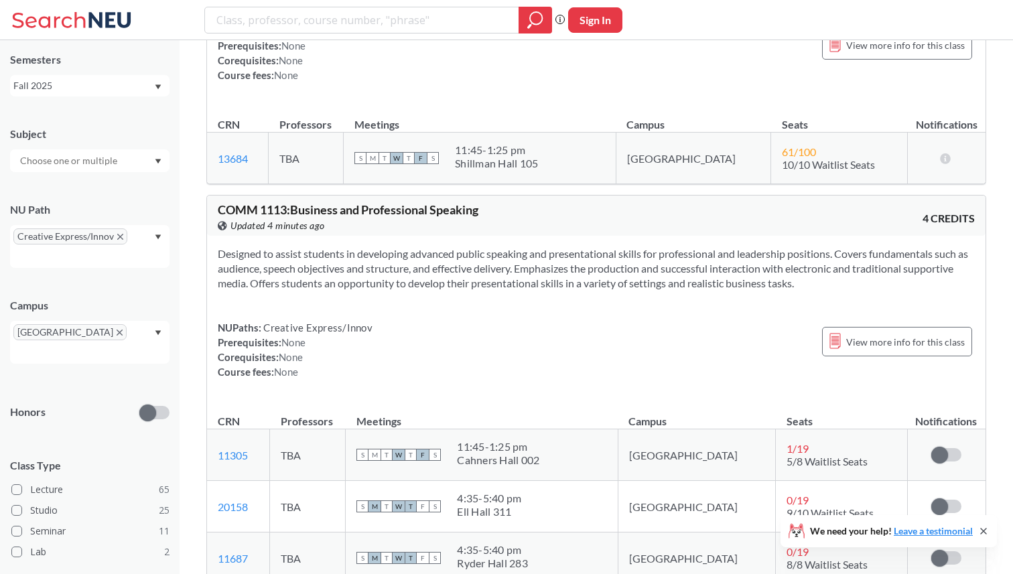
scroll to position [2804, 0]
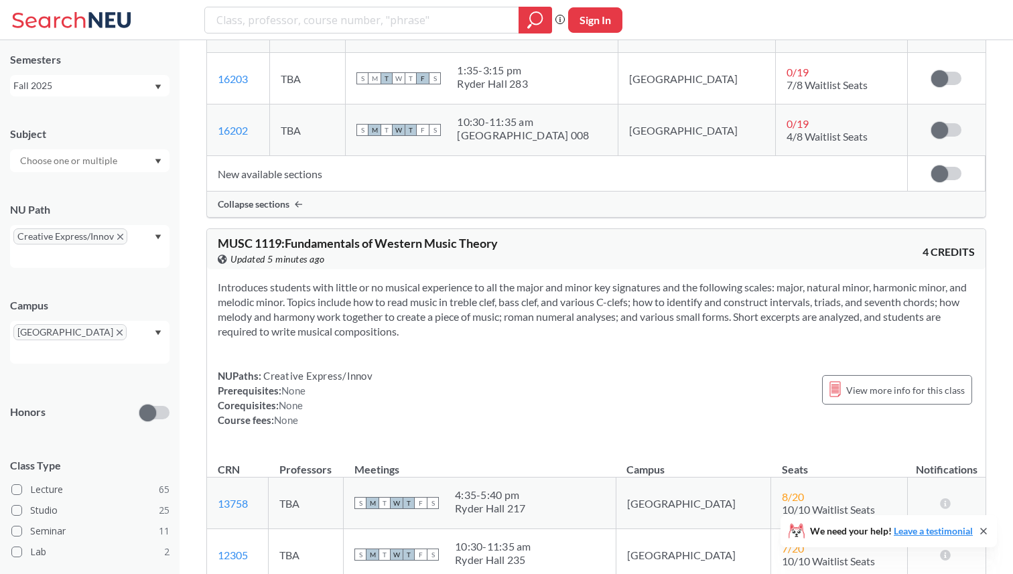
scroll to position [3488, 0]
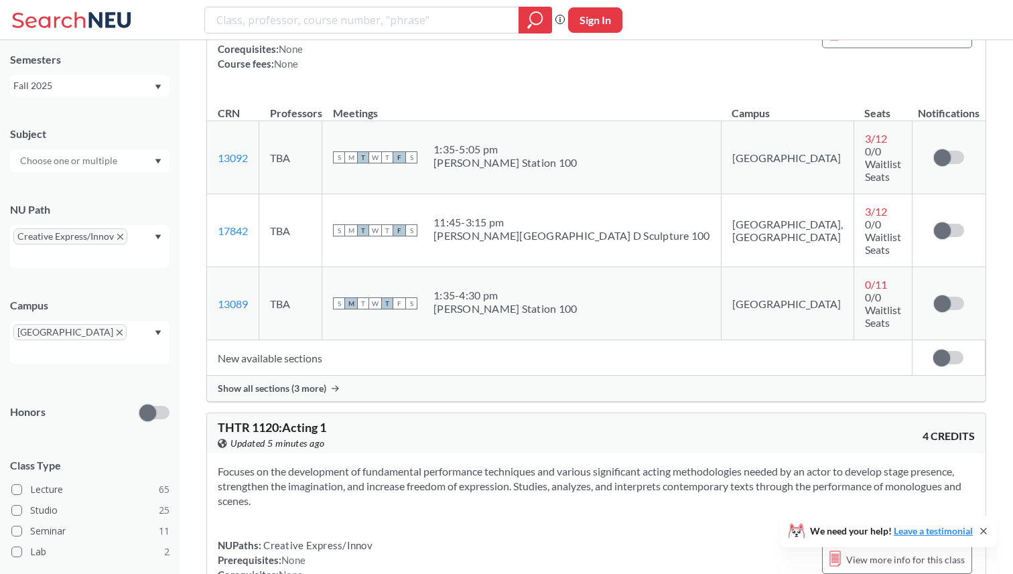
scroll to position [4342, 0]
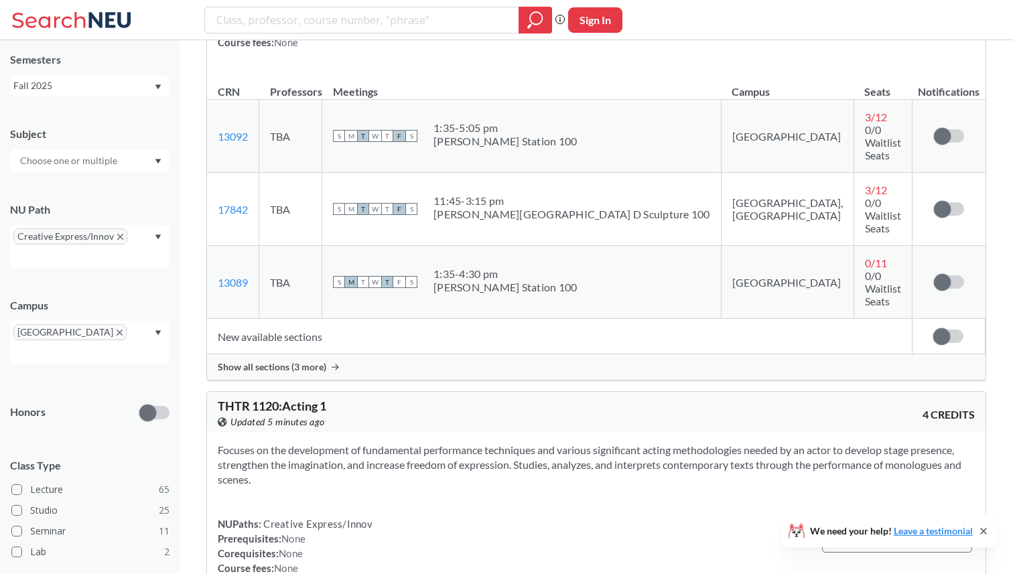
click at [224, 443] on section "Focuses on the development of fundamental performance techniques and various si…" at bounding box center [596, 465] width 757 height 44
click at [354, 516] on div "NUPaths: Creative Express/Innov Prerequisites: None Corequisites: None Course f…" at bounding box center [295, 545] width 155 height 59
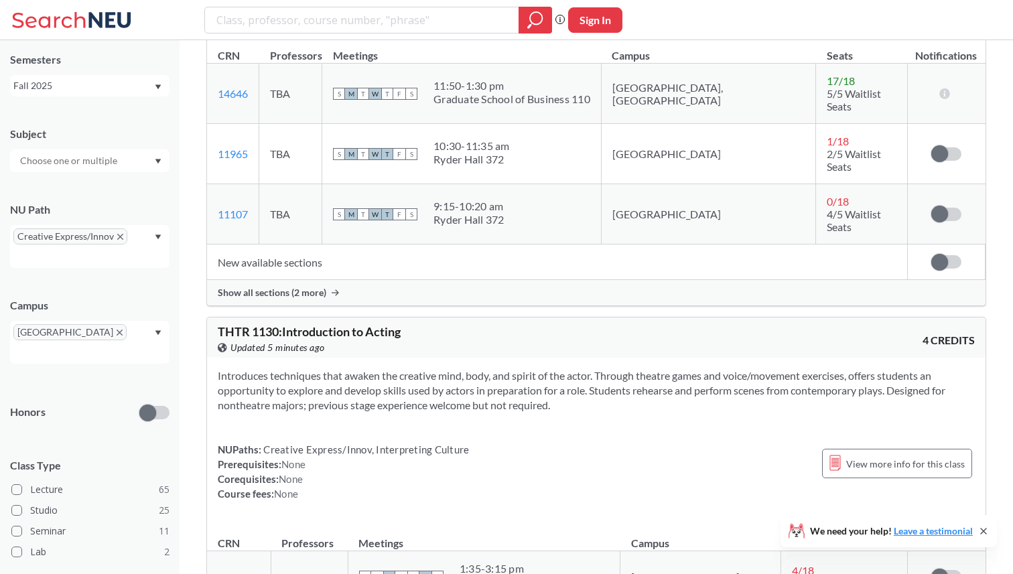
scroll to position [5170, 0]
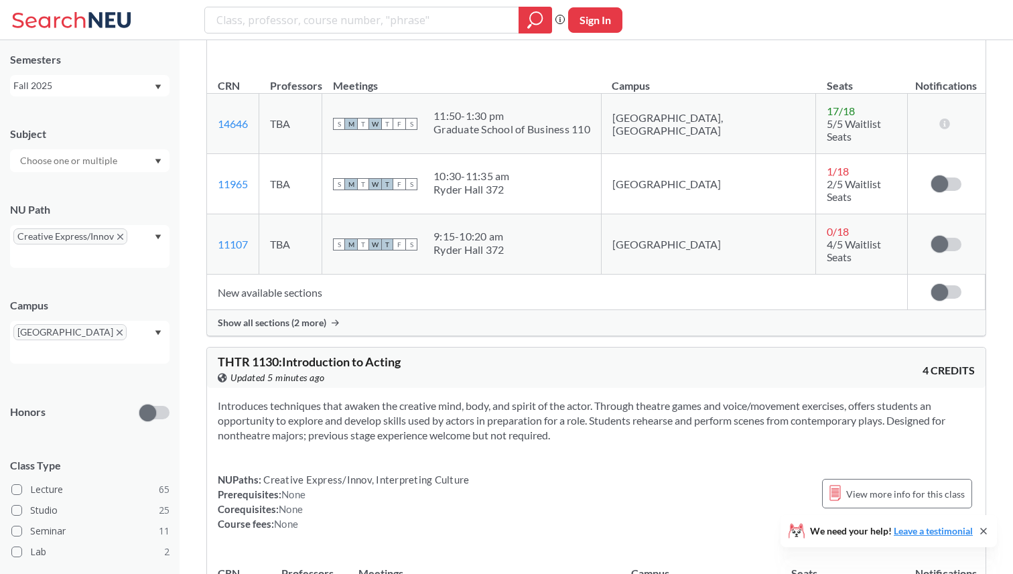
drag, startPoint x: 553, startPoint y: 176, endPoint x: 312, endPoint y: 159, distance: 241.1
click at [311, 399] on section "Introduces techniques that awaken the creative mind, body, and spirit of the ac…" at bounding box center [596, 421] width 757 height 44
click at [312, 399] on section "Introduces techniques that awaken the creative mind, body, and spirit of the ac…" at bounding box center [596, 421] width 757 height 44
drag, startPoint x: 221, startPoint y: 98, endPoint x: 423, endPoint y: 104, distance: 202.4
click at [423, 356] on div "THTR 1130 : Introduction to Acting View this course on Banner. Updated 5 minute…" at bounding box center [407, 370] width 378 height 29
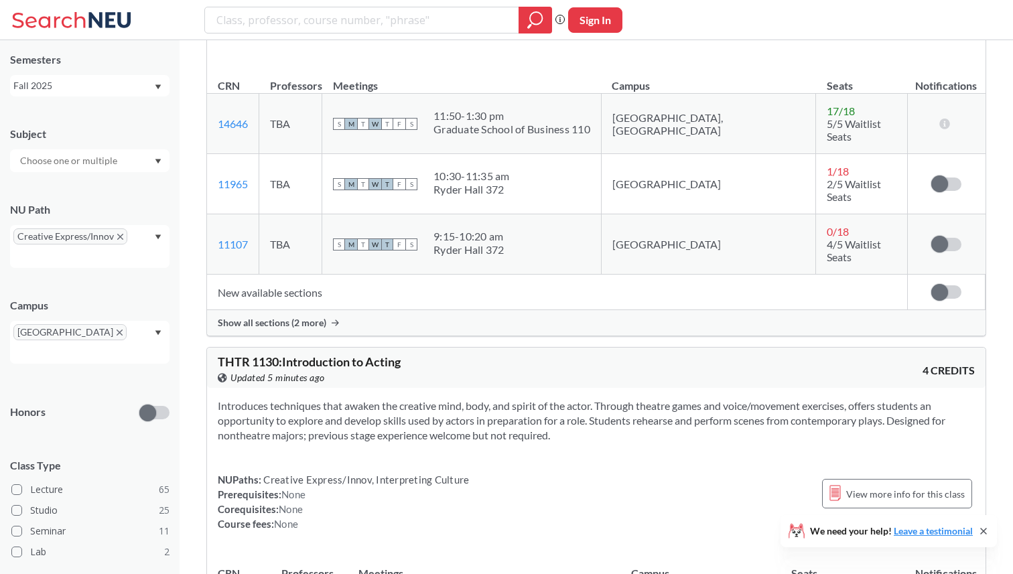
click at [448, 399] on section "Introduces techniques that awaken the creative mind, body, and spirit of the ac…" at bounding box center [596, 421] width 757 height 44
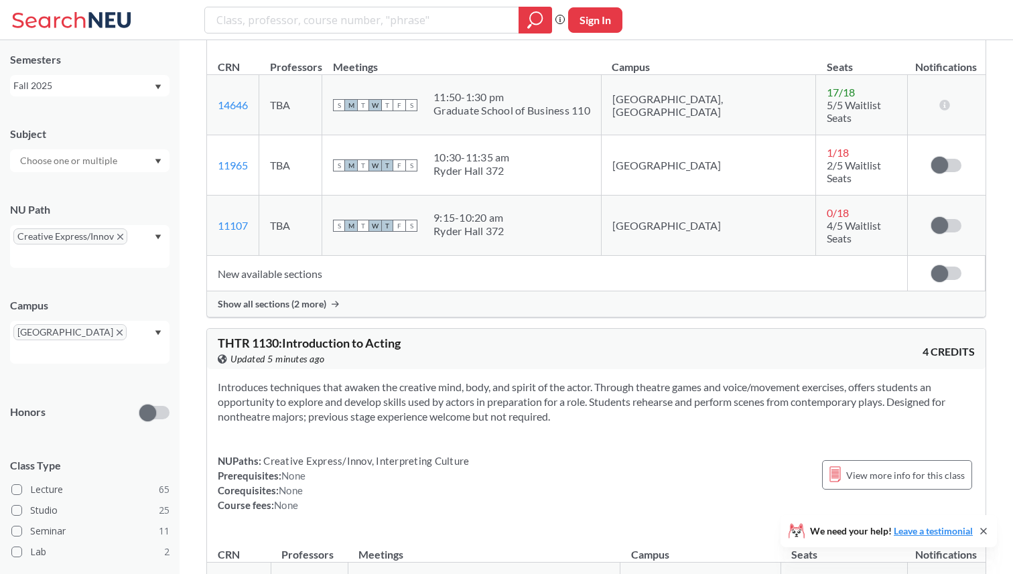
scroll to position [5202, 0]
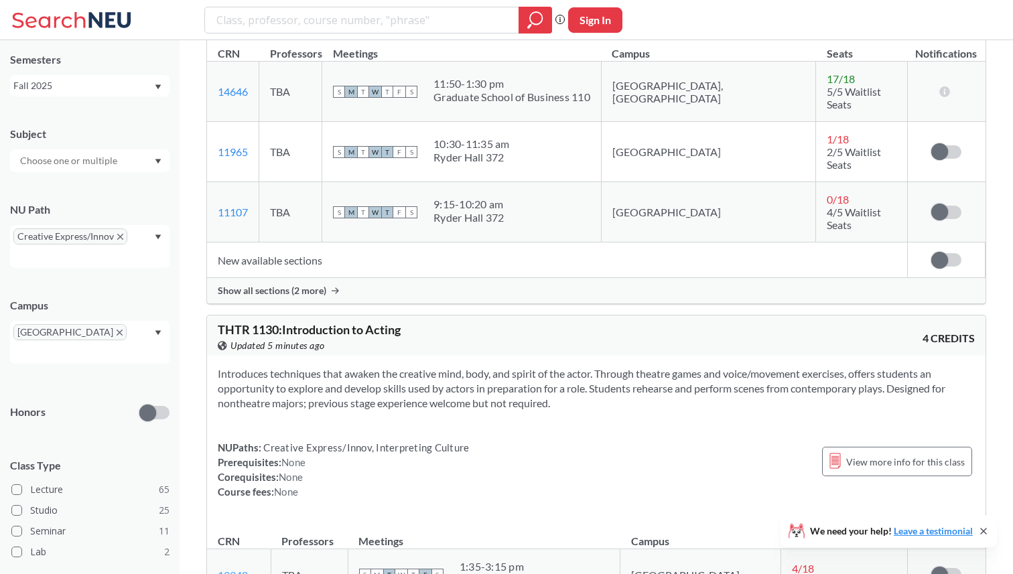
click at [232, 569] on link "12948" at bounding box center [233, 575] width 30 height 13
drag, startPoint x: 253, startPoint y: 314, endPoint x: 216, endPoint y: 313, distance: 36.2
click at [216, 549] on td "12948 View this section on Banner." at bounding box center [239, 575] width 64 height 52
copy link "12948"
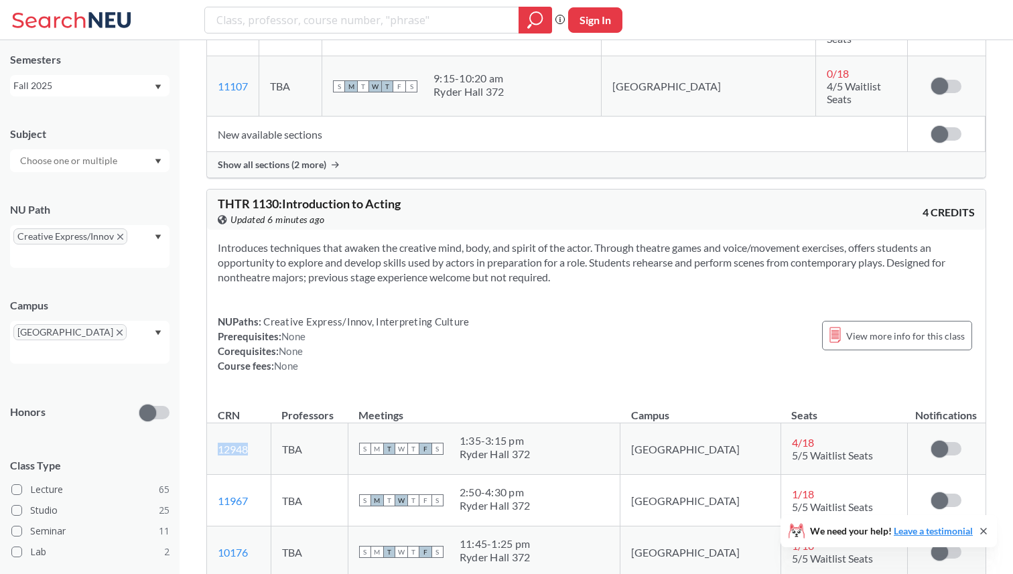
scroll to position [5329, 0]
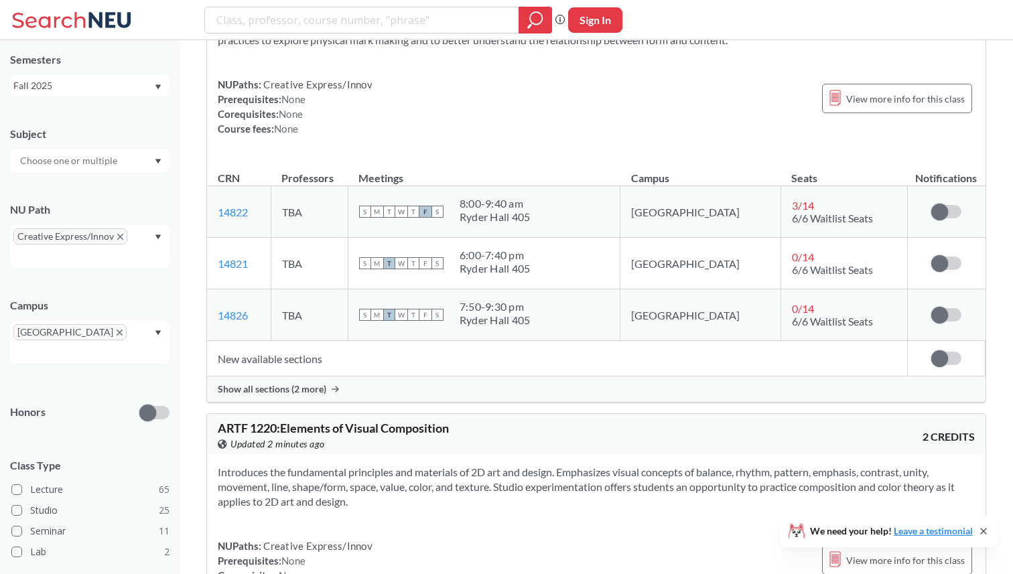
scroll to position [8941, 0]
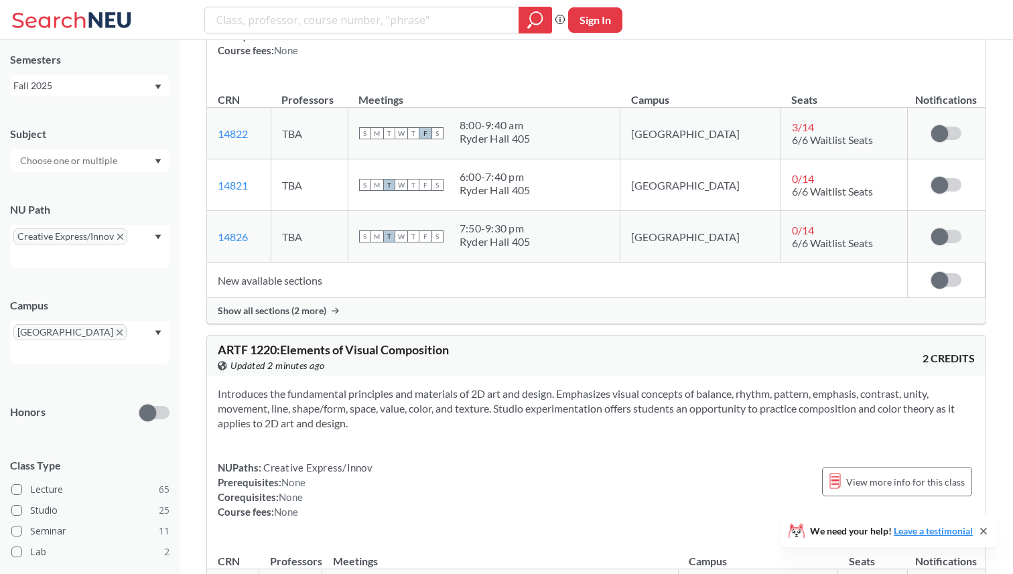
drag, startPoint x: 257, startPoint y: 436, endPoint x: 214, endPoint y: 436, distance: 42.2
drag, startPoint x: 465, startPoint y: 86, endPoint x: 204, endPoint y: 86, distance: 260.6
copy span "ARTF 1220 : Elements of Visual Composition"
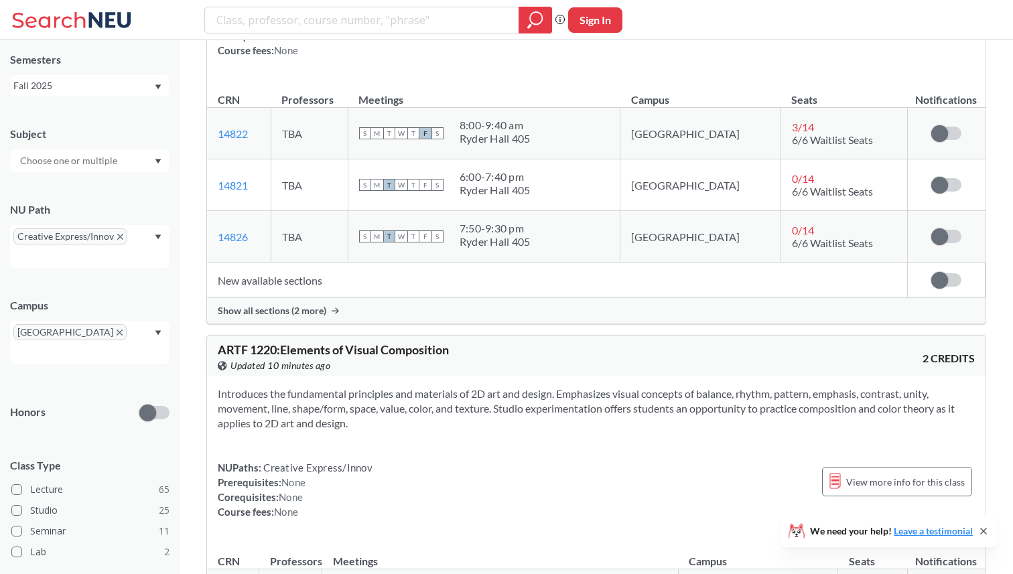
click at [479, 460] on div "NUPaths: Creative Express/Innov Prerequisites: None Corequisites: None Course f…" at bounding box center [596, 489] width 757 height 59
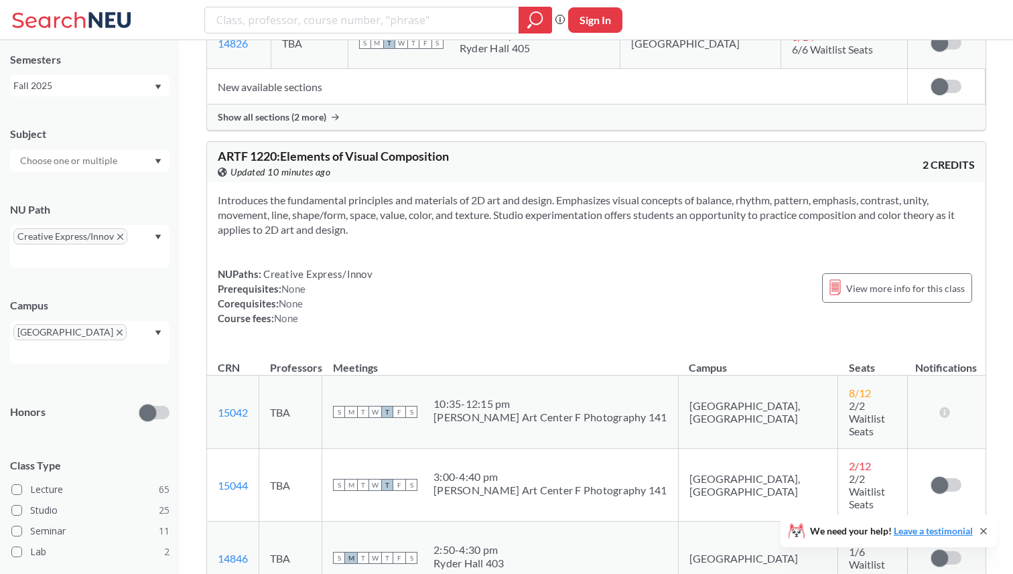
scroll to position [9156, 0]
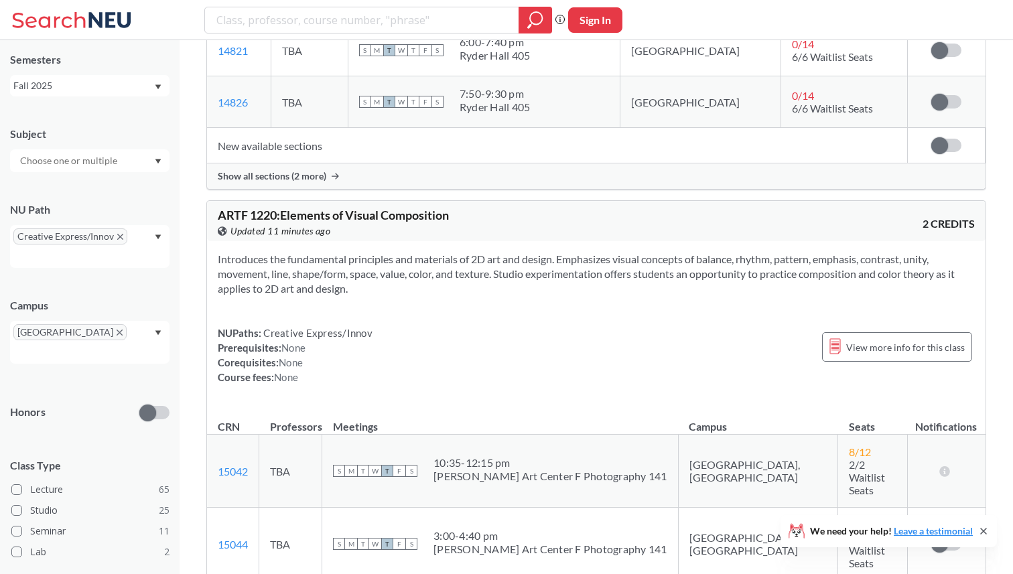
scroll to position [9075, 0]
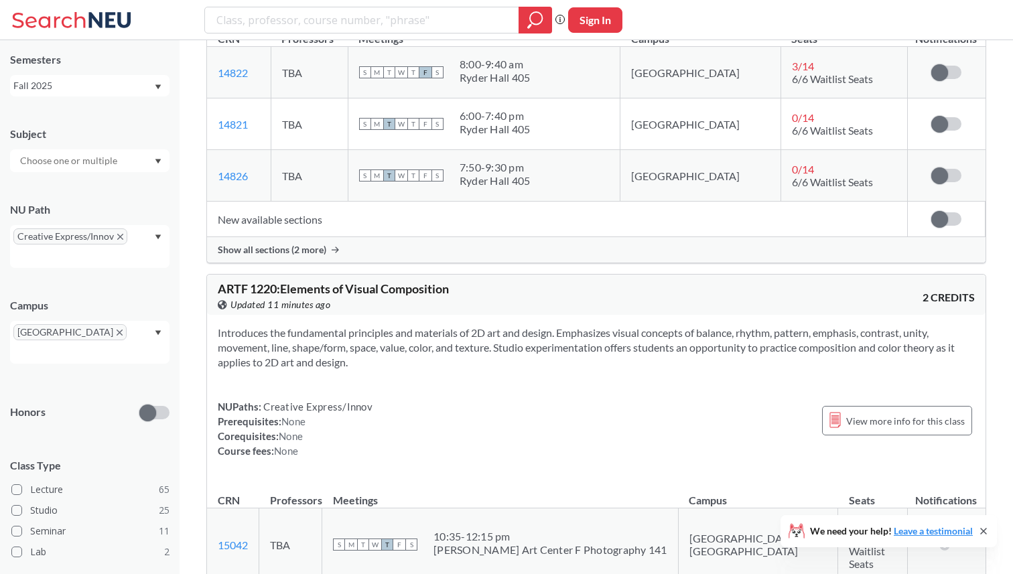
scroll to position [9004, 0]
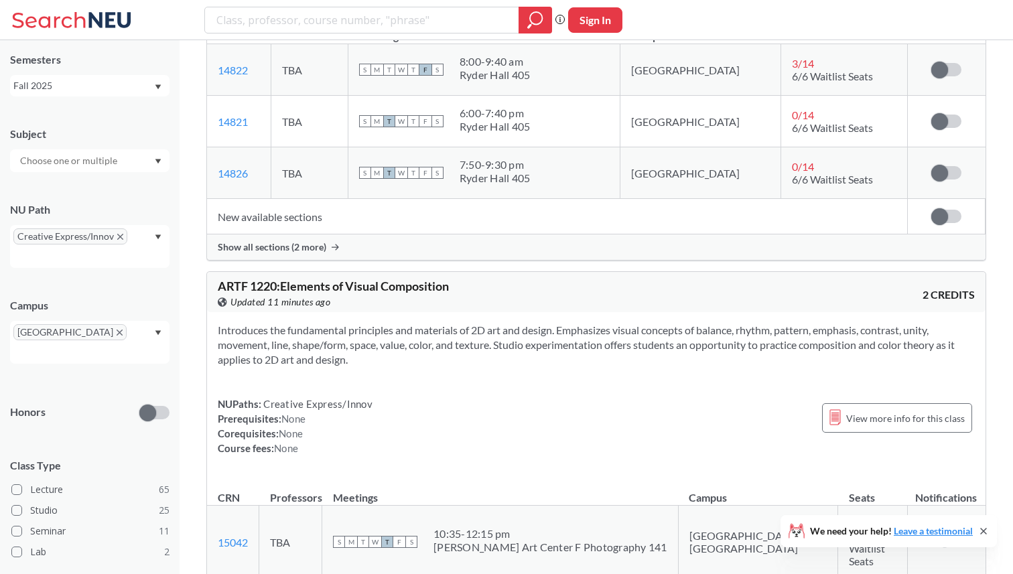
drag, startPoint x: 803, startPoint y: 365, endPoint x: 779, endPoint y: 365, distance: 24.1
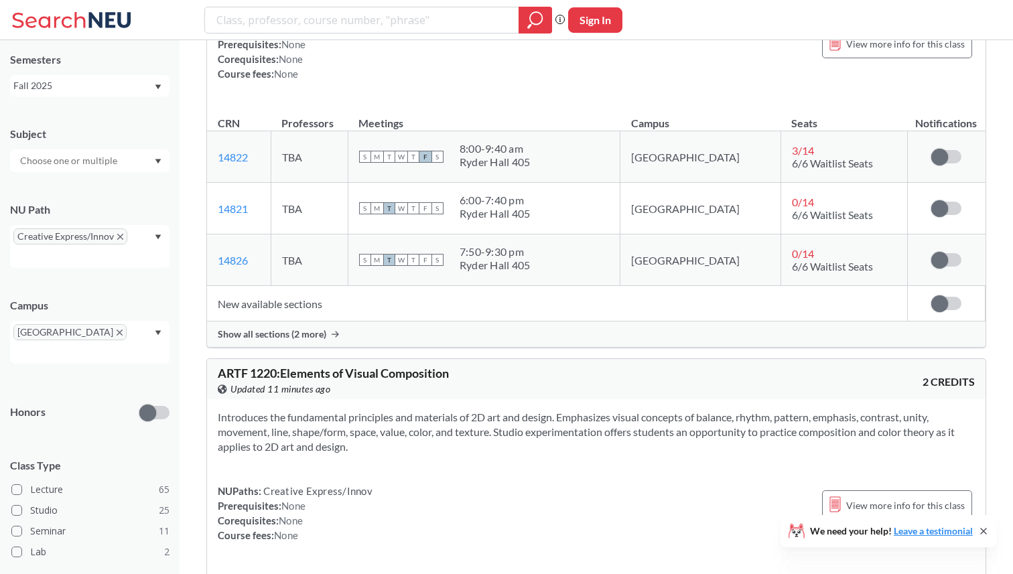
scroll to position [8905, 0]
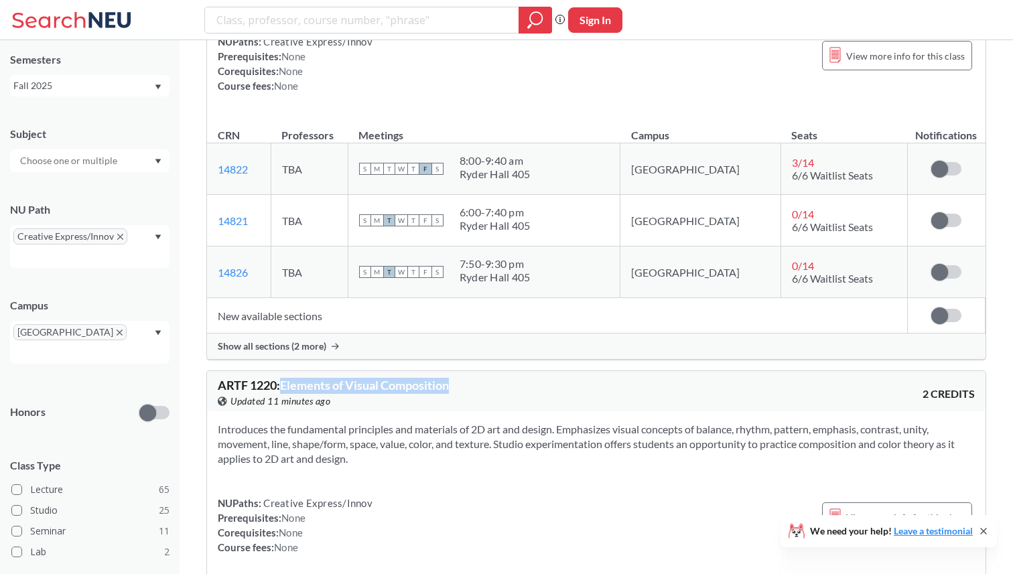
drag, startPoint x: 458, startPoint y: 126, endPoint x: 283, endPoint y: 127, distance: 175.5
click at [283, 379] on div "ARTF 1220 : Elements of Visual Composition View this course on Banner. Updated …" at bounding box center [407, 393] width 378 height 29
copy span "Elements of Visual Composition"
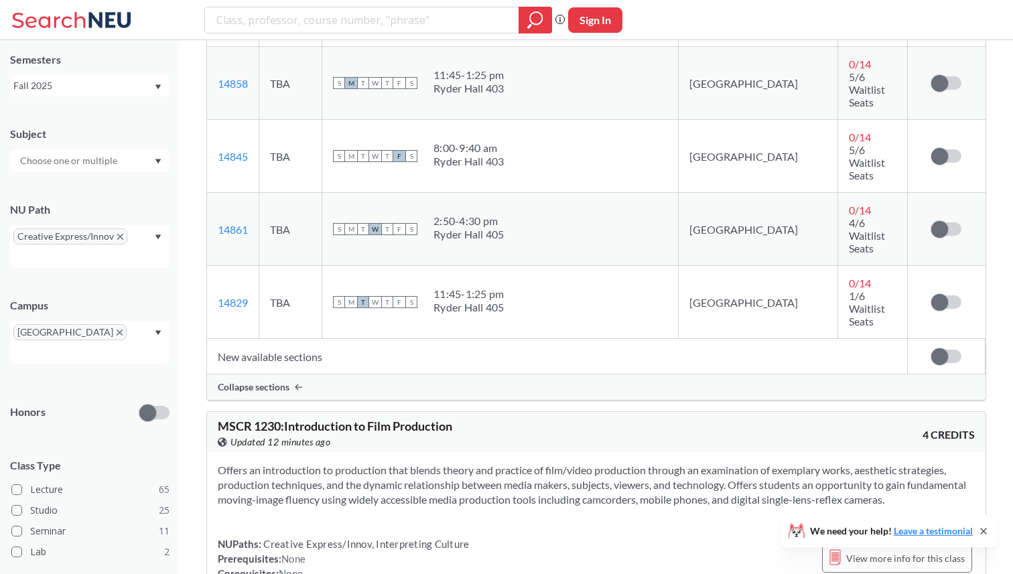
scroll to position [10214, 0]
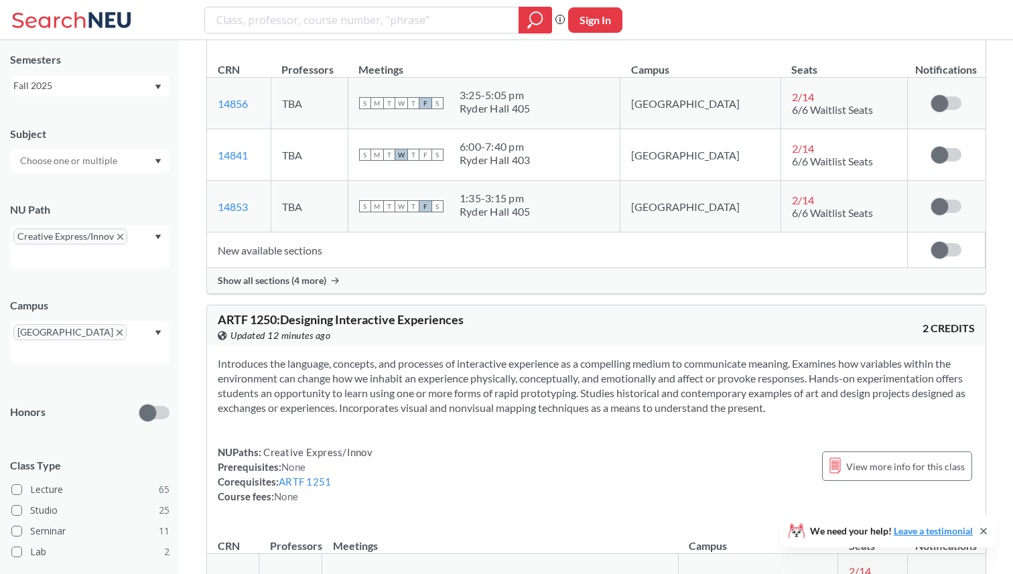
scroll to position [11748, 0]
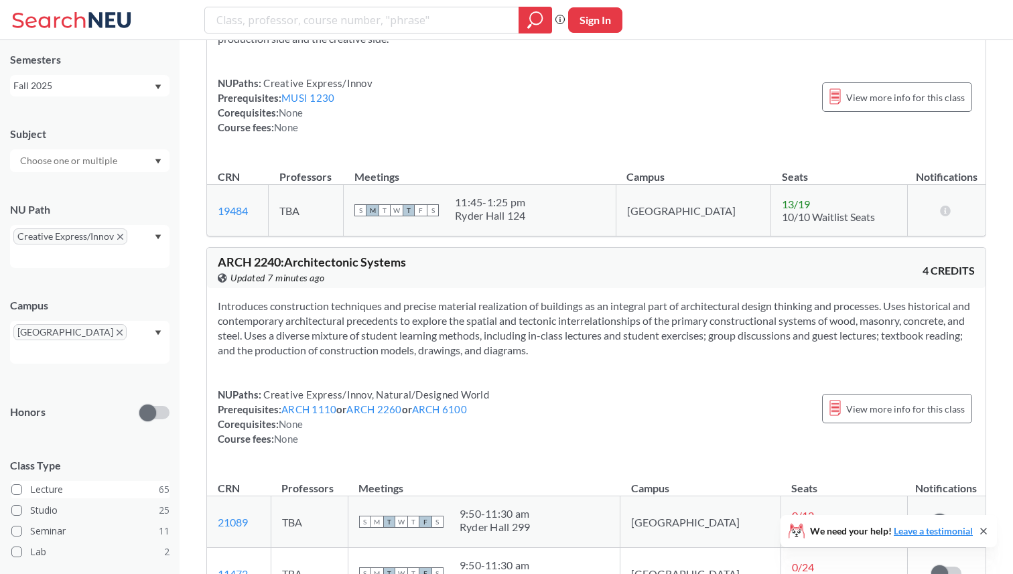
scroll to position [150, 0]
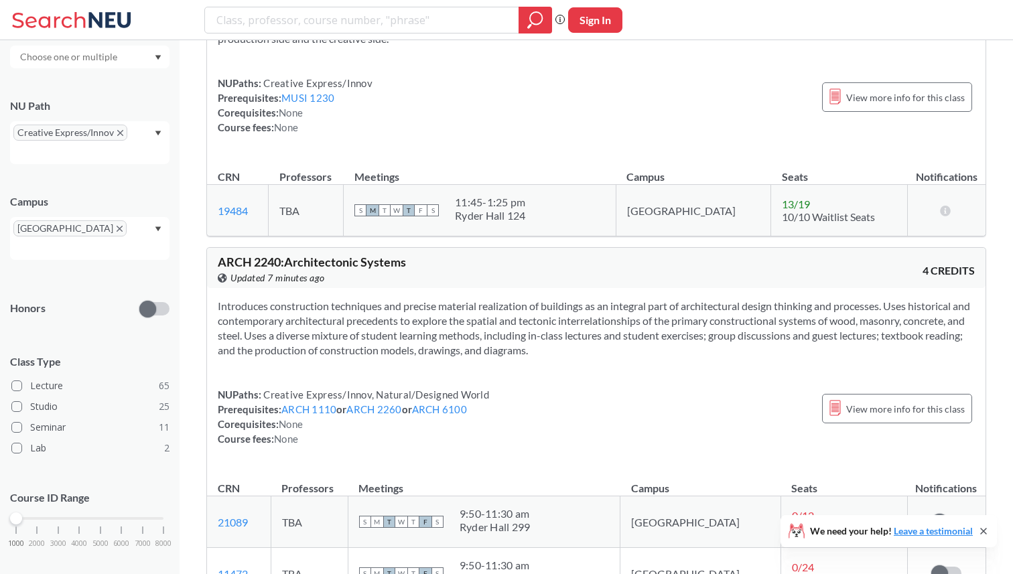
drag, startPoint x: 157, startPoint y: 500, endPoint x: 15, endPoint y: 500, distance: 142.7
click at [15, 512] on div at bounding box center [16, 518] width 12 height 12
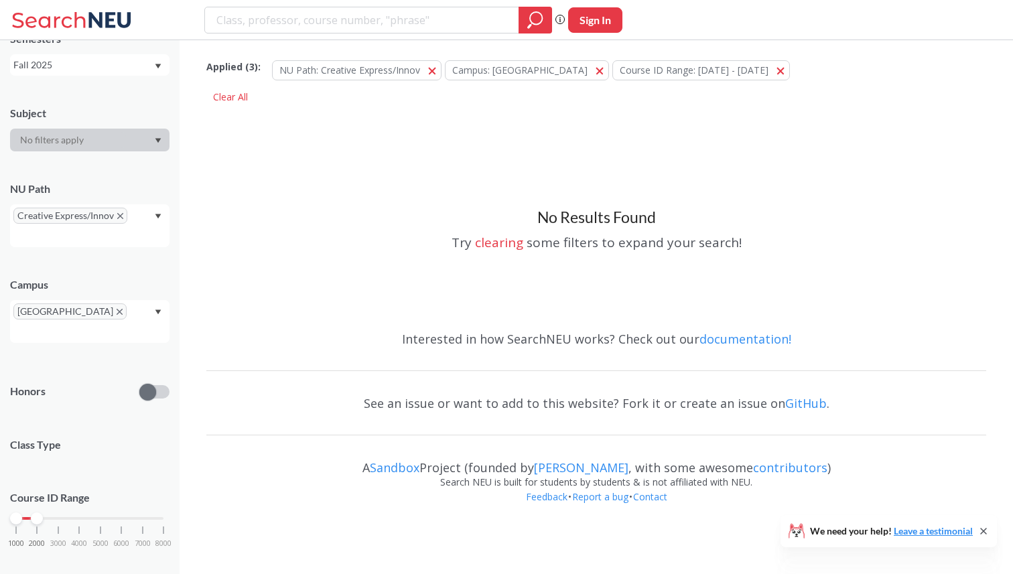
drag, startPoint x: 15, startPoint y: 502, endPoint x: 32, endPoint y: 503, distance: 17.4
click at [33, 512] on div at bounding box center [37, 518] width 12 height 12
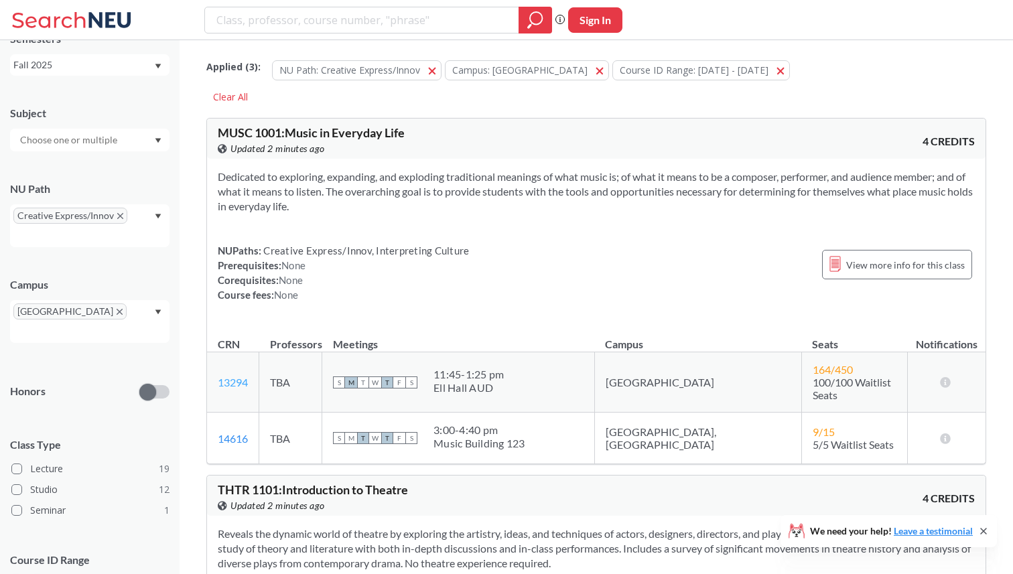
click at [237, 377] on link "13294" at bounding box center [233, 382] width 30 height 13
drag, startPoint x: 256, startPoint y: 376, endPoint x: 212, endPoint y: 376, distance: 44.2
click at [211, 376] on td "13294 View this section on Banner." at bounding box center [233, 382] width 52 height 60
copy link "13294"
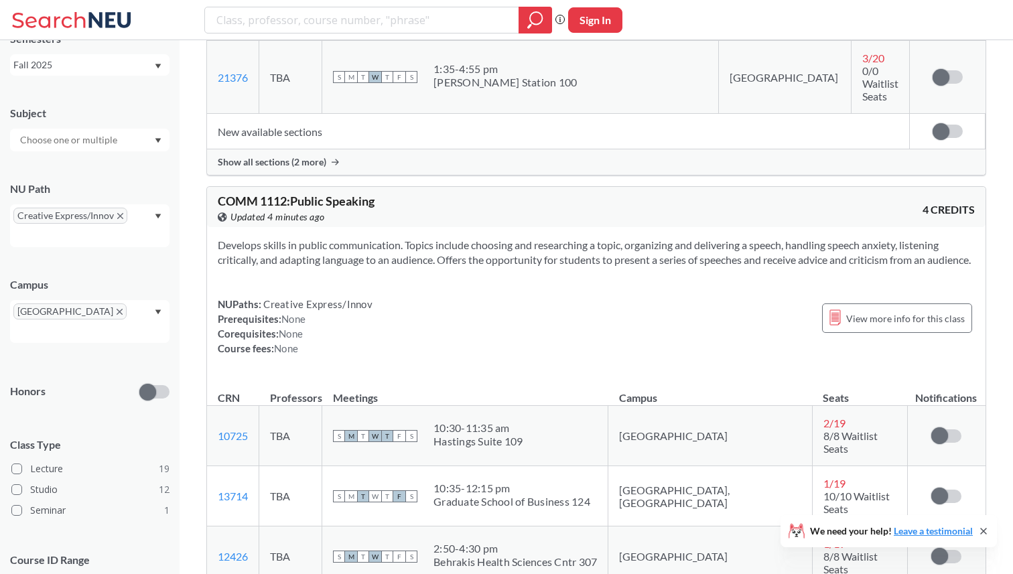
scroll to position [1506, 0]
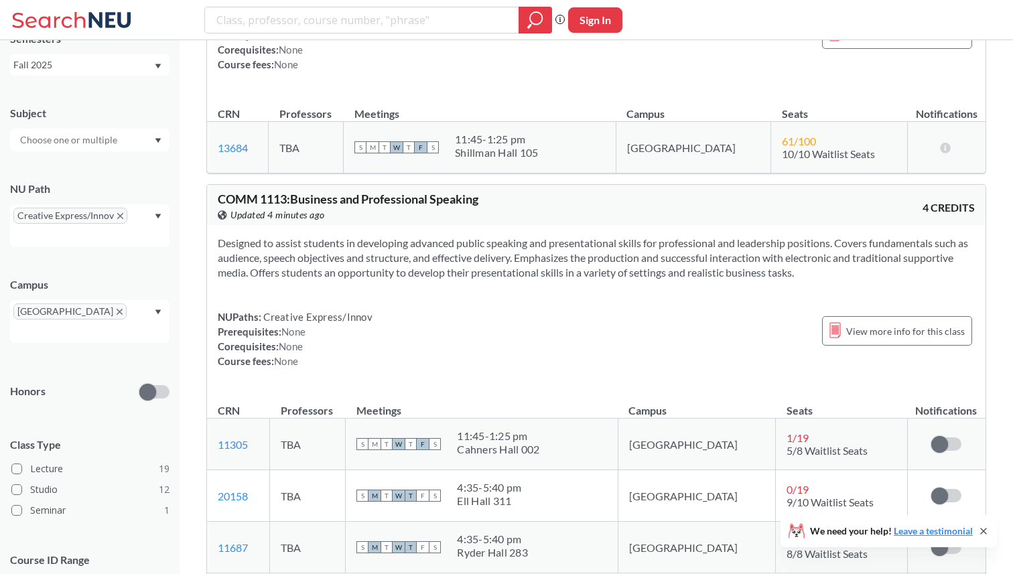
scroll to position [2849, 0]
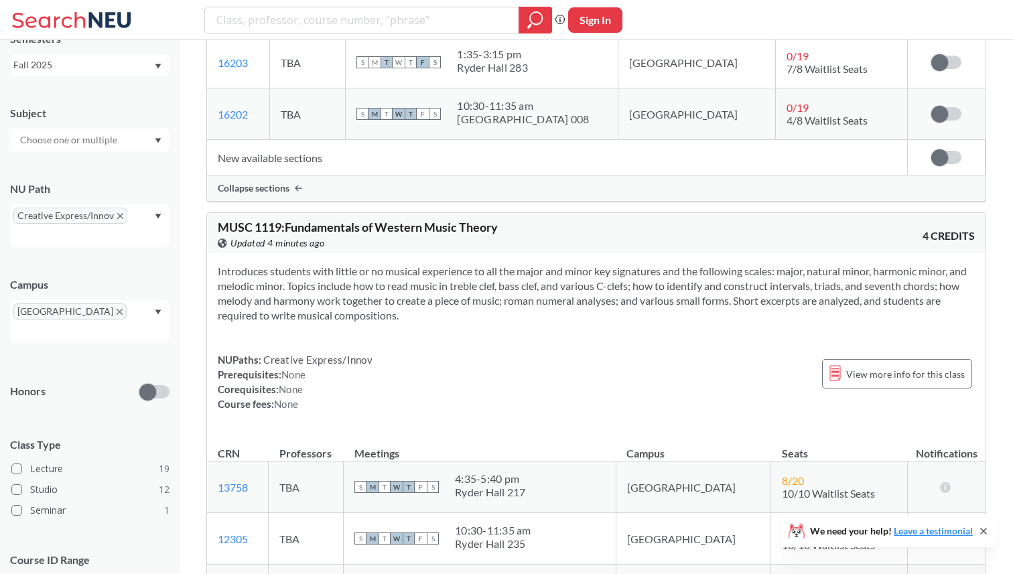
scroll to position [3492, 0]
